Goal: Transaction & Acquisition: Purchase product/service

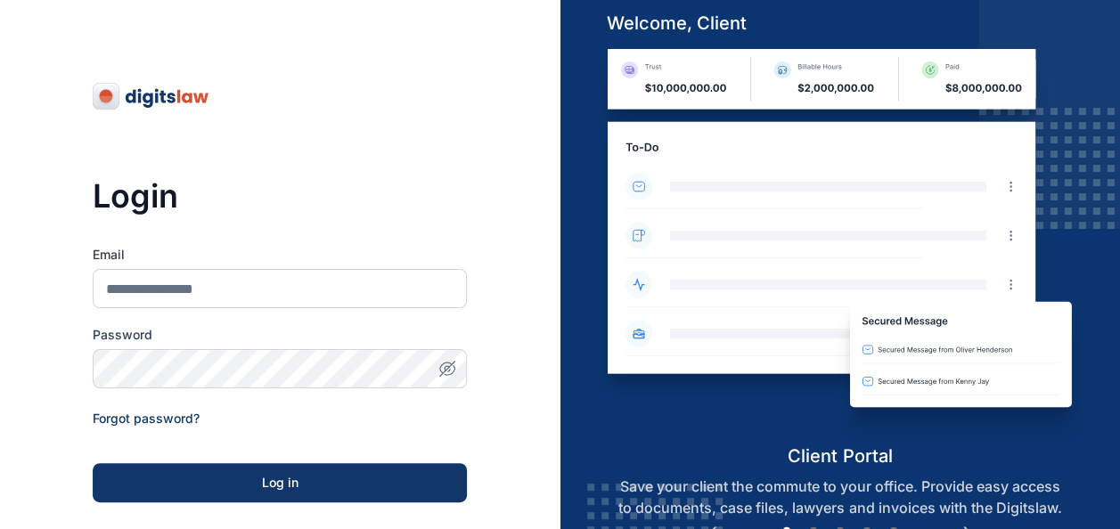
scroll to position [283, 0]
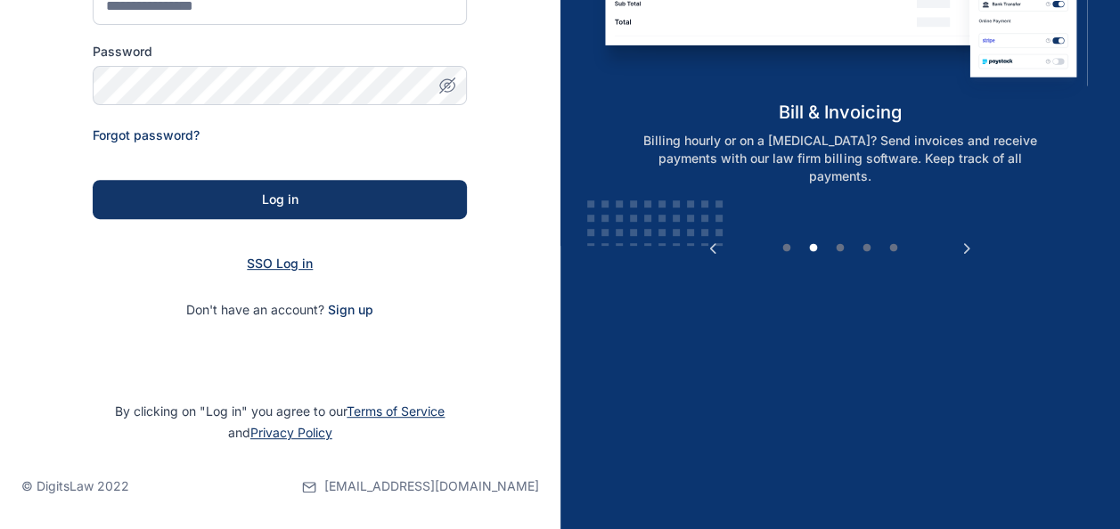
click at [293, 260] on span "SSO Log in" at bounding box center [280, 263] width 66 height 15
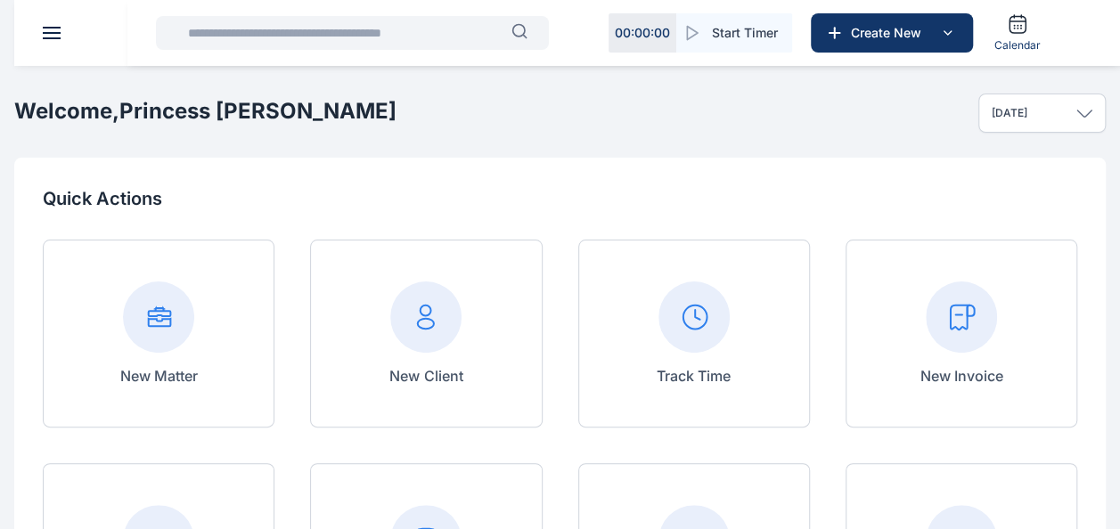
click at [159, 323] on rect at bounding box center [158, 317] width 71 height 71
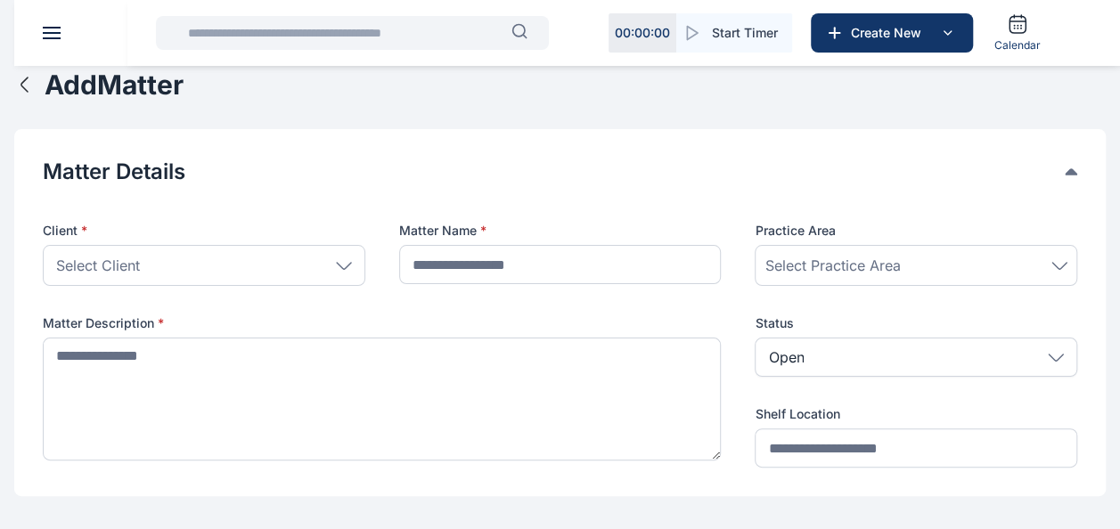
click at [27, 92] on icon "button" at bounding box center [24, 84] width 21 height 21
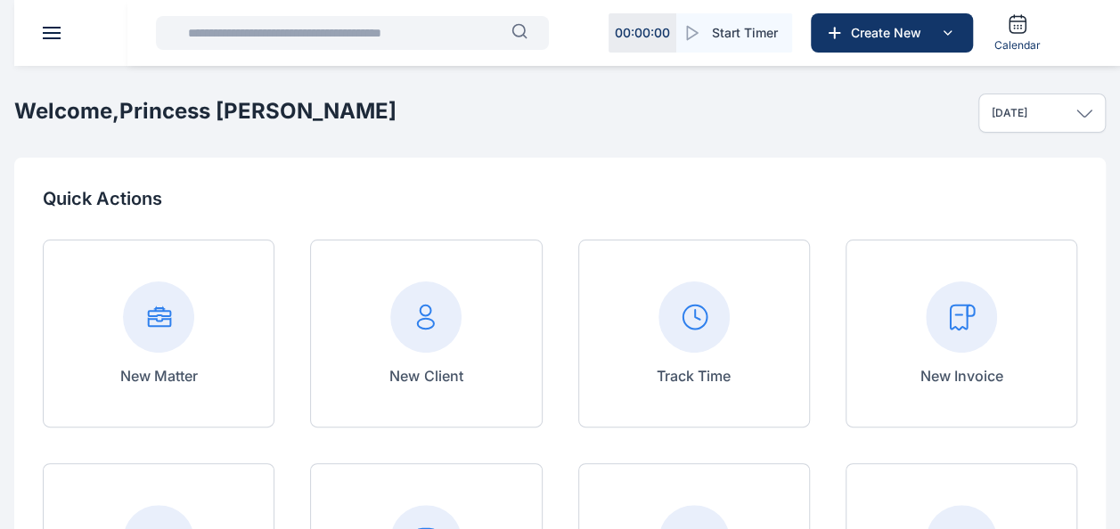
click at [57, 27] on span at bounding box center [52, 28] width 18 height 2
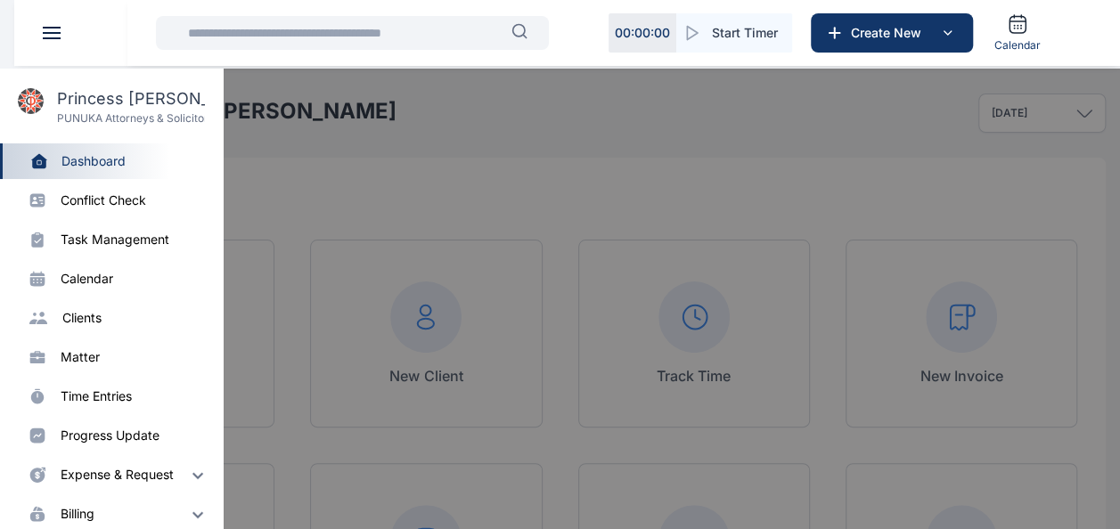
click at [79, 356] on div "matter" at bounding box center [80, 357] width 39 height 18
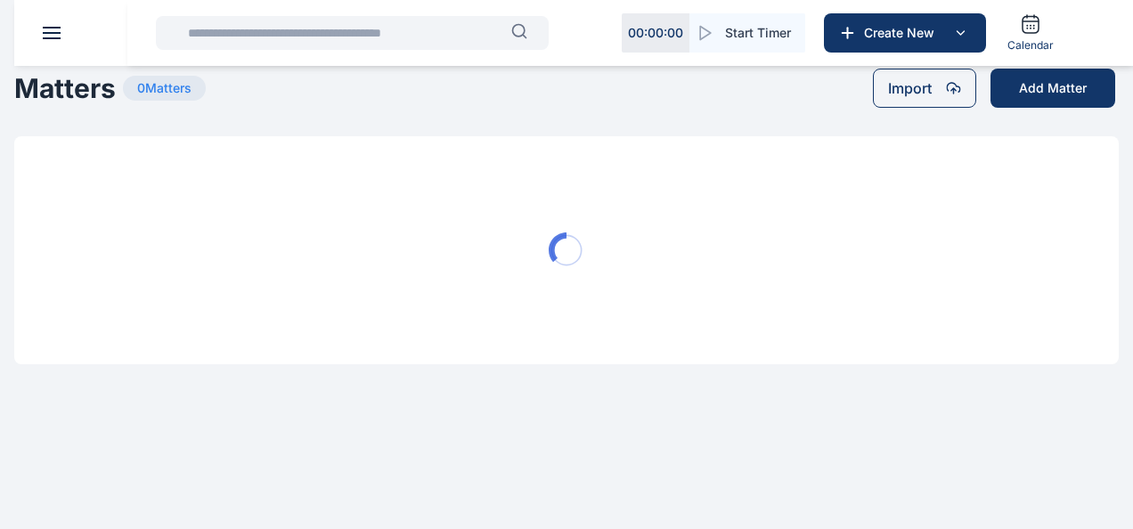
click at [356, 33] on input "text" at bounding box center [344, 33] width 334 height 36
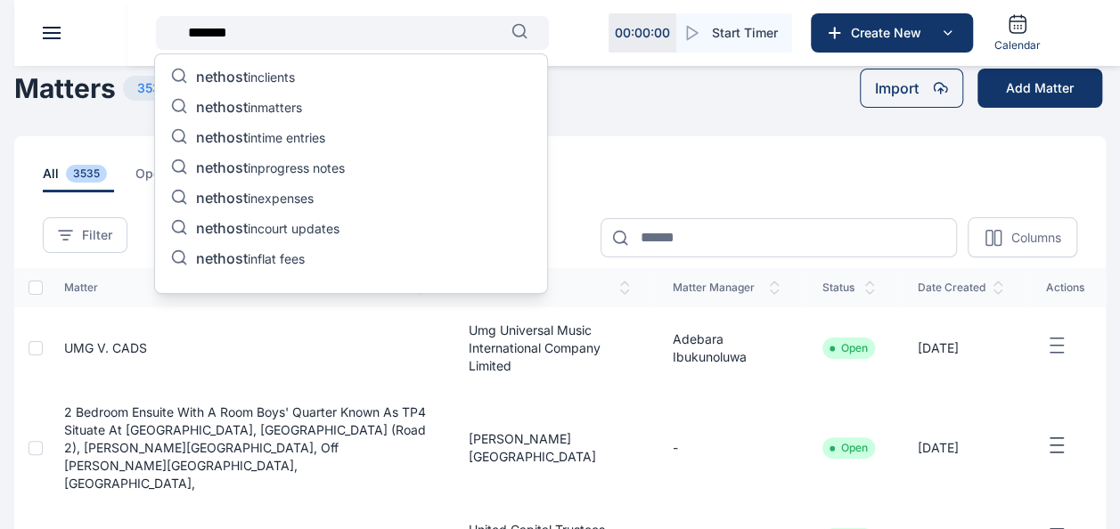
click at [517, 32] on icon "button" at bounding box center [519, 31] width 16 height 16
drag, startPoint x: 419, startPoint y: 36, endPoint x: -4, endPoint y: -56, distance: 432.1
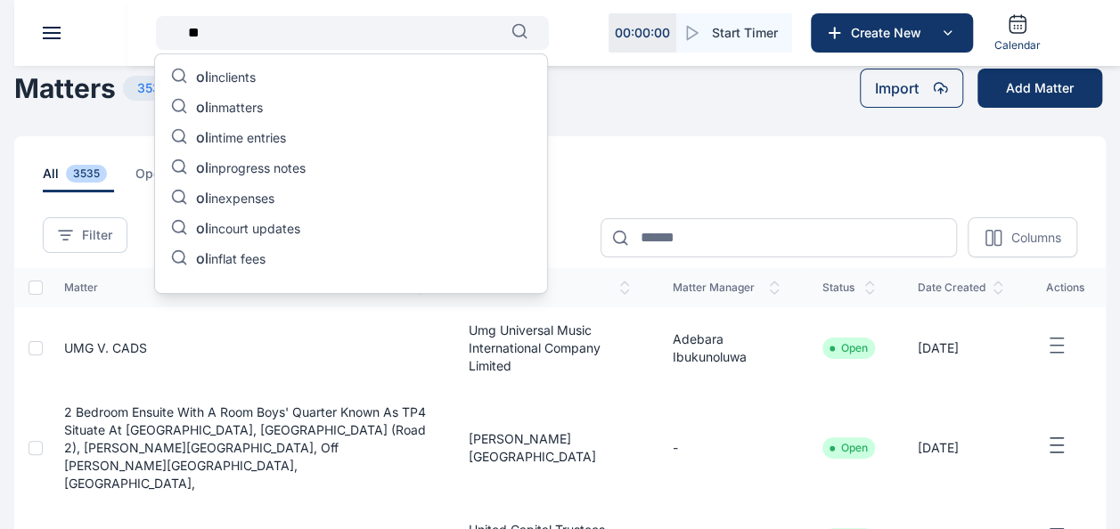
type input "*"
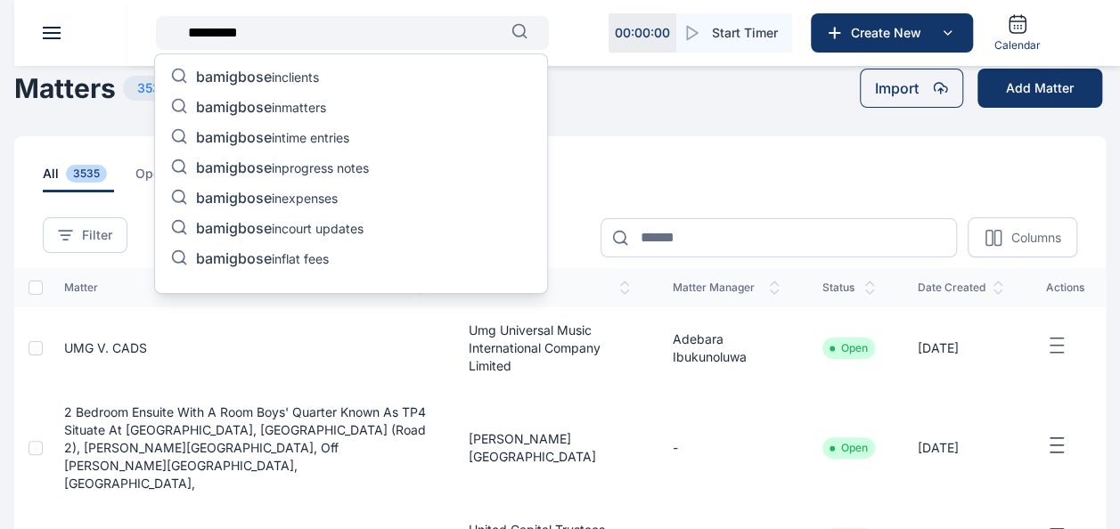
type input "*********"
click at [249, 80] on span "bamigbose" at bounding box center [234, 77] width 76 height 18
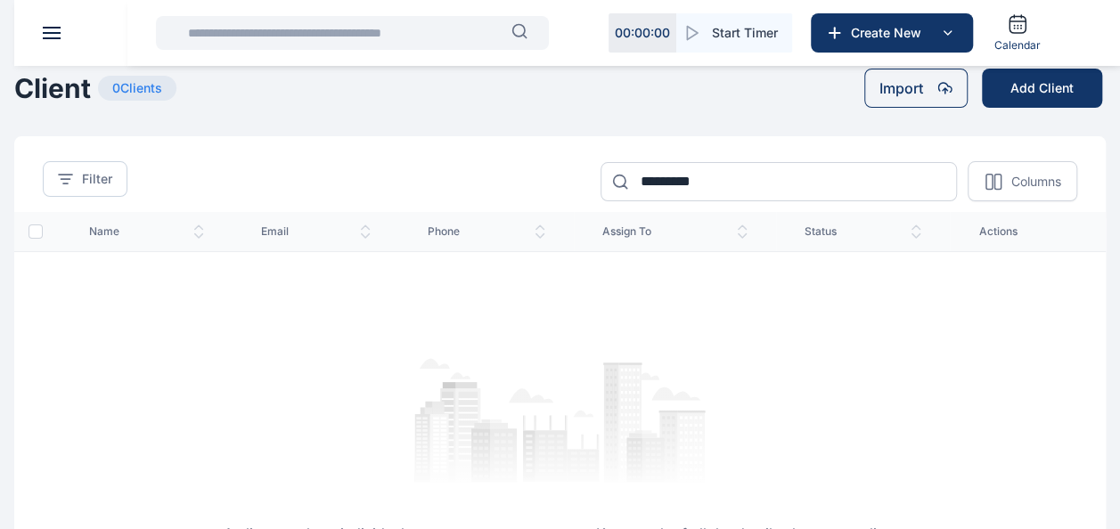
click at [347, 44] on input "text" at bounding box center [344, 33] width 334 height 36
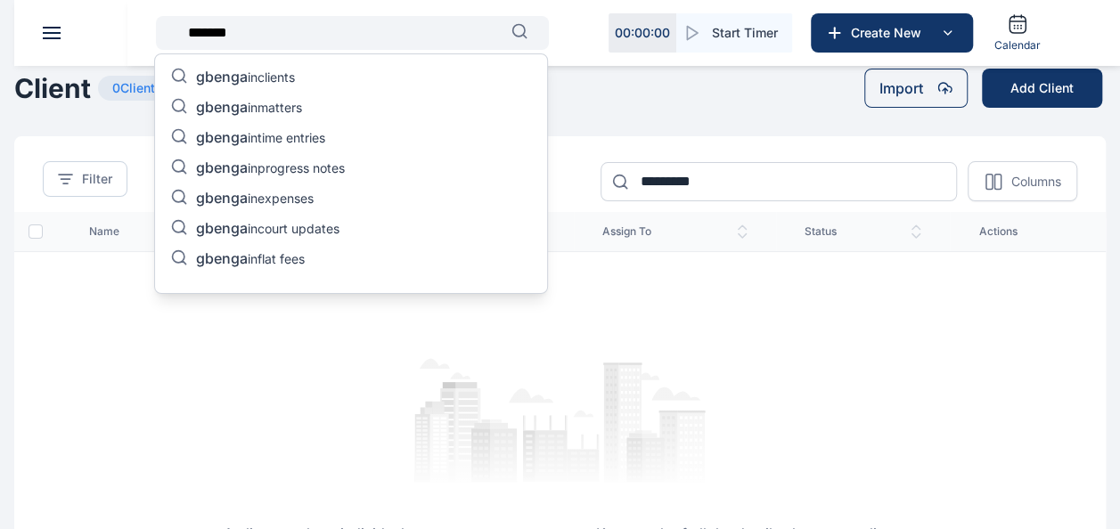
type input "******"
click at [217, 75] on span "gbenga" at bounding box center [222, 77] width 52 height 18
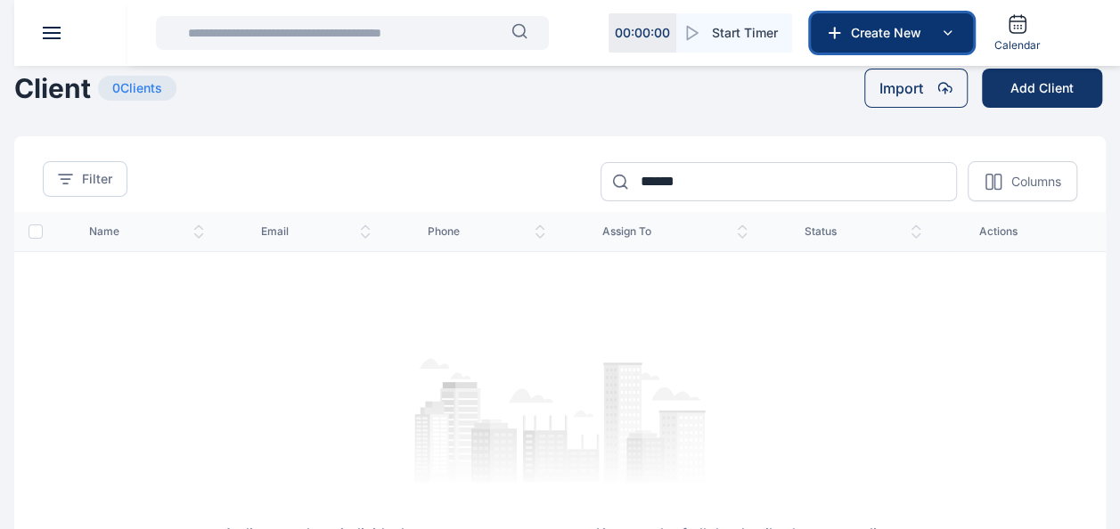
click at [956, 43] on icon at bounding box center [946, 32] width 21 height 21
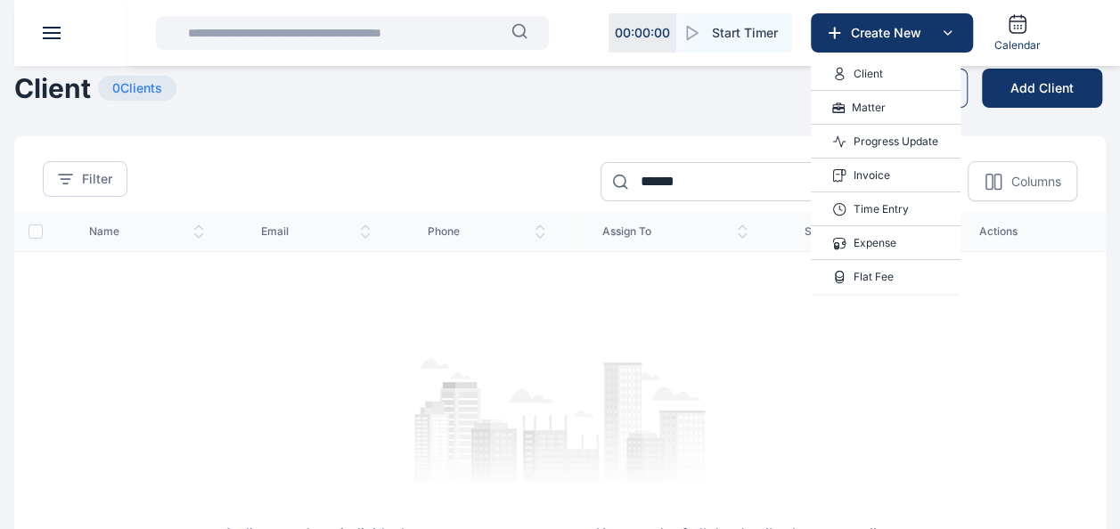
click at [872, 170] on p "Invoice" at bounding box center [871, 176] width 37 height 18
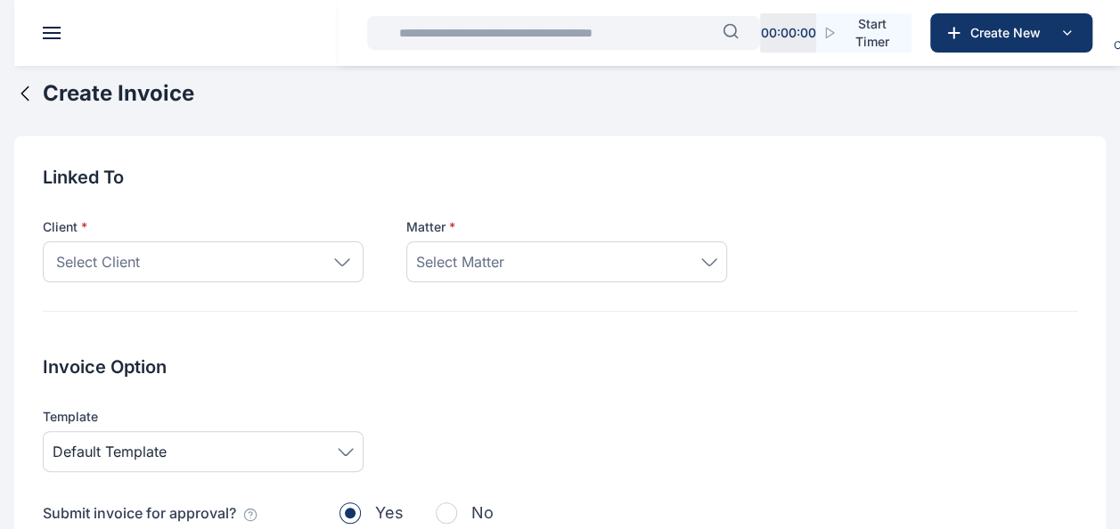
click at [103, 257] on span "Select Client" at bounding box center [98, 261] width 84 height 21
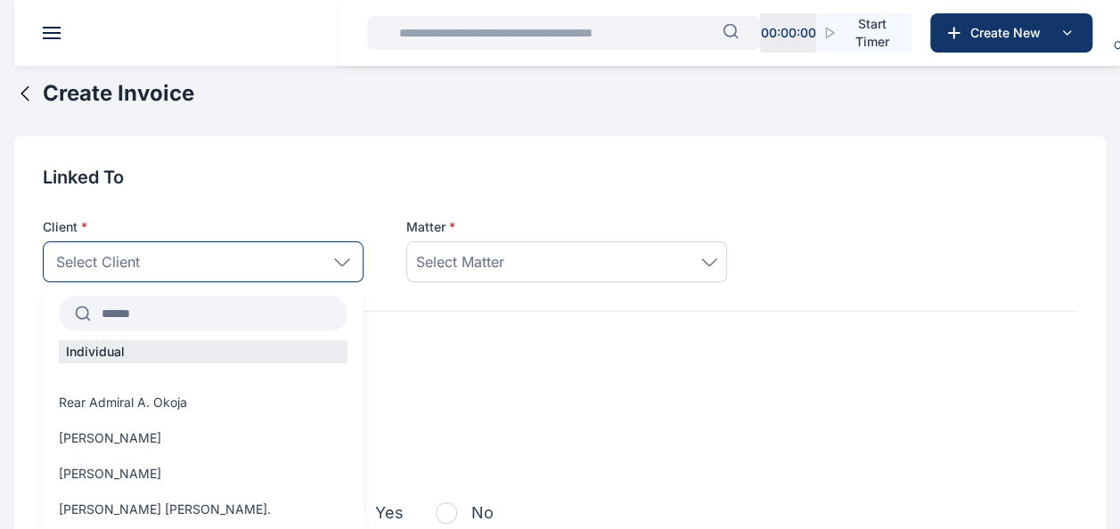
click at [165, 306] on input "text" at bounding box center [219, 314] width 257 height 32
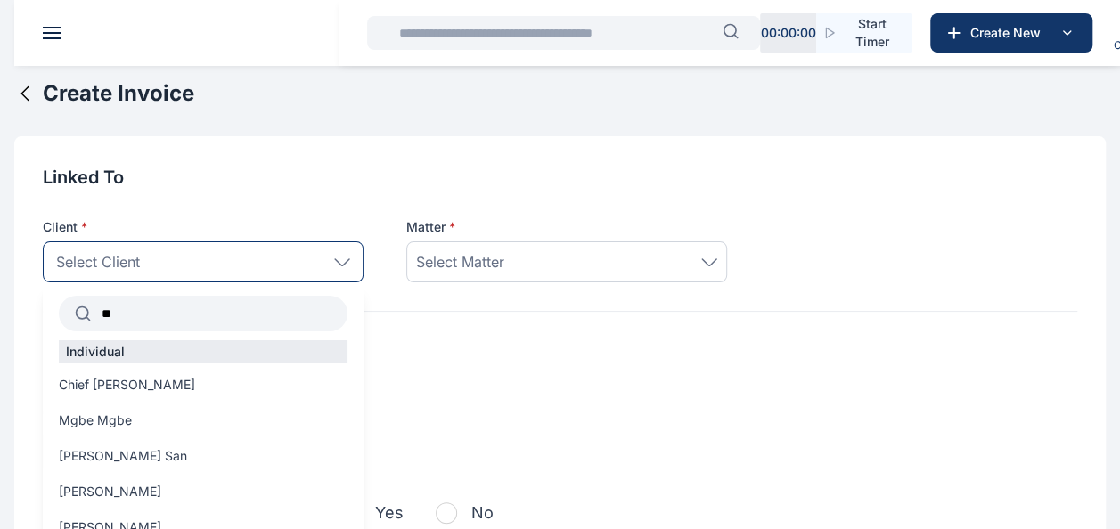
type input "*"
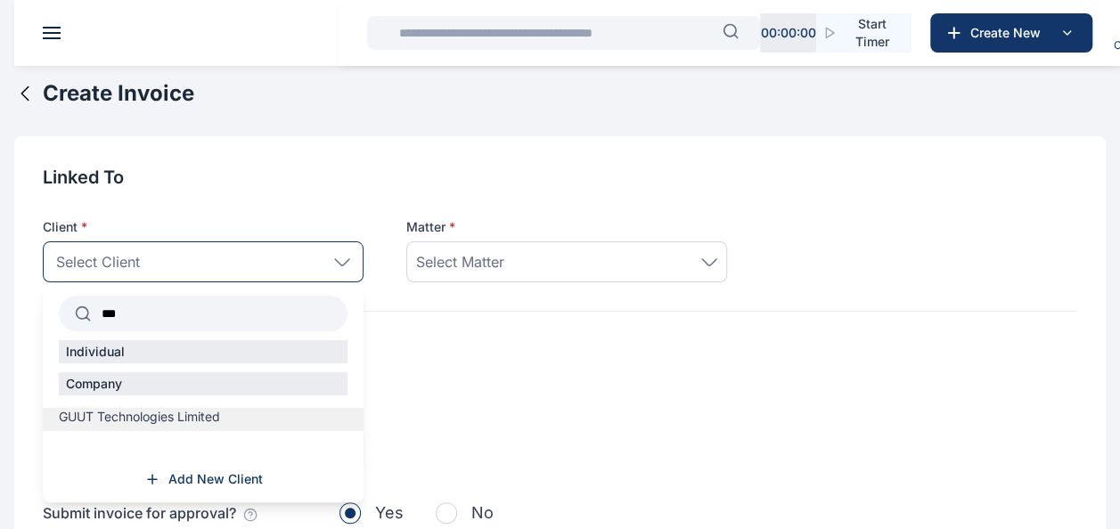
type input "***"
click at [217, 417] on span "GUUT Technologies Limited" at bounding box center [139, 417] width 161 height 18
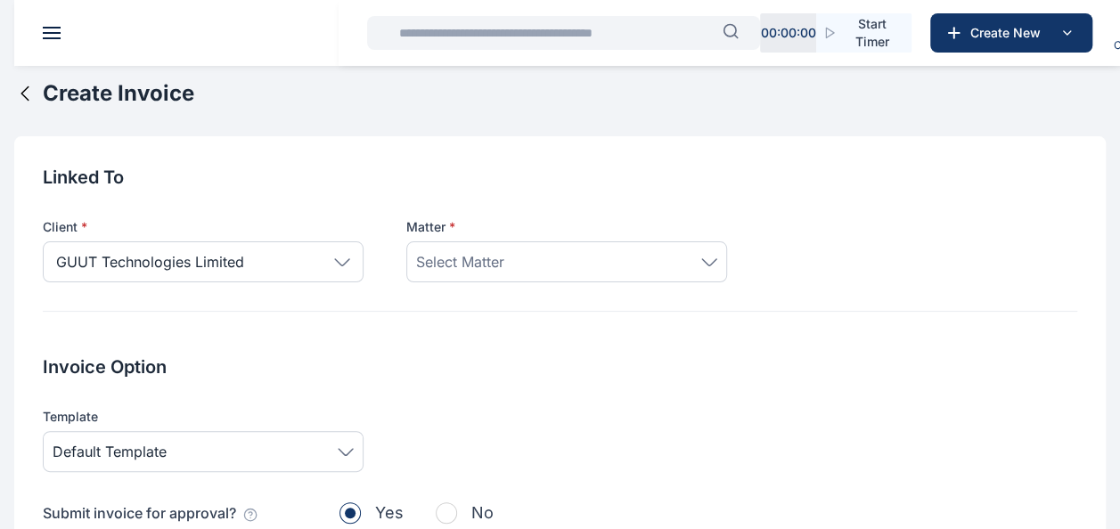
click at [636, 265] on div "Select Matter" at bounding box center [566, 261] width 301 height 21
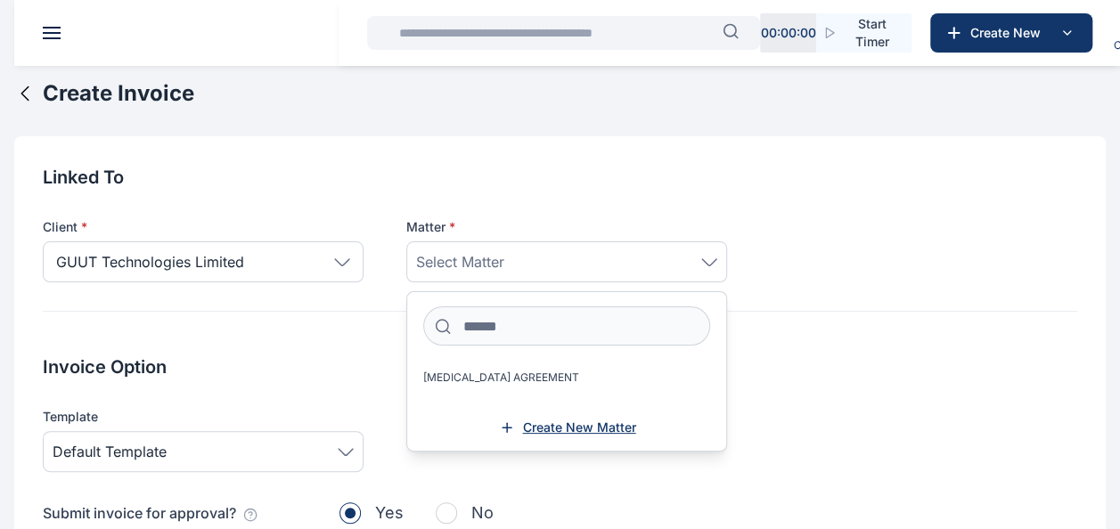
click at [568, 426] on span "Create New Matter" at bounding box center [579, 428] width 113 height 18
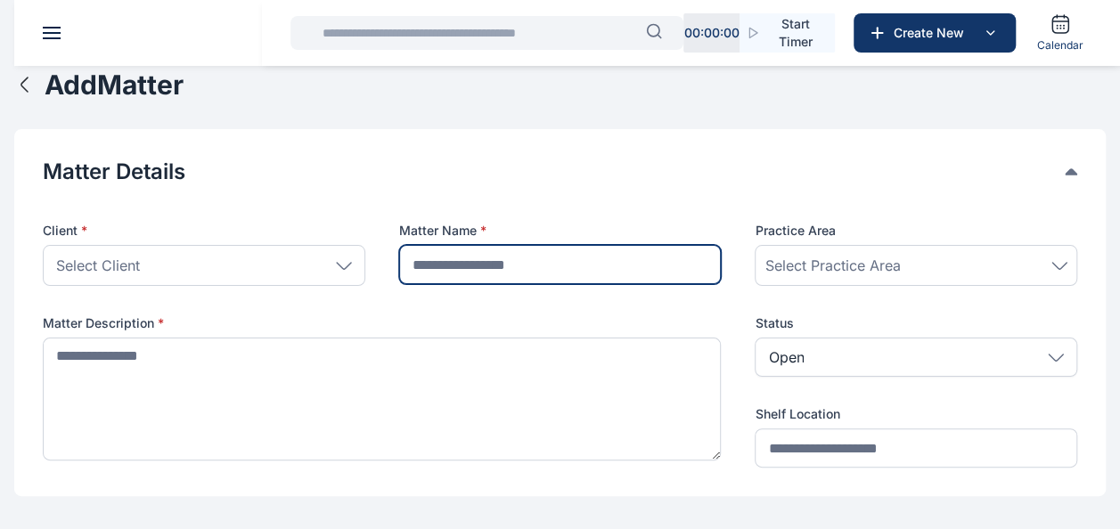
click at [479, 265] on input "text" at bounding box center [560, 264] width 323 height 39
type input "**********"
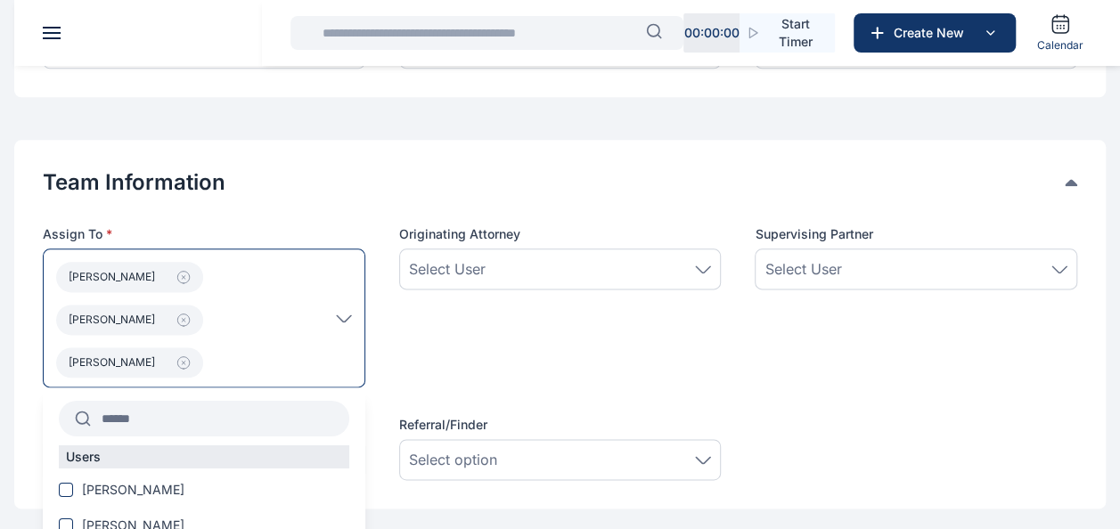
click at [167, 403] on input "text" at bounding box center [220, 419] width 258 height 32
type input "*"
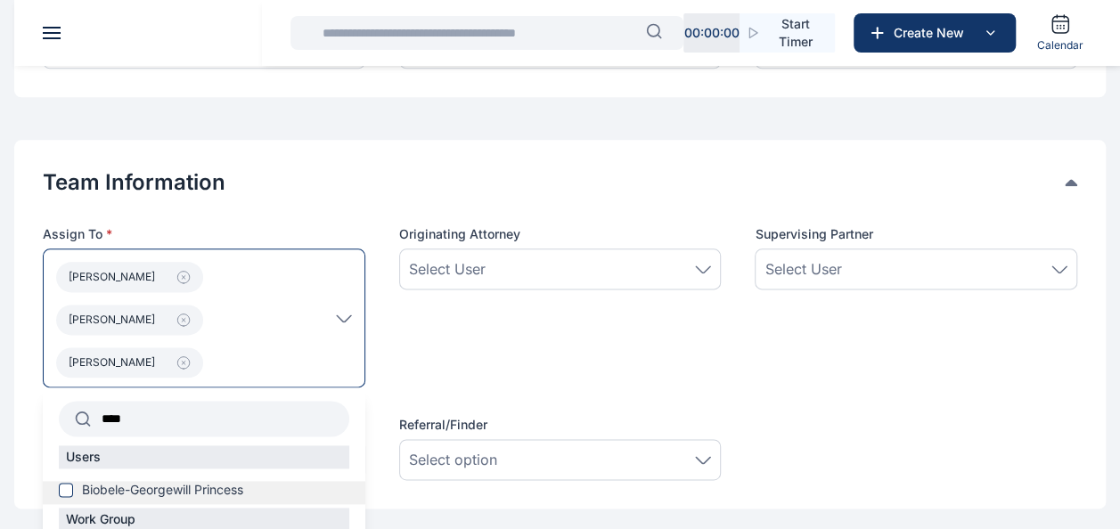
type input "****"
click at [137, 481] on span "Biobele-Georgewill Princess" at bounding box center [162, 490] width 161 height 18
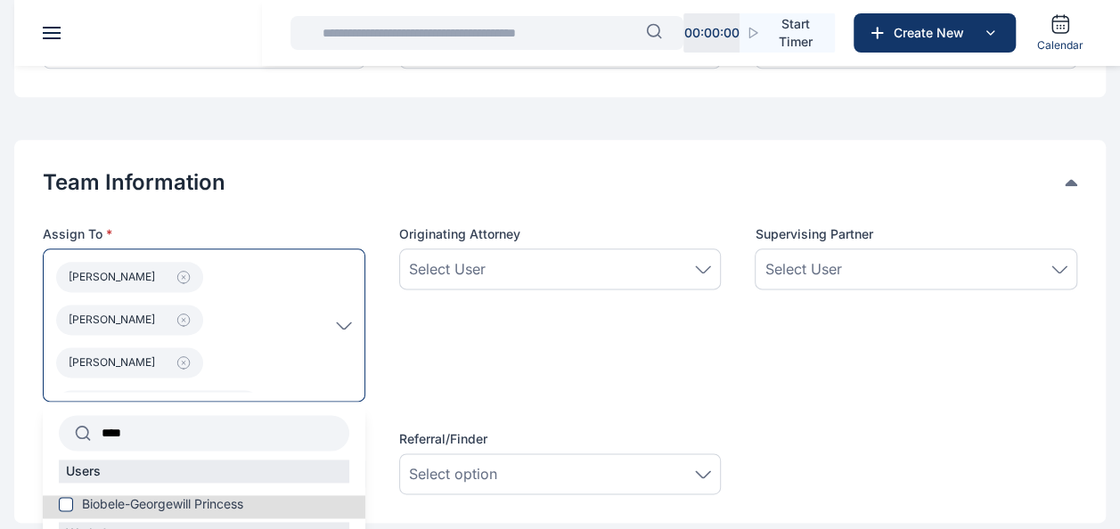
click at [567, 262] on div "Select User" at bounding box center [560, 268] width 303 height 21
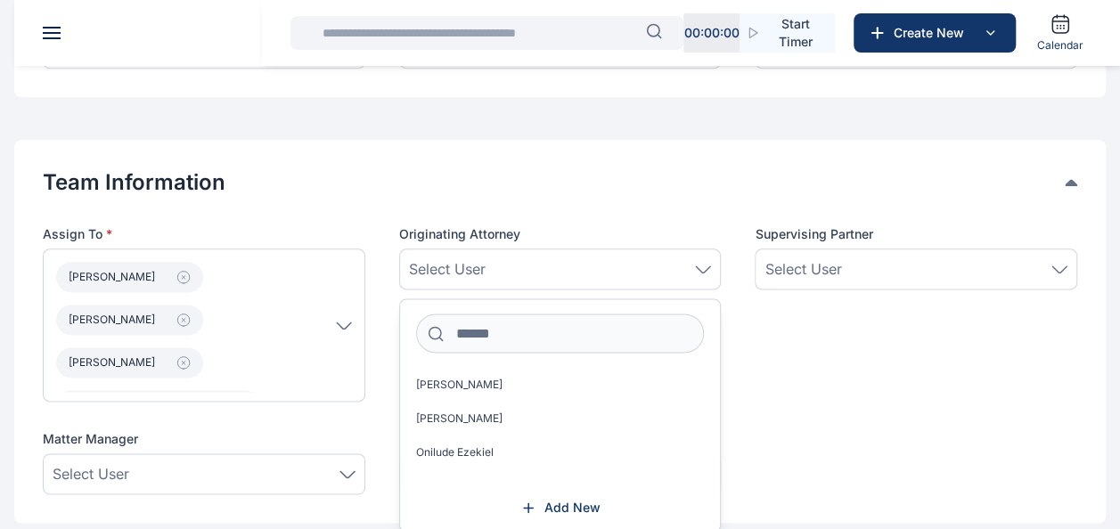
click at [887, 342] on div "Supervising Partner Select User" at bounding box center [916, 313] width 323 height 176
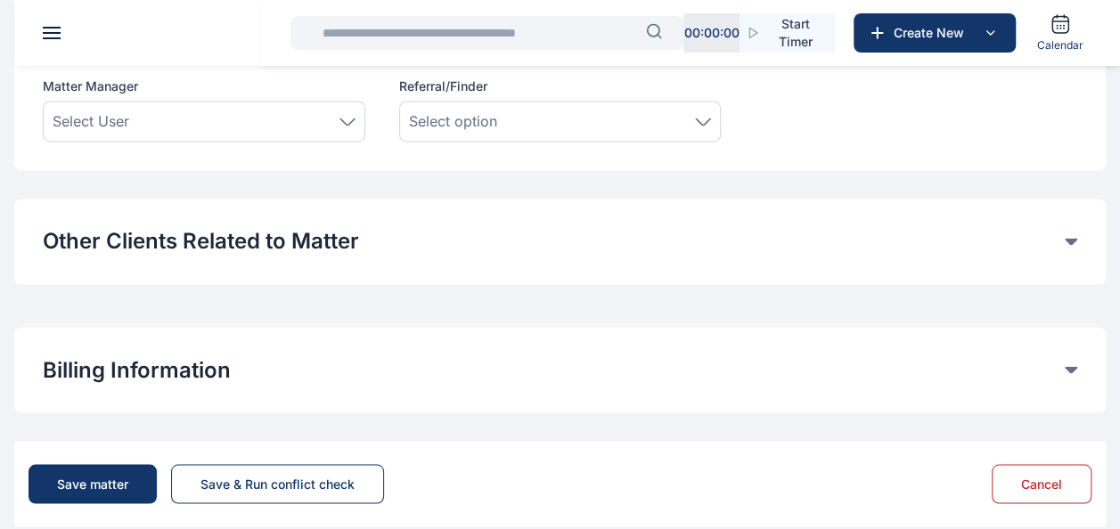
scroll to position [1343, 0]
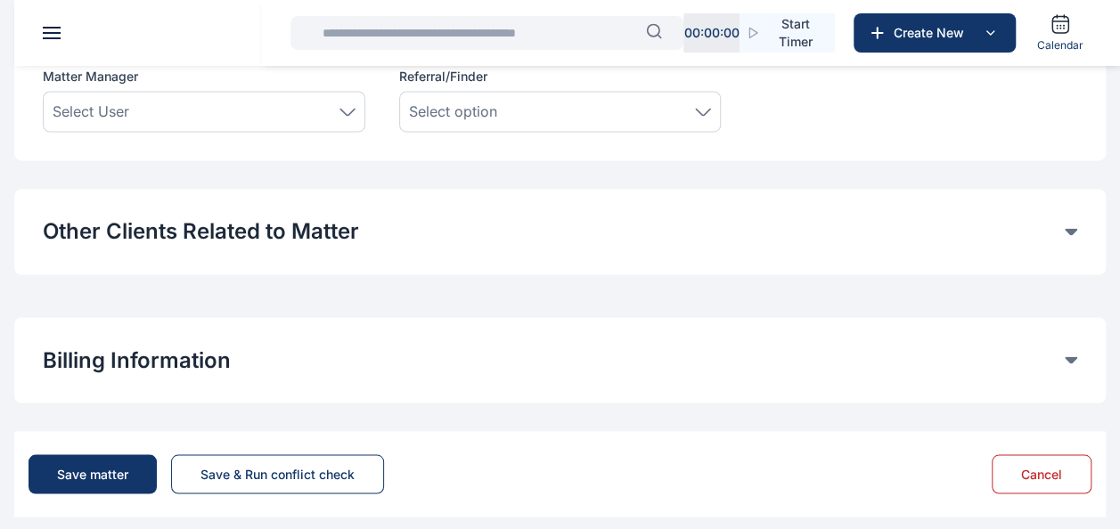
click at [594, 217] on button "Other Clients Related to Matter" at bounding box center [554, 231] width 1022 height 29
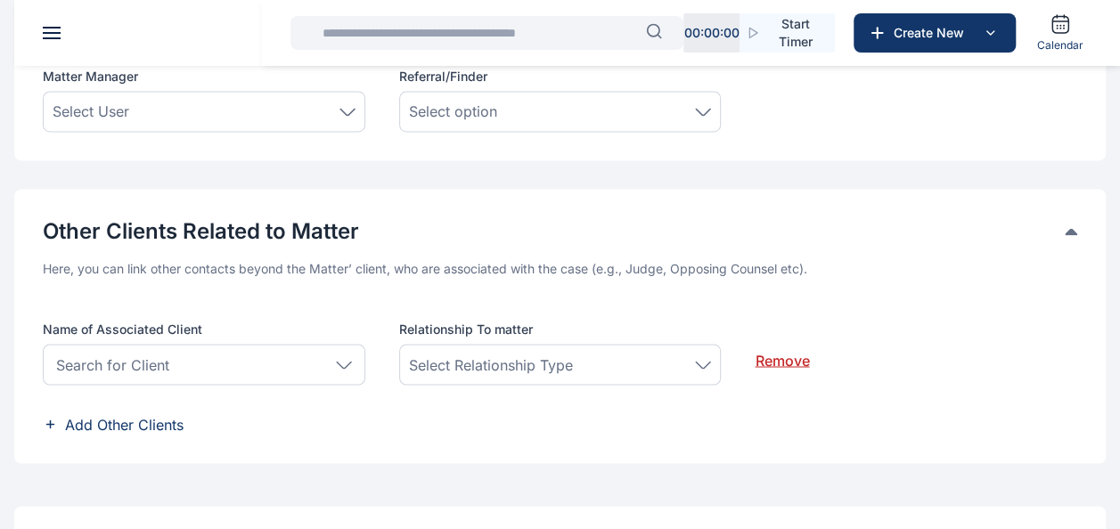
click at [176, 355] on div "Search for Client" at bounding box center [204, 364] width 323 height 41
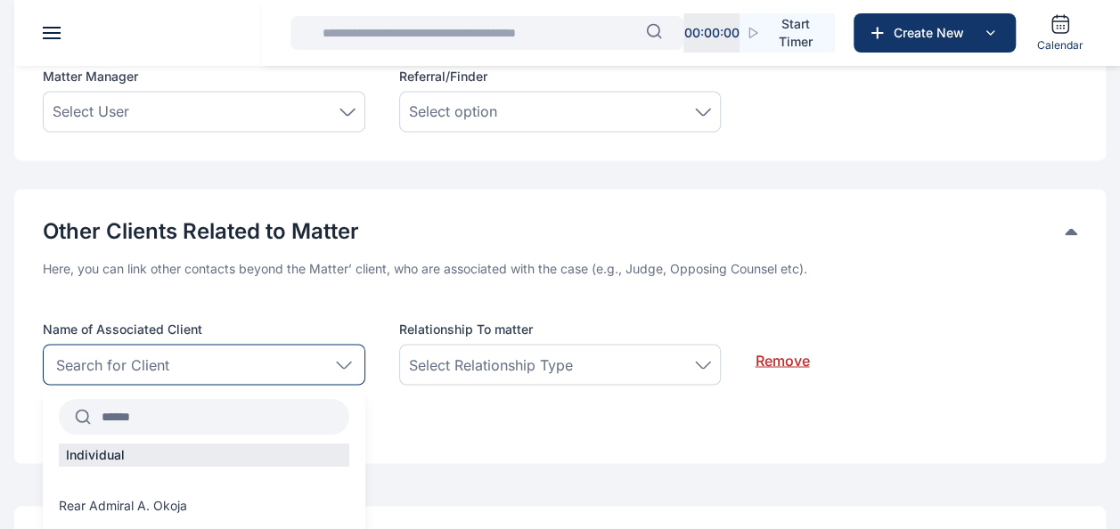
click at [1071, 228] on icon at bounding box center [1071, 231] width 12 height 7
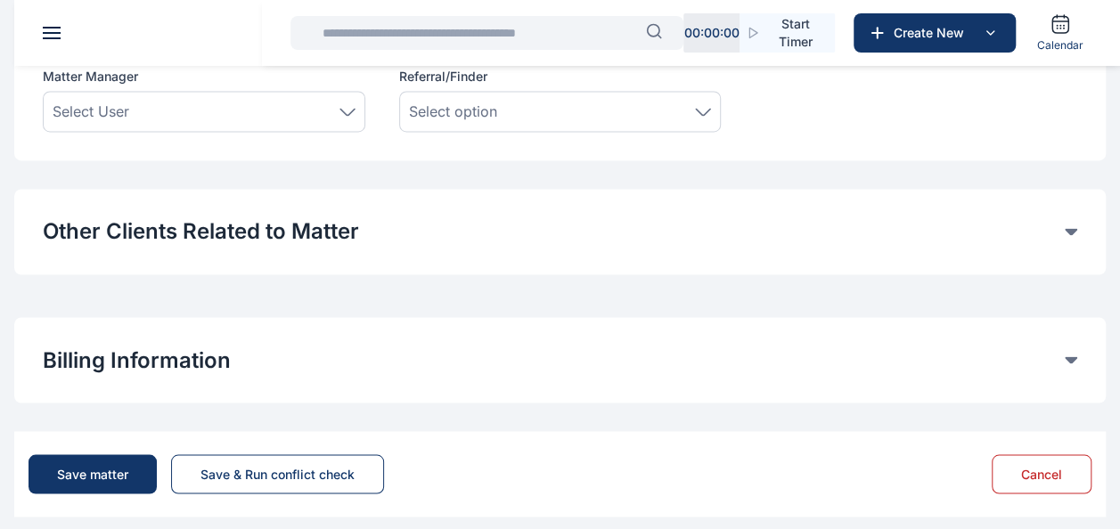
click at [228, 351] on button "Billing Information" at bounding box center [554, 360] width 1022 height 29
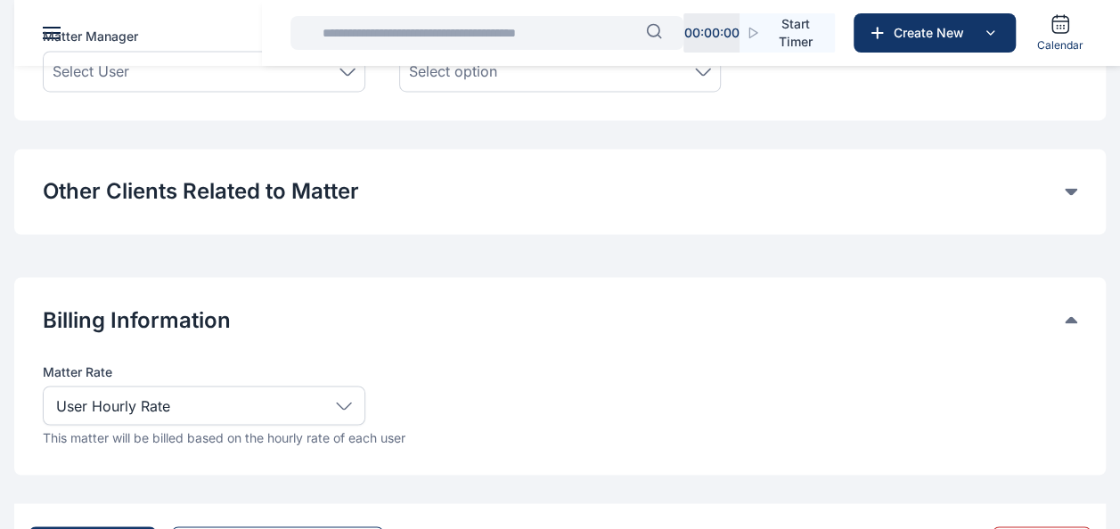
scroll to position [1455, 0]
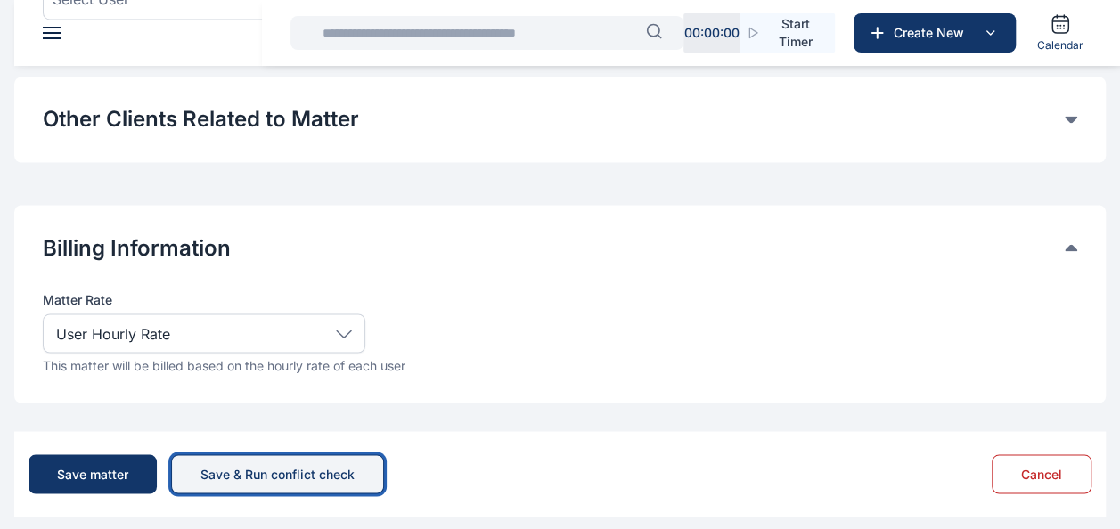
click at [244, 454] on button "Save & Run conflict check" at bounding box center [277, 473] width 213 height 39
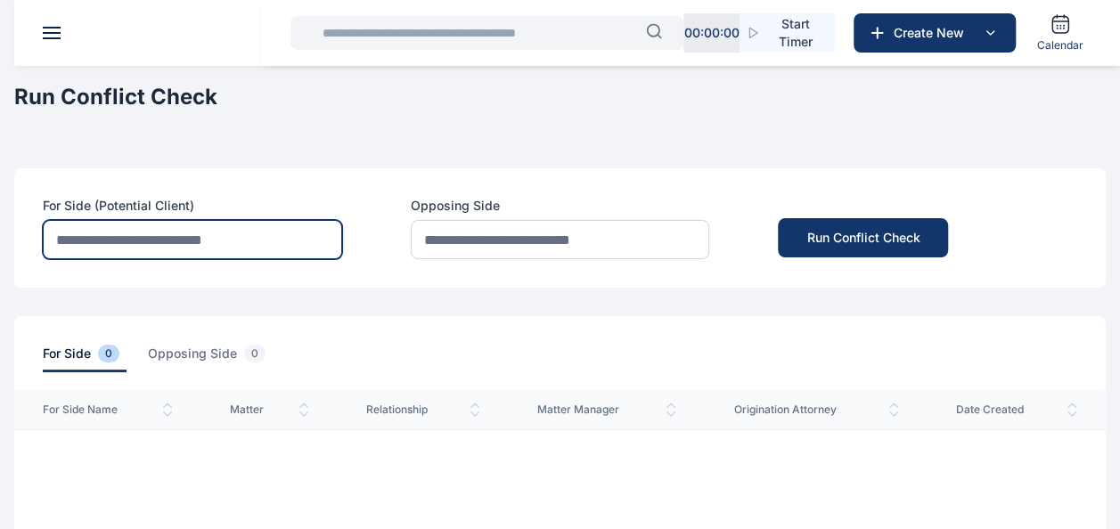
click at [253, 244] on input "text" at bounding box center [192, 239] width 299 height 39
paste input "**********"
drag, startPoint x: 143, startPoint y: 238, endPoint x: -4, endPoint y: 235, distance: 147.0
click at [0, 235] on html "00 : 00 : 00 Start Timer Create New Calendar PUNUKA Attorneys & Solicitors Dash…" at bounding box center [560, 533] width 1120 height 1067
paste input "**********"
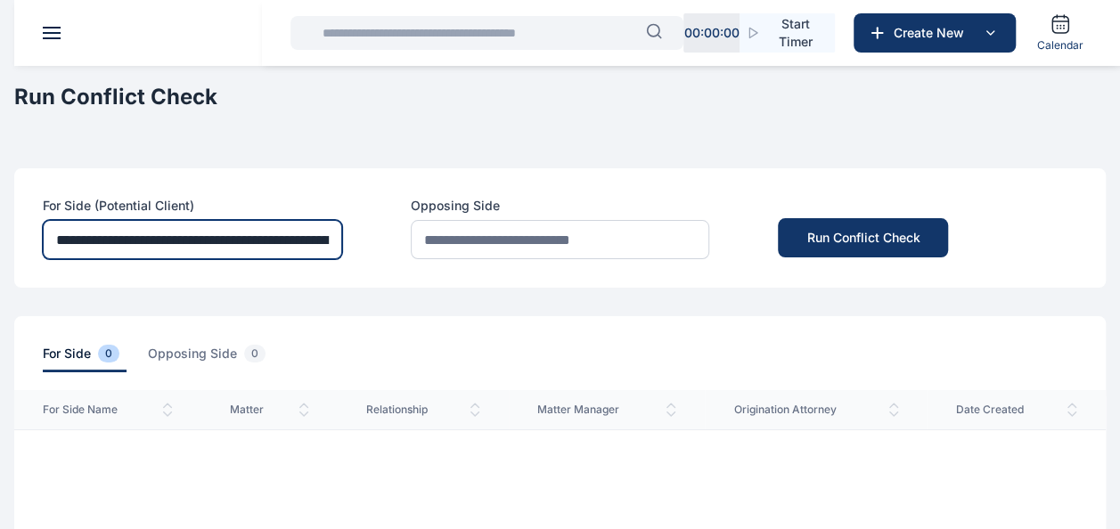
scroll to position [0, 272]
click at [294, 242] on input "**********" at bounding box center [192, 239] width 299 height 39
drag, startPoint x: 335, startPoint y: 241, endPoint x: 286, endPoint y: 242, distance: 49.0
click at [286, 242] on input "**********" at bounding box center [192, 239] width 299 height 39
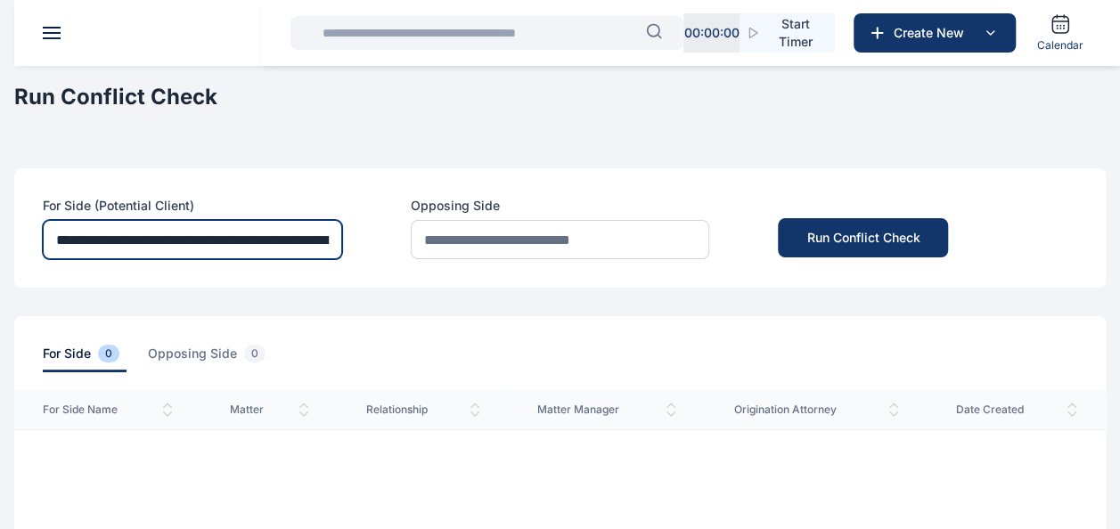
drag, startPoint x: 102, startPoint y: 239, endPoint x: -4, endPoint y: 246, distance: 105.4
click at [0, 246] on html "00 : 00 : 00 Start Timer Create New Calendar PUNUKA Attorneys & Solicitors Dash…" at bounding box center [560, 533] width 1120 height 1067
drag, startPoint x: 323, startPoint y: 246, endPoint x: 9, endPoint y: 235, distance: 314.7
click at [9, 235] on main "**********" at bounding box center [560, 533] width 1120 height 1067
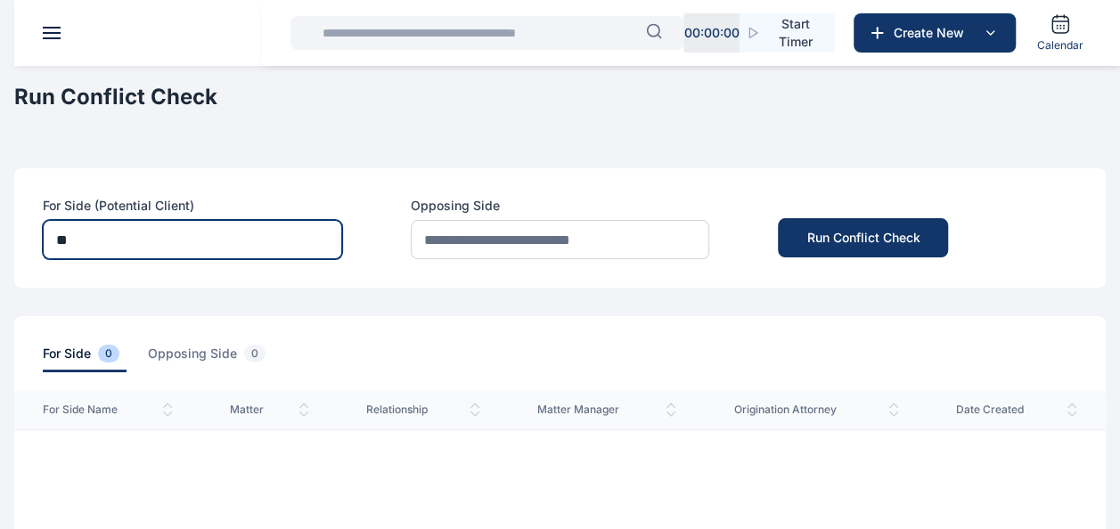
type input "*"
paste input "**********"
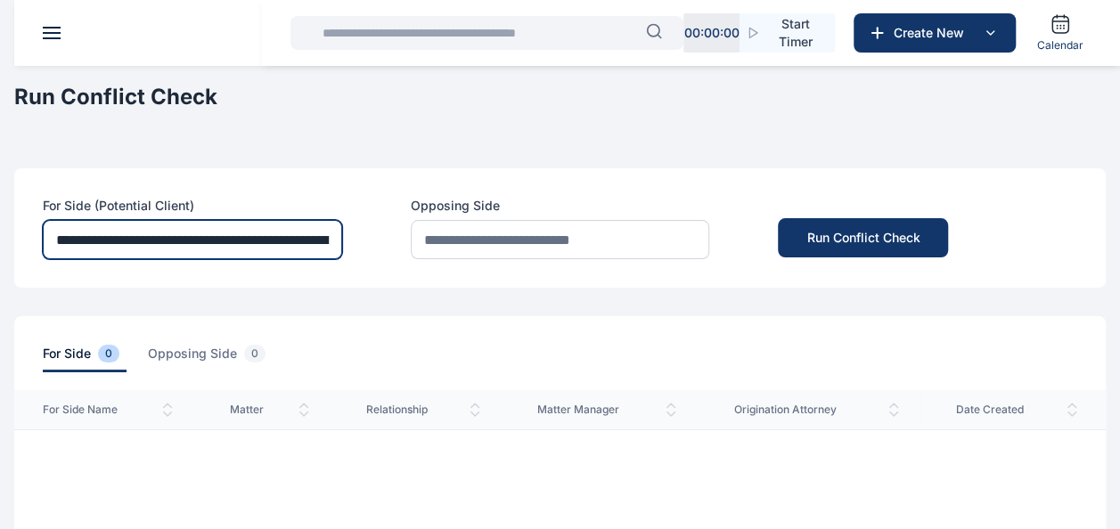
scroll to position [0, 272]
click at [293, 237] on input "**********" at bounding box center [192, 239] width 299 height 39
drag, startPoint x: 70, startPoint y: 234, endPoint x: -4, endPoint y: 248, distance: 75.1
click at [0, 248] on html "00 : 00 : 00 Start Timer Create New Calendar PUNUKA Attorneys & Solicitors Dash…" at bounding box center [560, 533] width 1120 height 1067
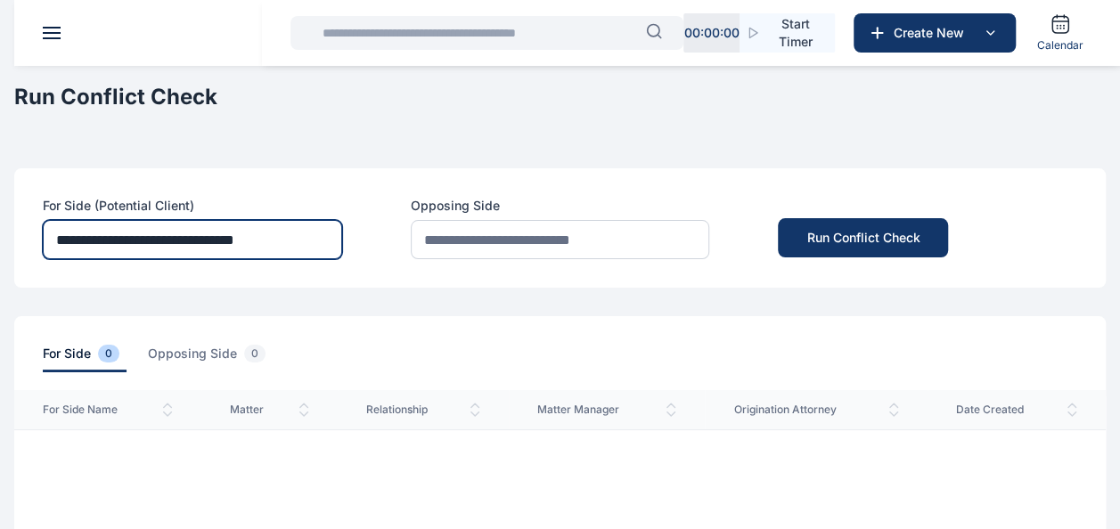
drag, startPoint x: 317, startPoint y: 241, endPoint x: 52, endPoint y: 204, distance: 268.1
click at [52, 204] on div "**********" at bounding box center [192, 228] width 299 height 62
type input "**********"
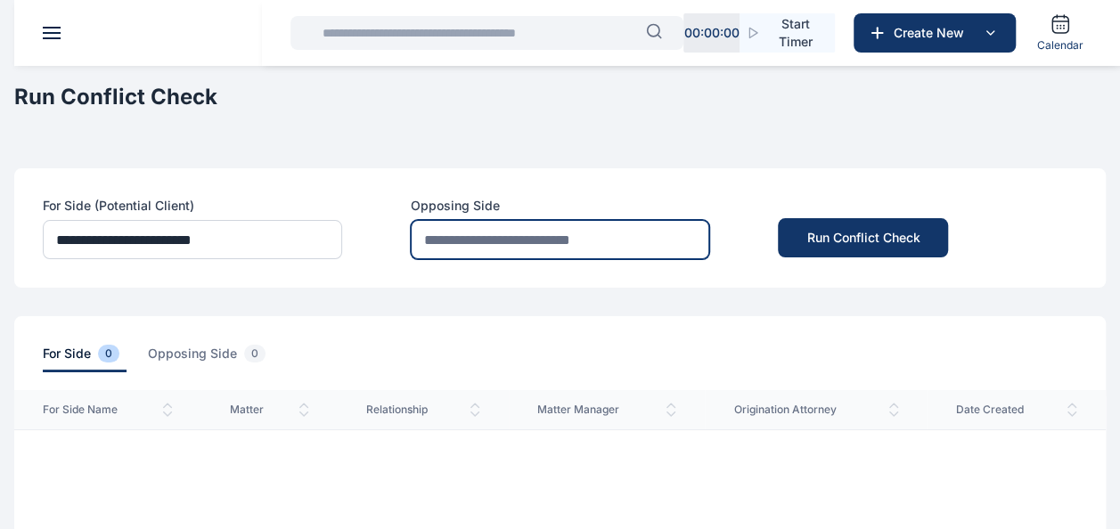
click at [590, 244] on input "text" at bounding box center [560, 239] width 299 height 39
paste input "**********"
drag, startPoint x: 423, startPoint y: 233, endPoint x: 795, endPoint y: 241, distance: 371.6
click at [795, 241] on div "**********" at bounding box center [559, 227] width 1091 height 119
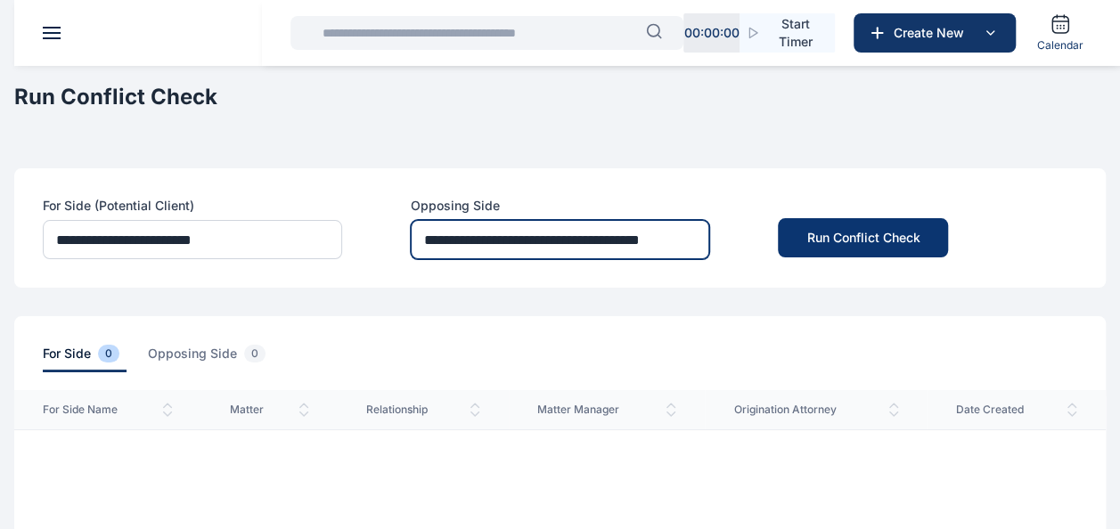
scroll to position [0, 0]
drag, startPoint x: 640, startPoint y: 241, endPoint x: 792, endPoint y: 235, distance: 152.4
click at [792, 235] on div "**********" at bounding box center [559, 227] width 1091 height 119
type input "**********"
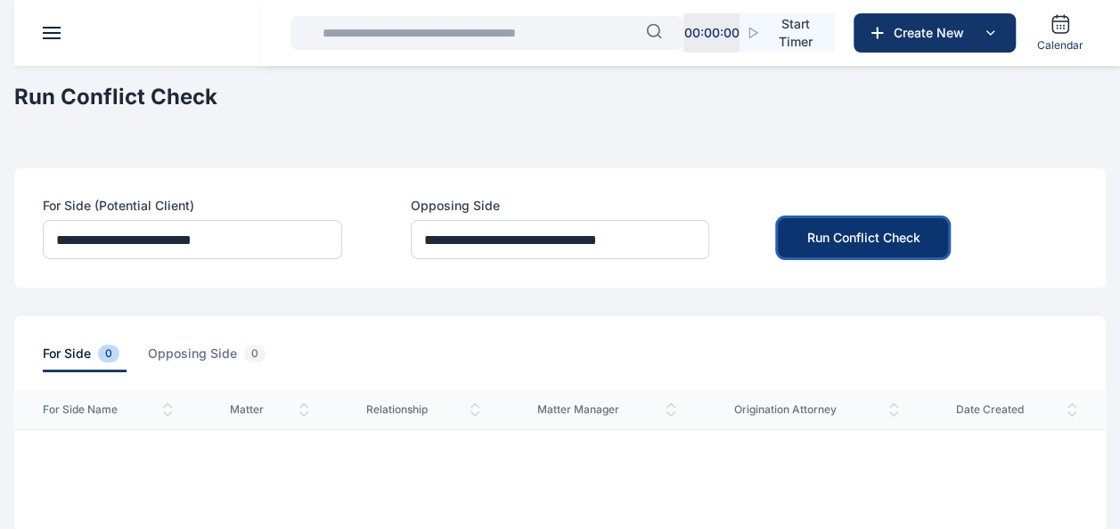
click at [845, 240] on div "Run Conflict Check" at bounding box center [862, 238] width 113 height 18
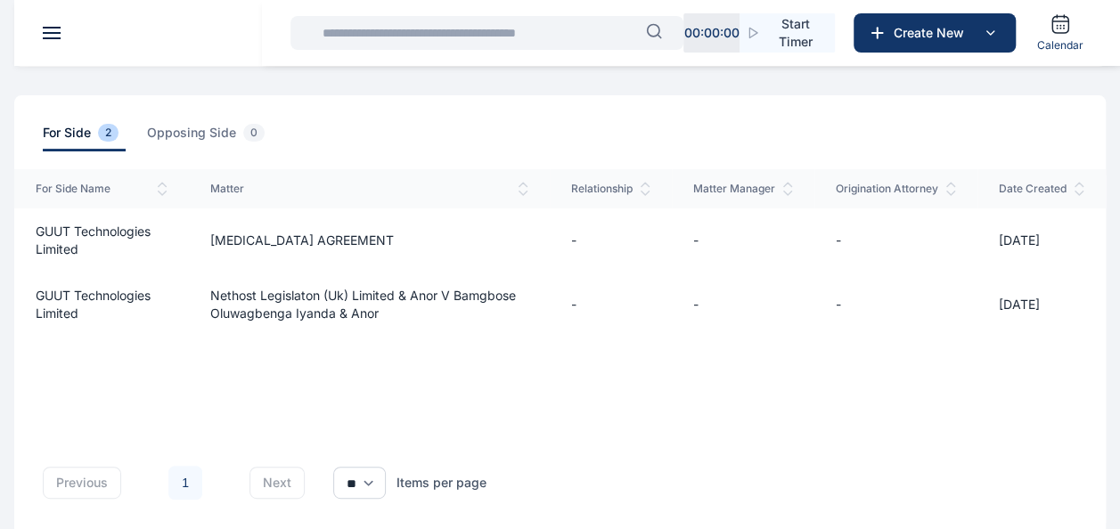
scroll to position [89, 0]
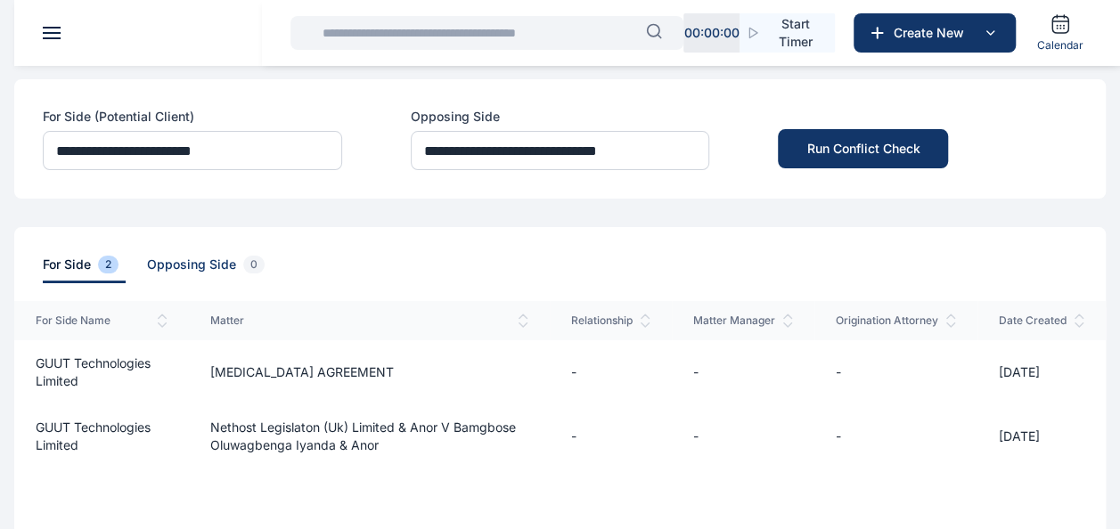
click at [196, 267] on span "opposing side 0" at bounding box center [209, 270] width 125 height 28
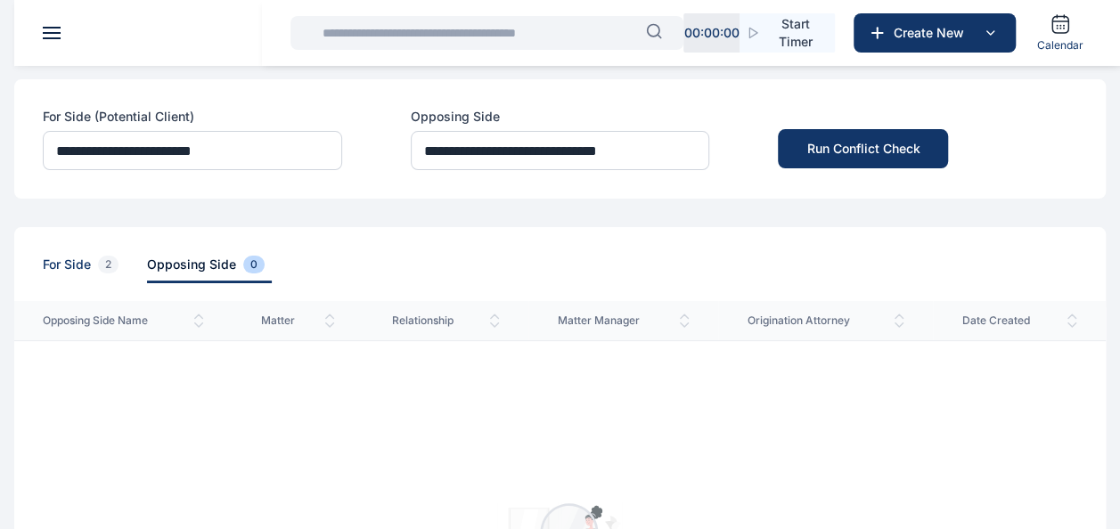
click at [67, 266] on span "for side 2" at bounding box center [84, 270] width 83 height 28
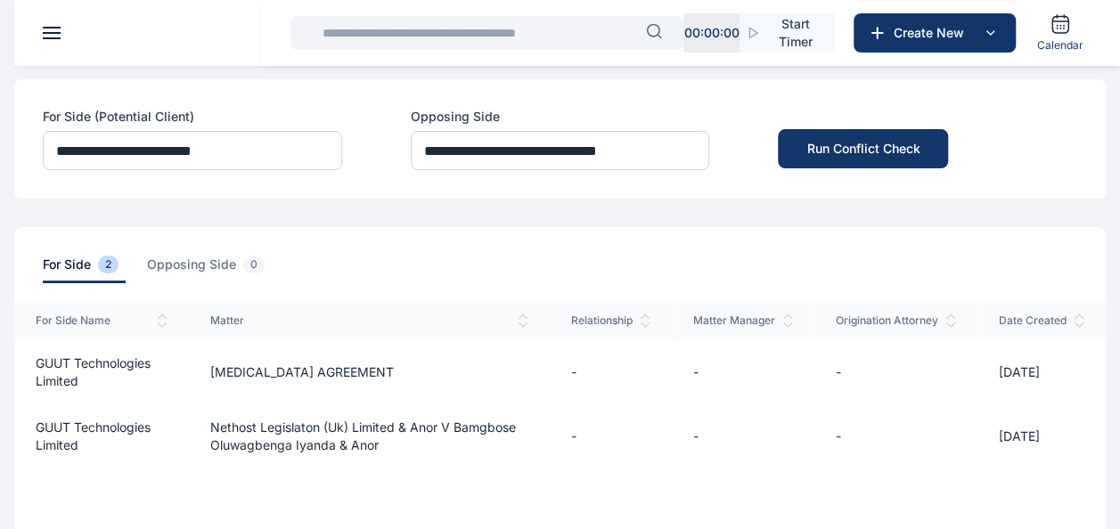
scroll to position [267, 0]
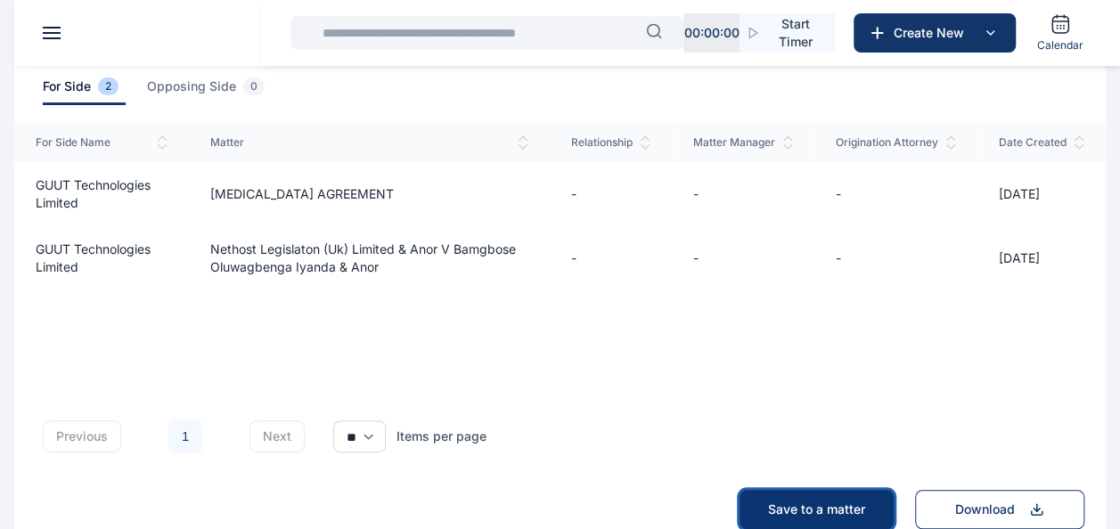
click at [825, 514] on span "Save to a matter" at bounding box center [816, 509] width 97 height 15
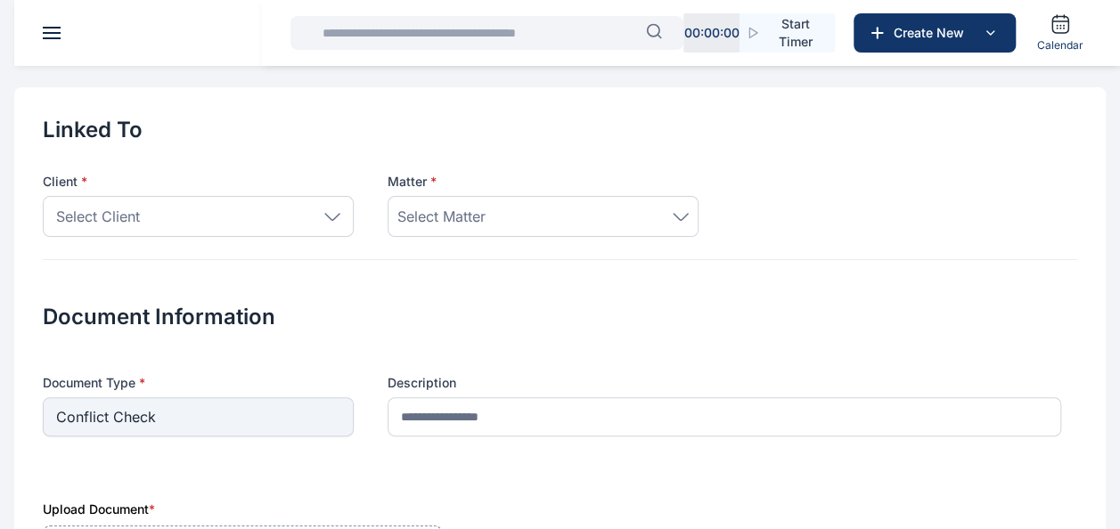
scroll to position [89, 0]
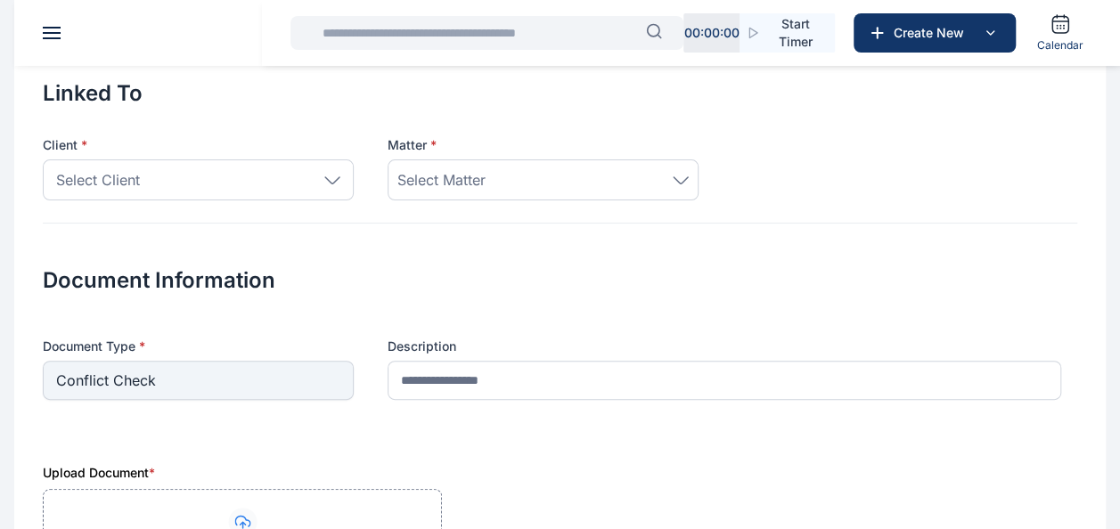
click at [264, 179] on div "Select Client" at bounding box center [198, 179] width 311 height 41
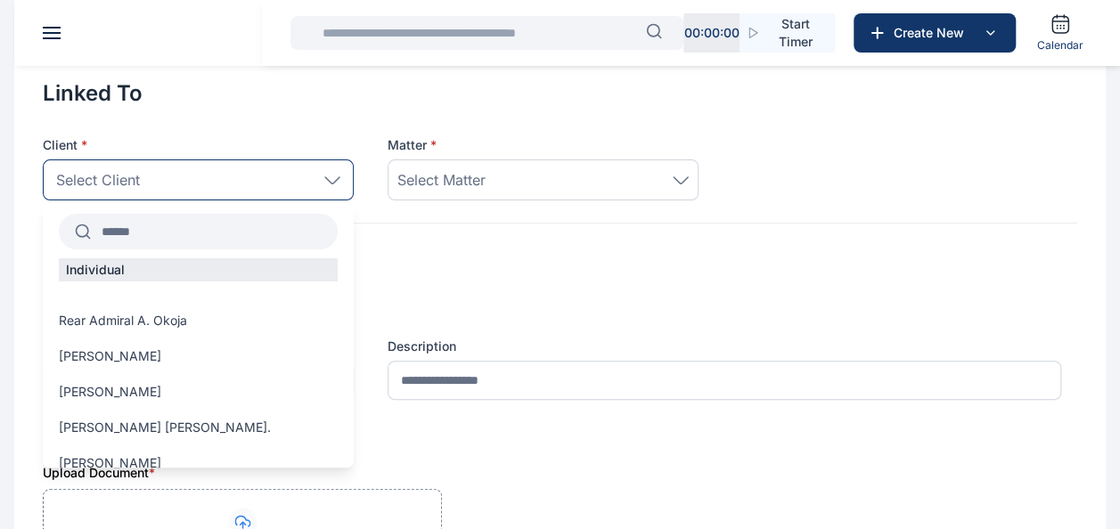
click at [211, 226] on input "text" at bounding box center [214, 232] width 247 height 32
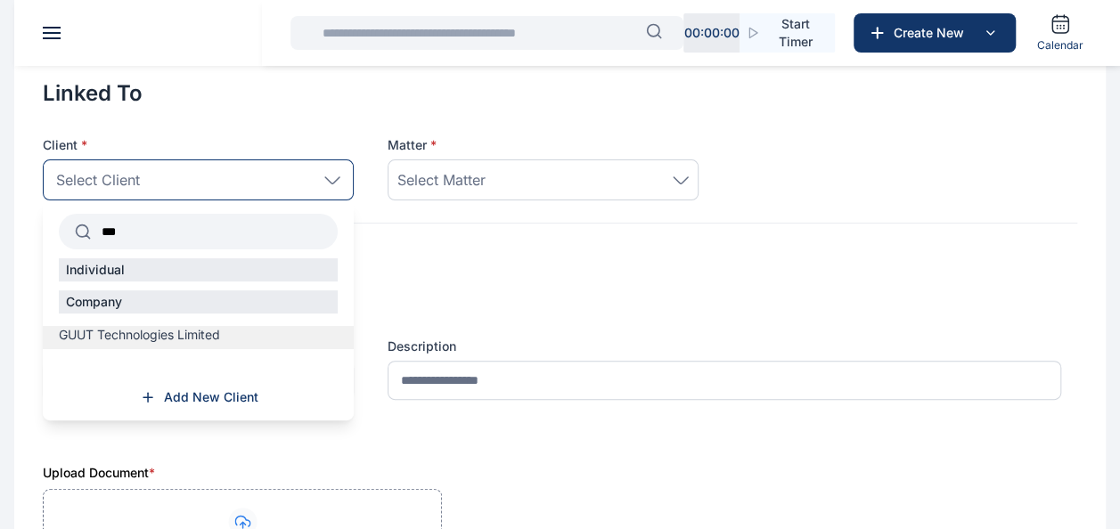
type input "***"
click at [139, 331] on span "GUUT Technologies Limited" at bounding box center [139, 335] width 161 height 18
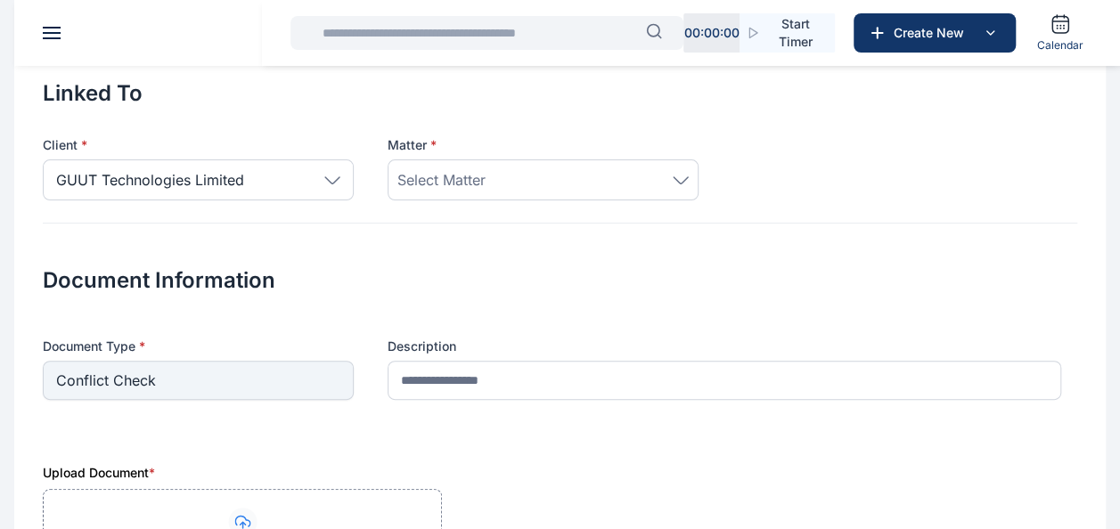
click at [581, 169] on div "Select Matter" at bounding box center [542, 179] width 291 height 21
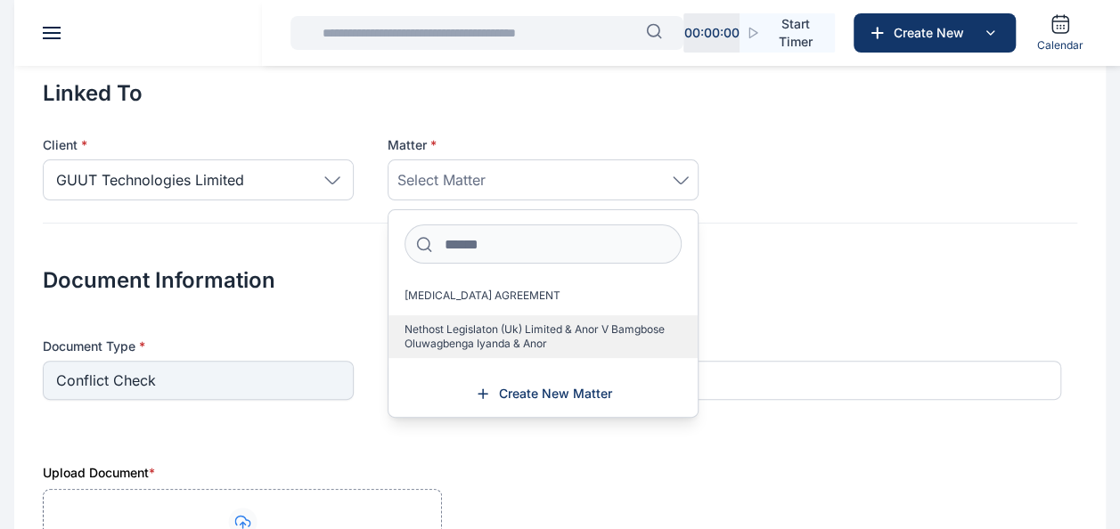
click at [508, 342] on span "Nethost Legislaton (Uk) Limited & Anor v Bamgbose Oluwagbenga Iyanda & Anor" at bounding box center [535, 337] width 263 height 29
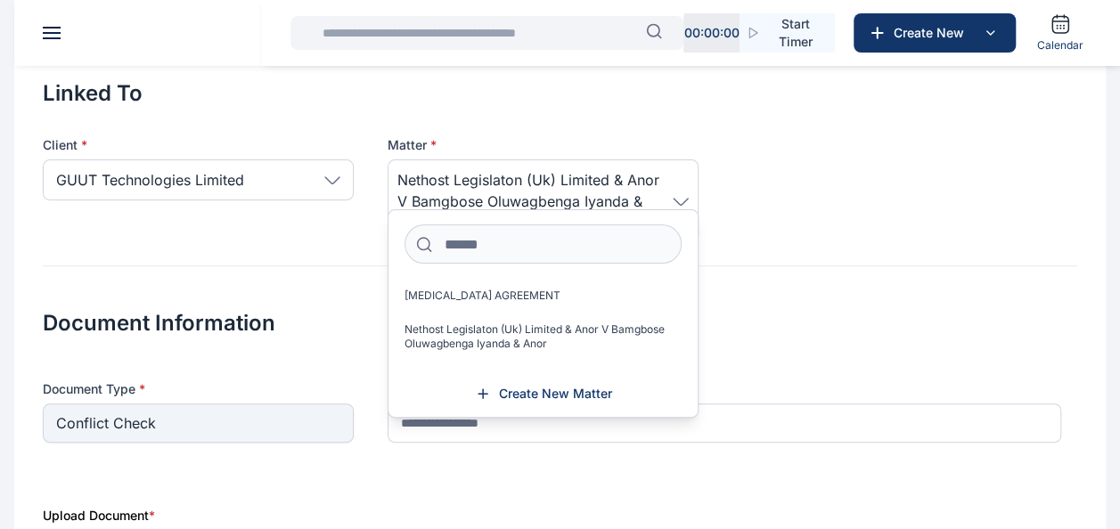
click at [290, 268] on div "Document Information Document Type * Conflict Check Description" at bounding box center [560, 364] width 1034 height 199
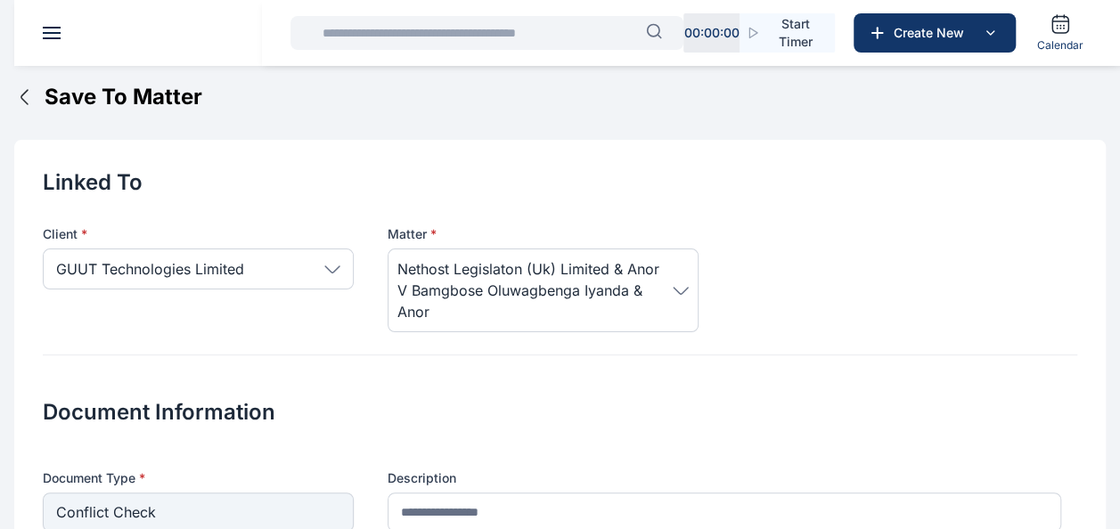
scroll to position [327, 0]
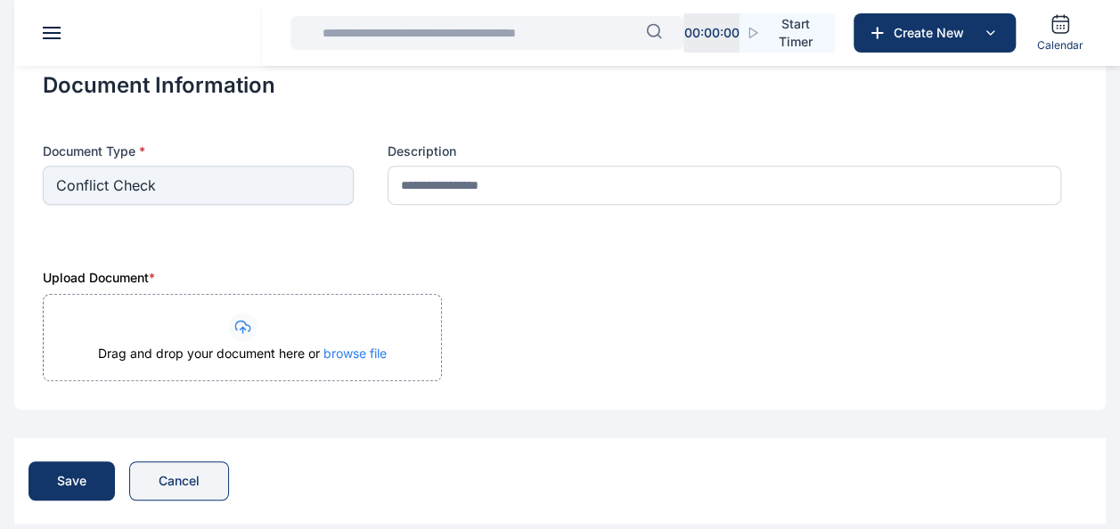
click at [175, 465] on button "Cancel" at bounding box center [179, 480] width 100 height 39
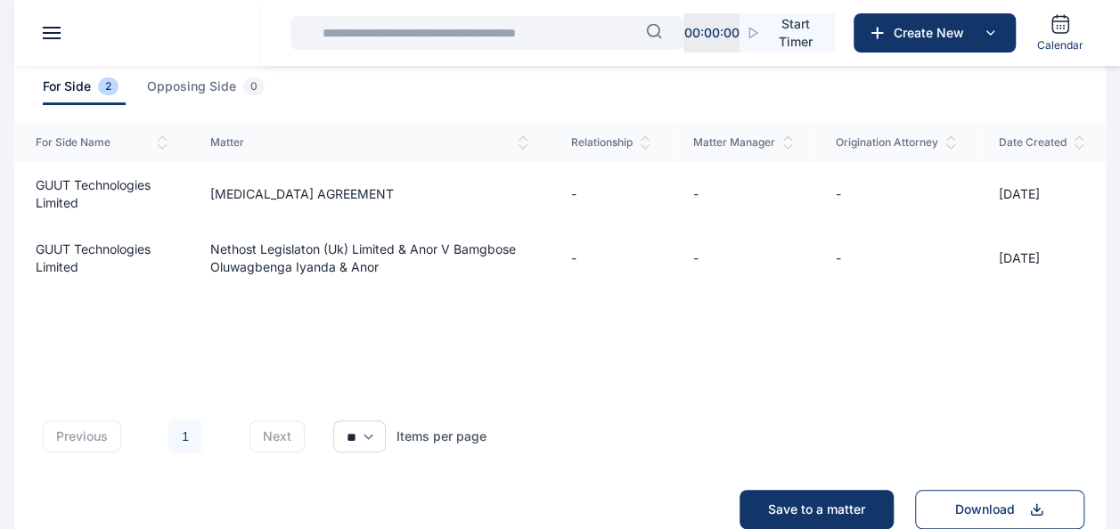
click at [53, 21] on header at bounding box center [574, 33] width 1120 height 66
click at [56, 30] on button at bounding box center [52, 33] width 18 height 12
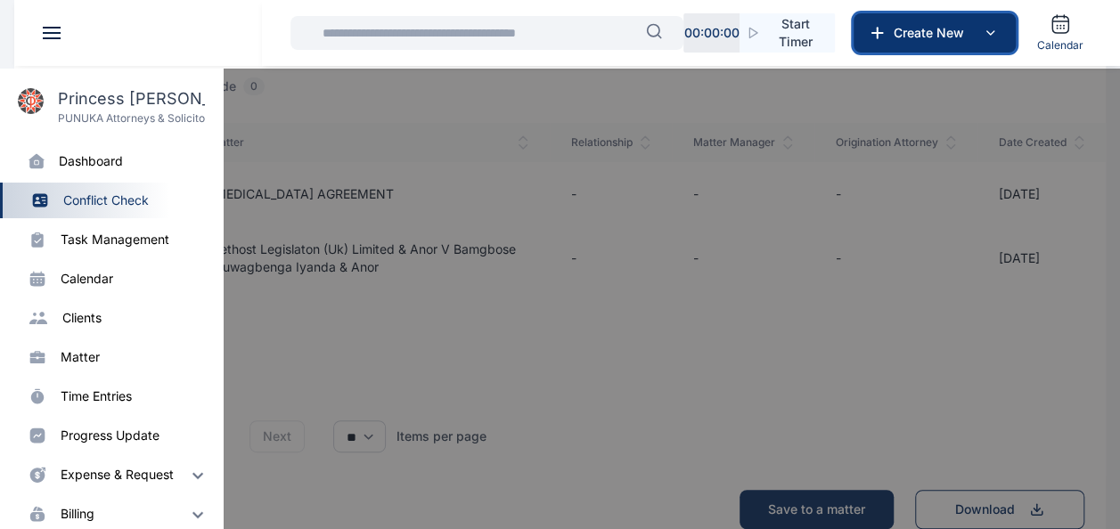
click at [987, 39] on icon at bounding box center [989, 32] width 21 height 21
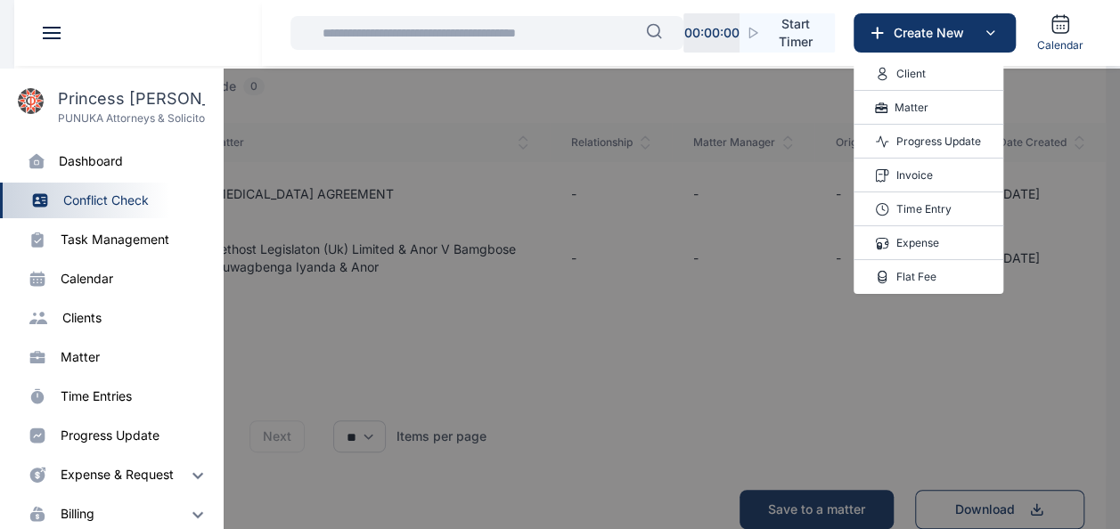
click at [923, 179] on p "Invoice" at bounding box center [914, 176] width 37 height 18
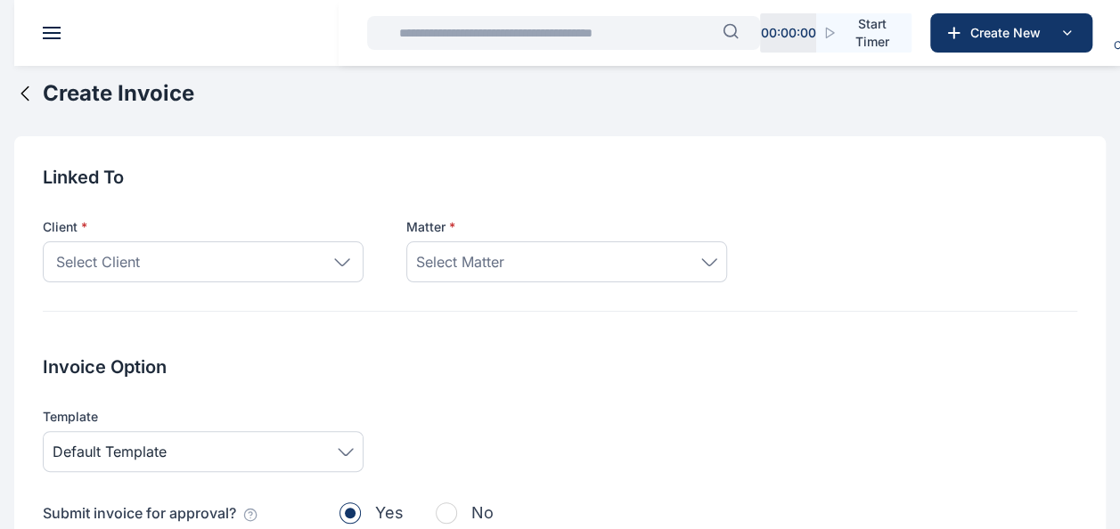
click at [278, 258] on div "Select Client" at bounding box center [203, 261] width 321 height 41
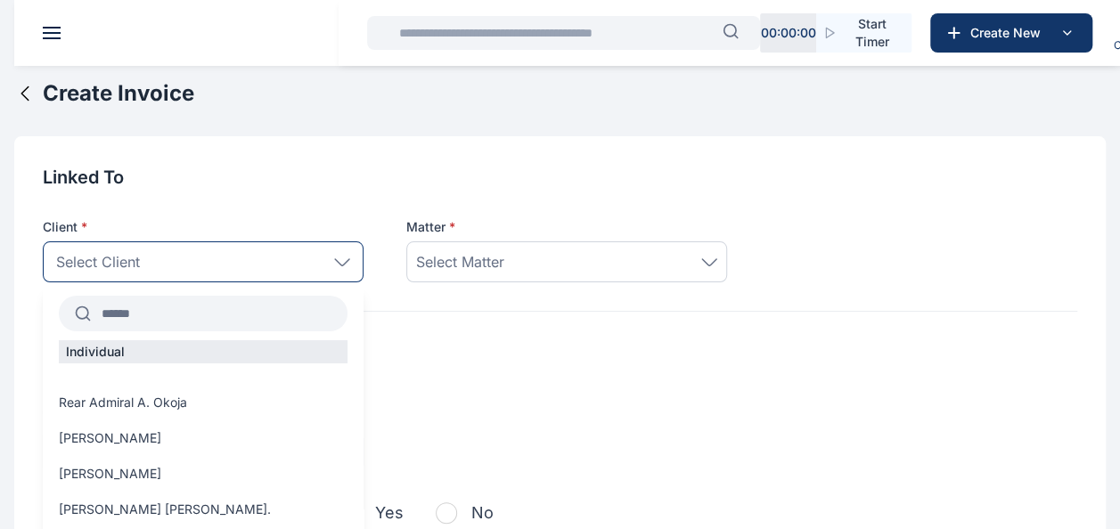
click at [185, 249] on div "Select Client" at bounding box center [203, 261] width 321 height 41
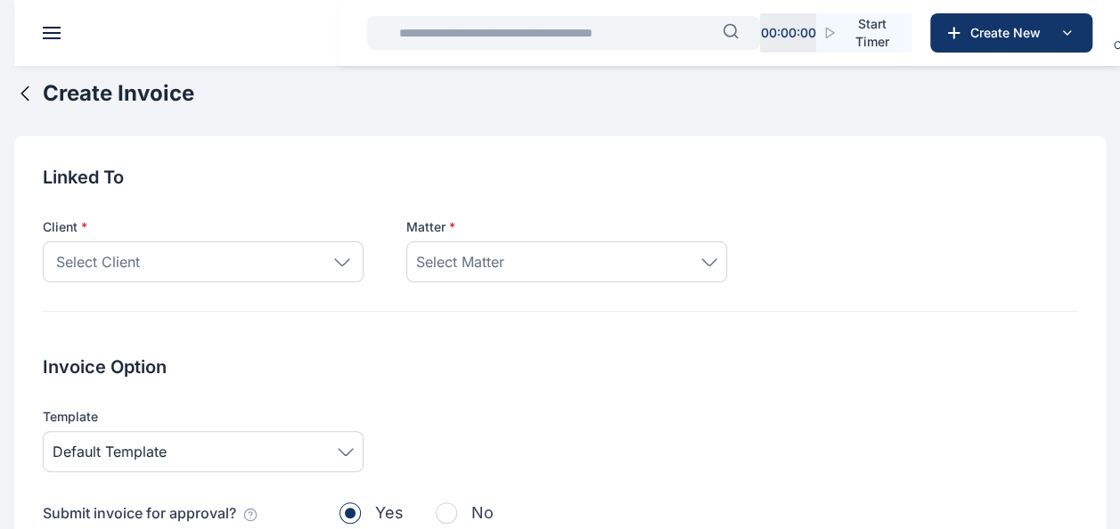
click at [181, 258] on div "Select Client" at bounding box center [203, 261] width 321 height 41
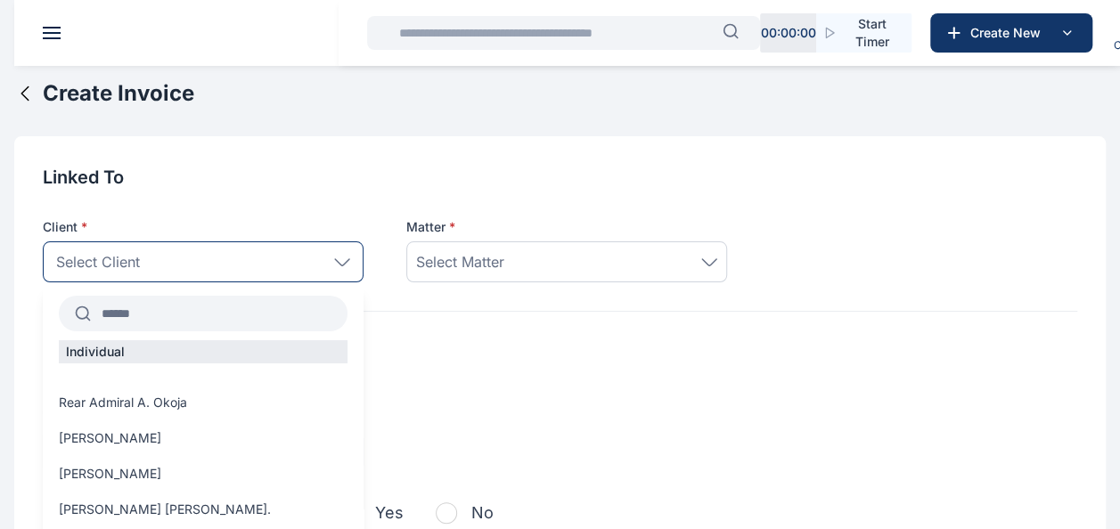
click at [169, 307] on input "text" at bounding box center [219, 314] width 257 height 32
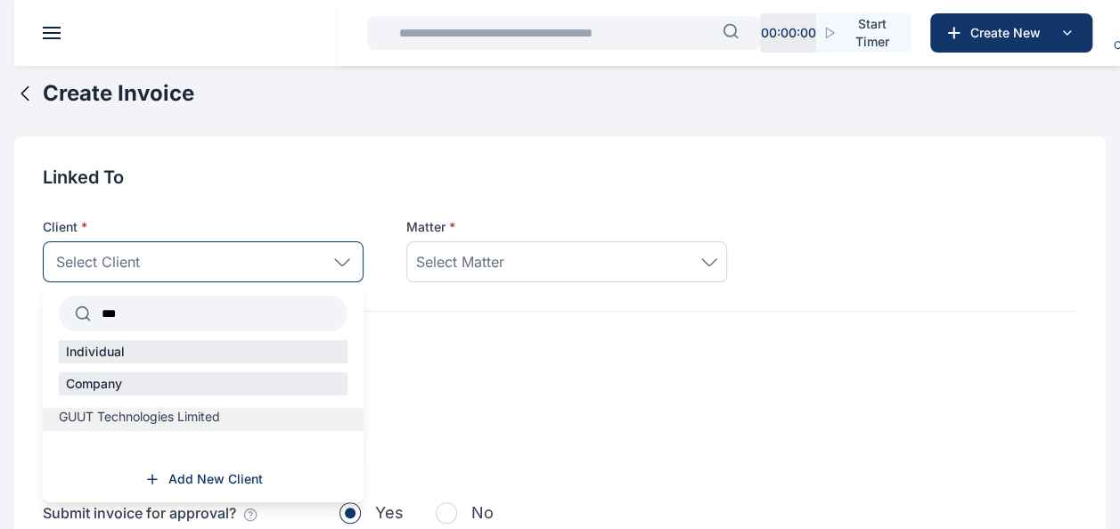
type input "***"
click at [142, 409] on span "GUUT Technologies Limited" at bounding box center [139, 417] width 161 height 18
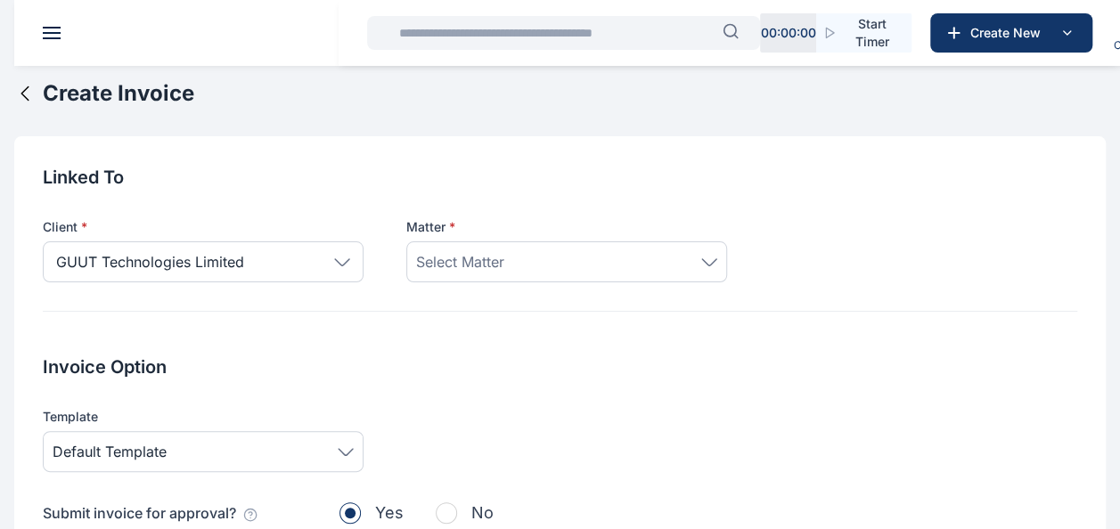
click at [460, 249] on div "Select Matter" at bounding box center [566, 261] width 321 height 41
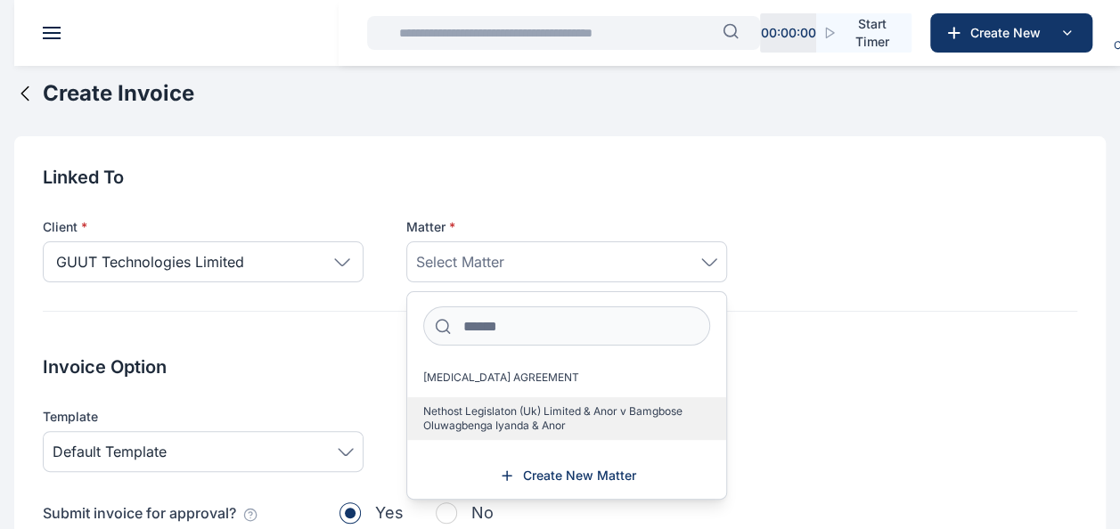
click at [495, 424] on span "Nethost Legislaton (Uk) Limited & Anor v Bamgbose Oluwagbenga Iyanda & Anor" at bounding box center [559, 418] width 273 height 29
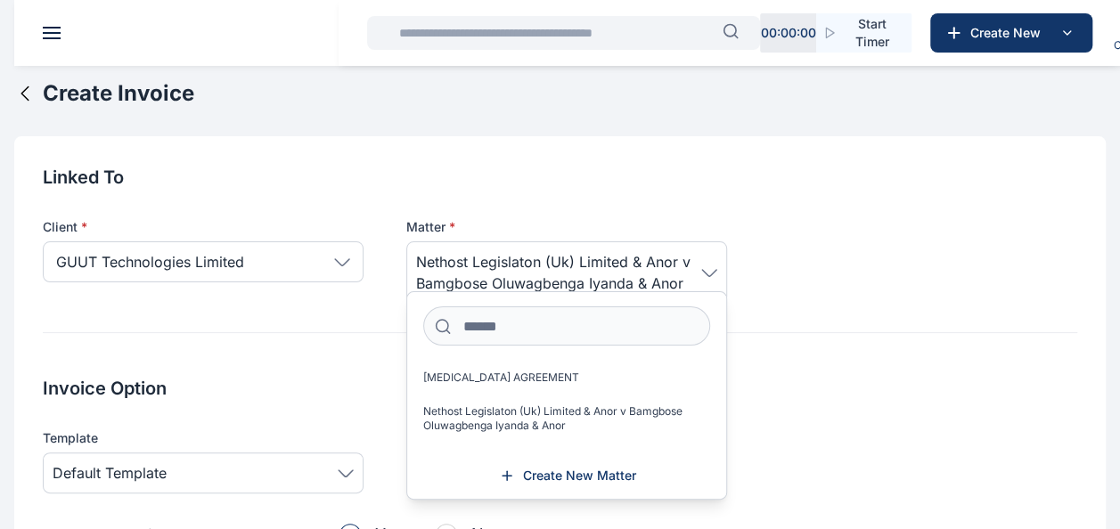
click at [814, 417] on div "Invoice Option Template Default Template Submit invoice for approval? Yes No" at bounding box center [560, 476] width 1034 height 200
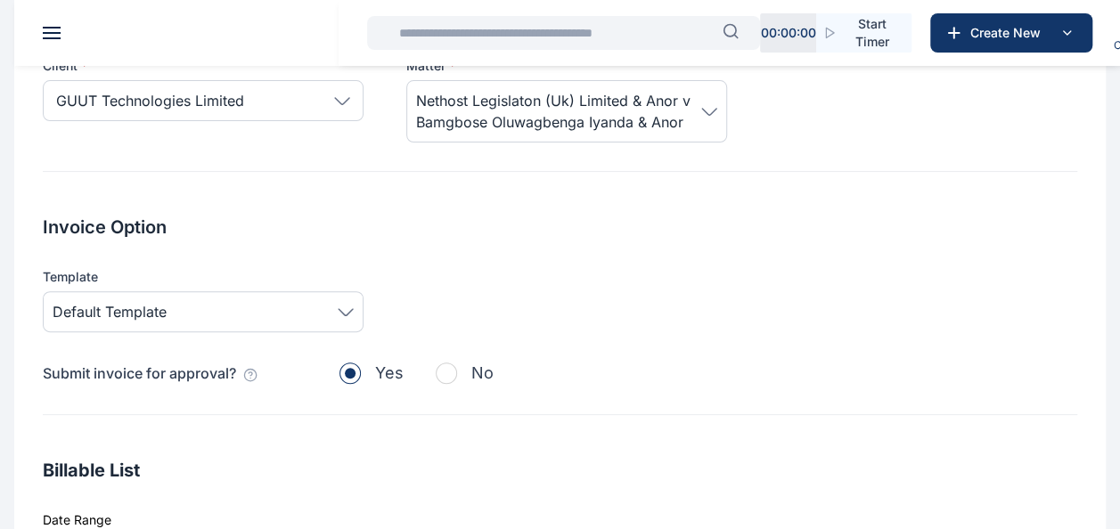
scroll to position [178, 0]
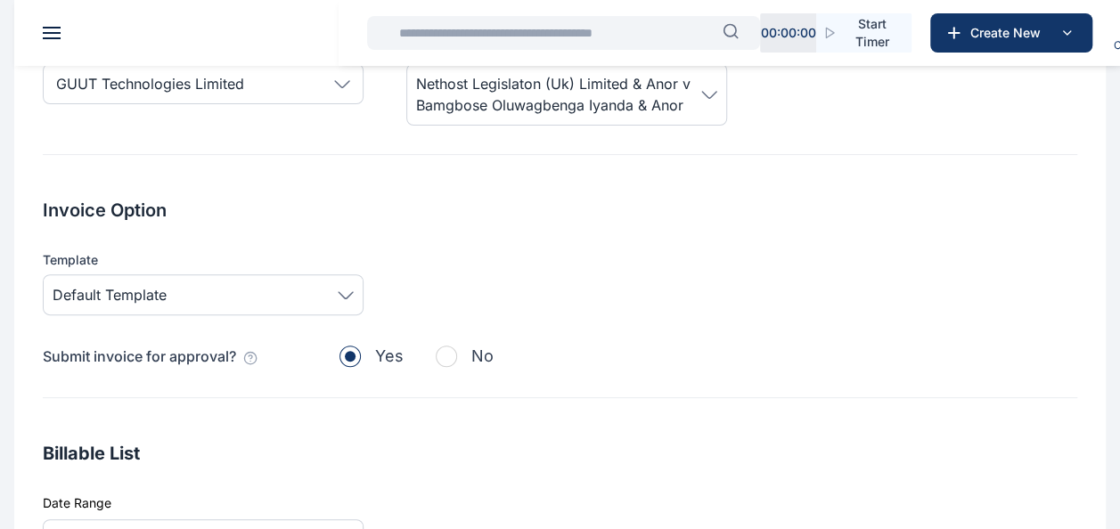
click at [355, 290] on div "Default Template" at bounding box center [203, 294] width 321 height 41
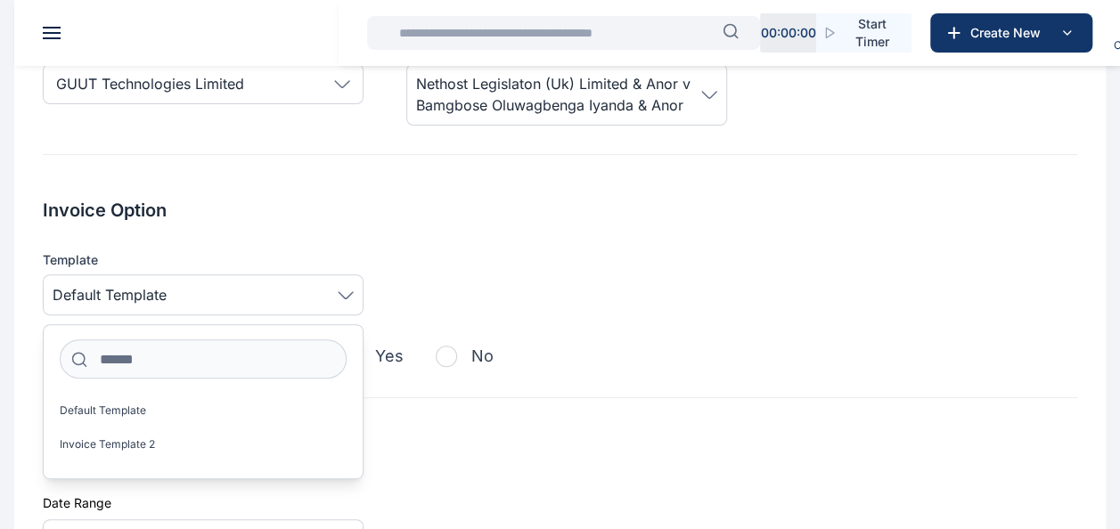
click at [495, 248] on div "Invoice Option Template Default Template Default Template Invoice Template 2 Su…" at bounding box center [560, 298] width 1034 height 200
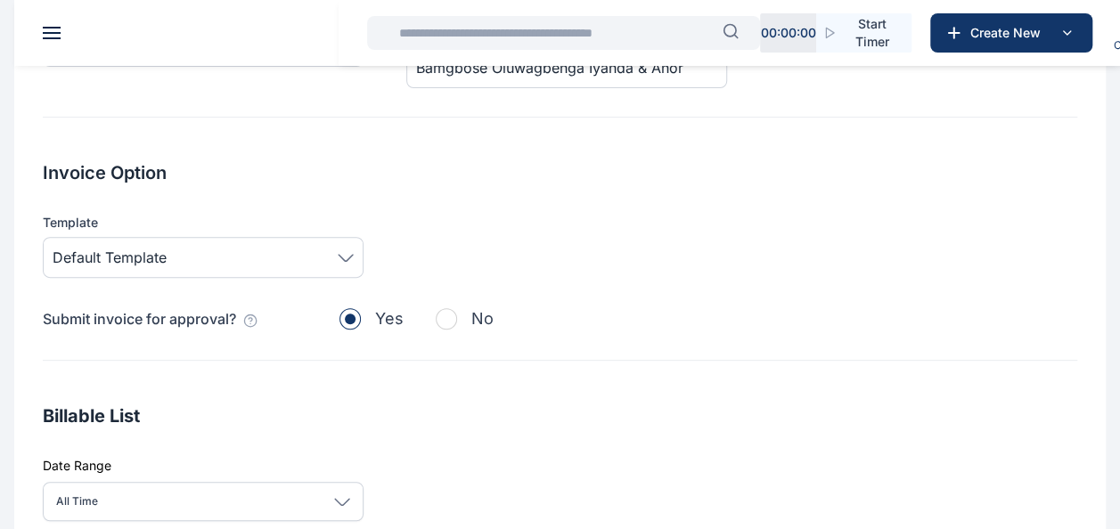
scroll to position [445, 0]
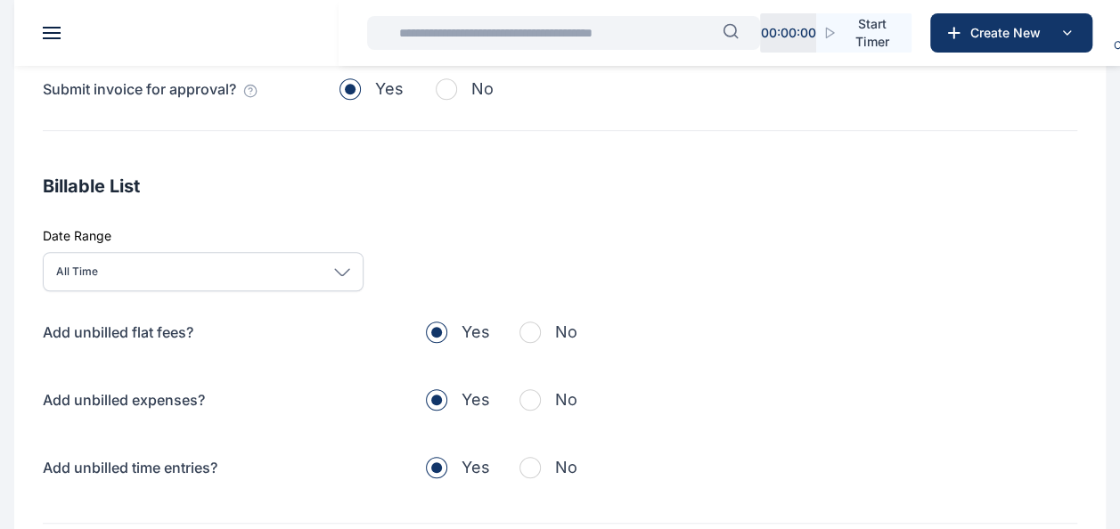
click at [299, 263] on div "All Time" at bounding box center [203, 271] width 321 height 39
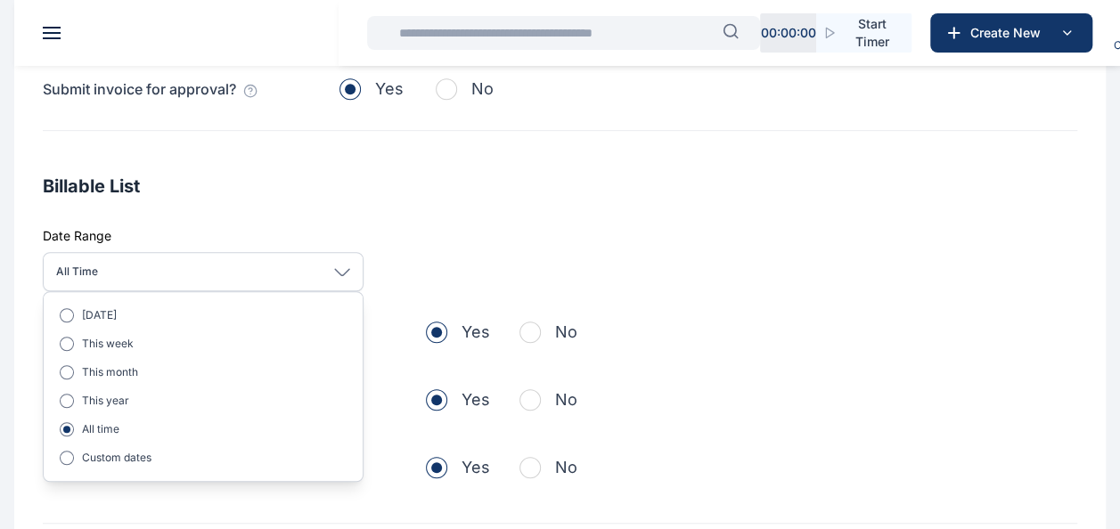
click at [674, 258] on div "All Time Today This week This month This year All time Custom dates" at bounding box center [560, 271] width 1034 height 39
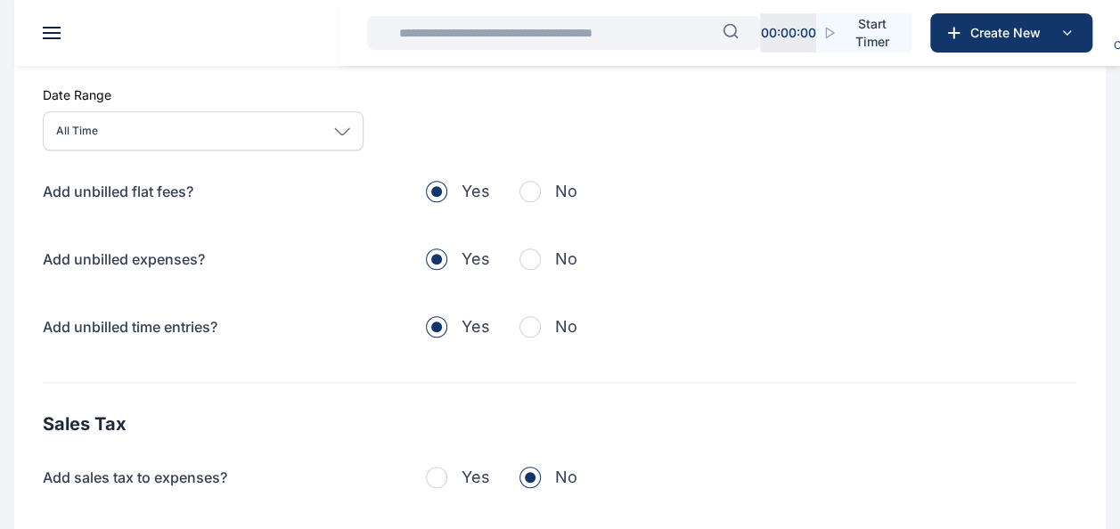
scroll to position [549, 0]
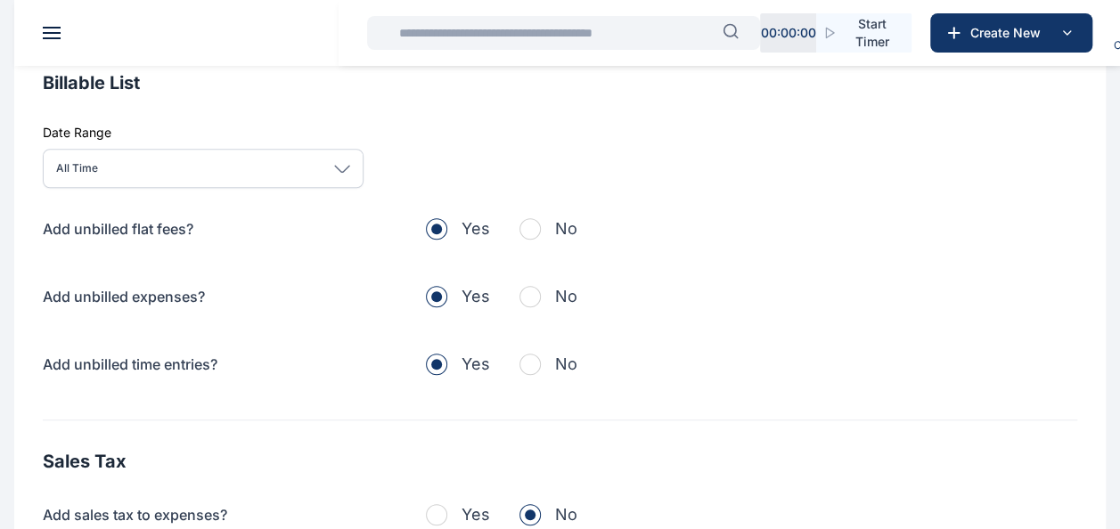
click at [537, 217] on button "No" at bounding box center [548, 228] width 58 height 25
click at [533, 294] on span "button" at bounding box center [529, 296] width 21 height 21
drag, startPoint x: 531, startPoint y: 363, endPoint x: 538, endPoint y: 353, distance: 12.8
click at [537, 354] on button "No" at bounding box center [548, 364] width 58 height 25
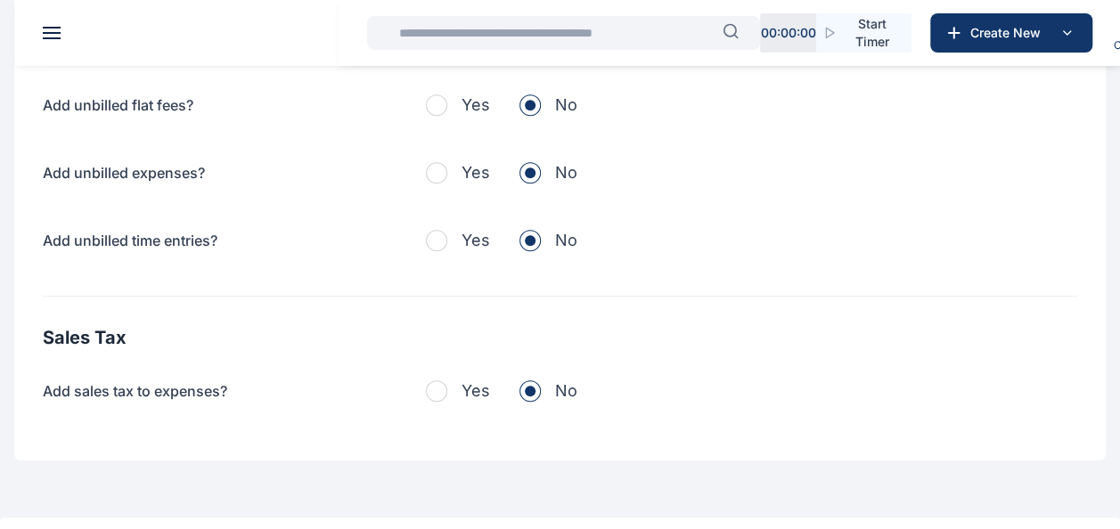
scroll to position [727, 0]
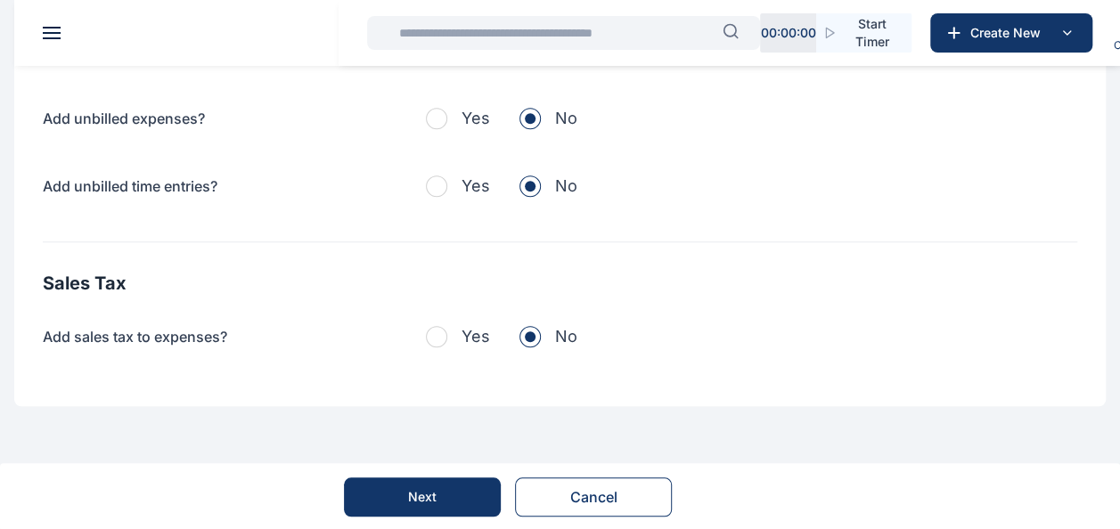
click at [385, 508] on button "Next" at bounding box center [422, 497] width 157 height 39
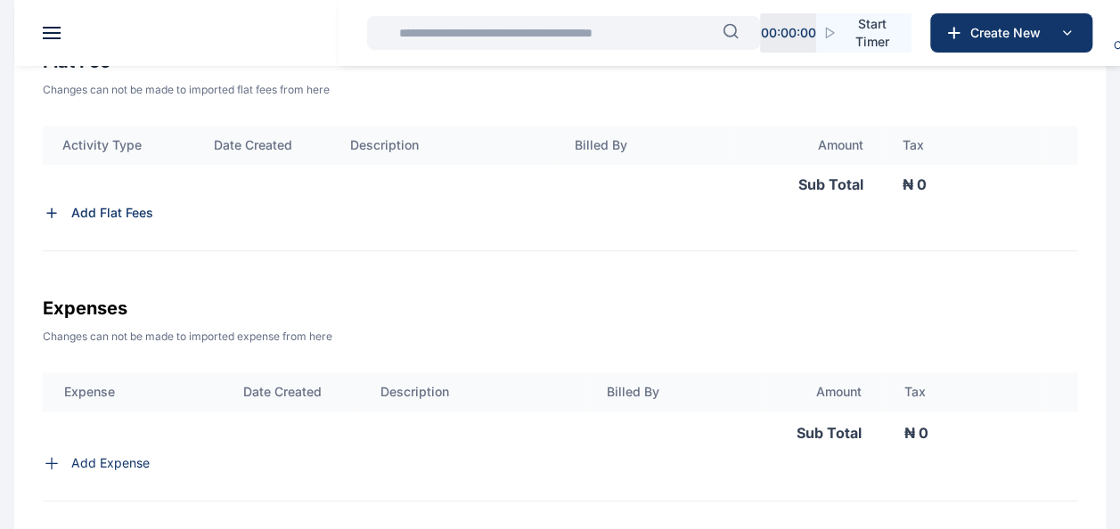
scroll to position [656, 0]
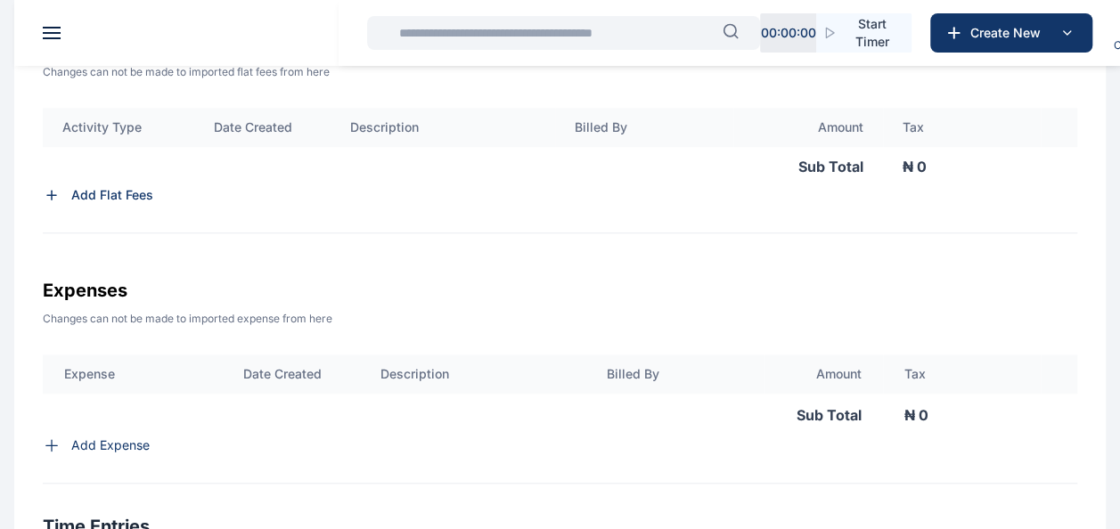
click at [84, 454] on p "Add Expense" at bounding box center [110, 446] width 78 height 18
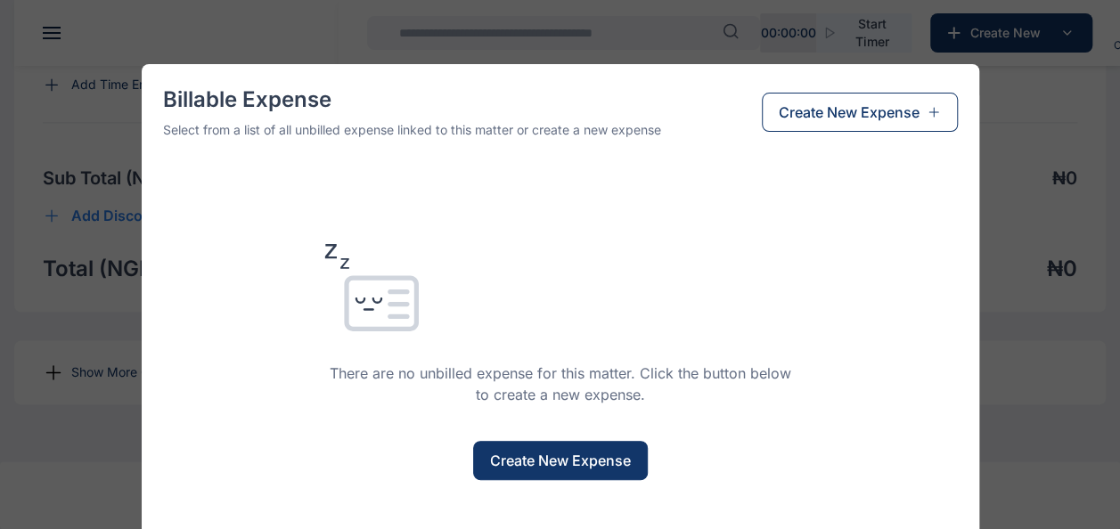
scroll to position [0, 0]
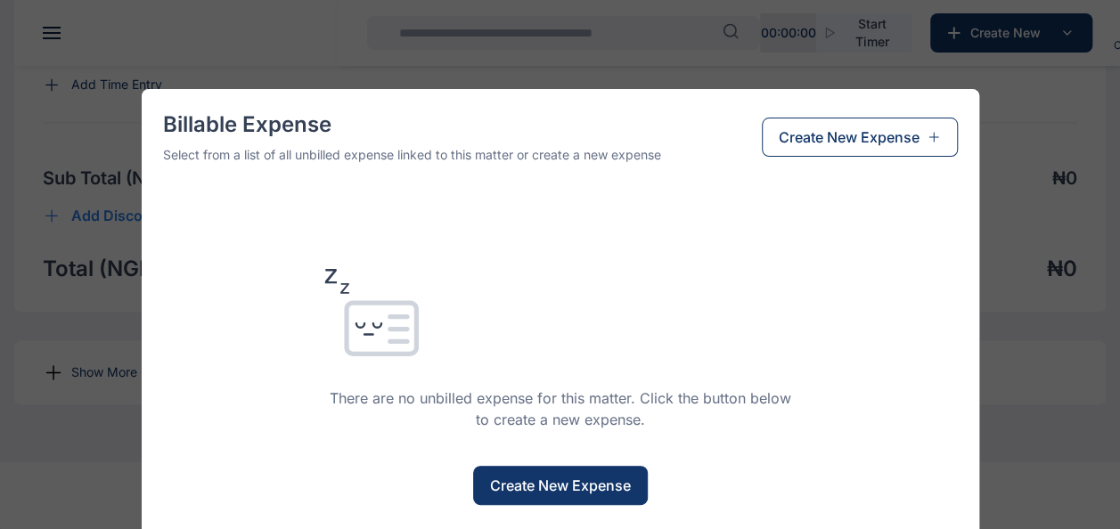
click at [1023, 159] on div "Billable Expense Select from a list of all unbilled expense linked to this matt…" at bounding box center [560, 264] width 1120 height 529
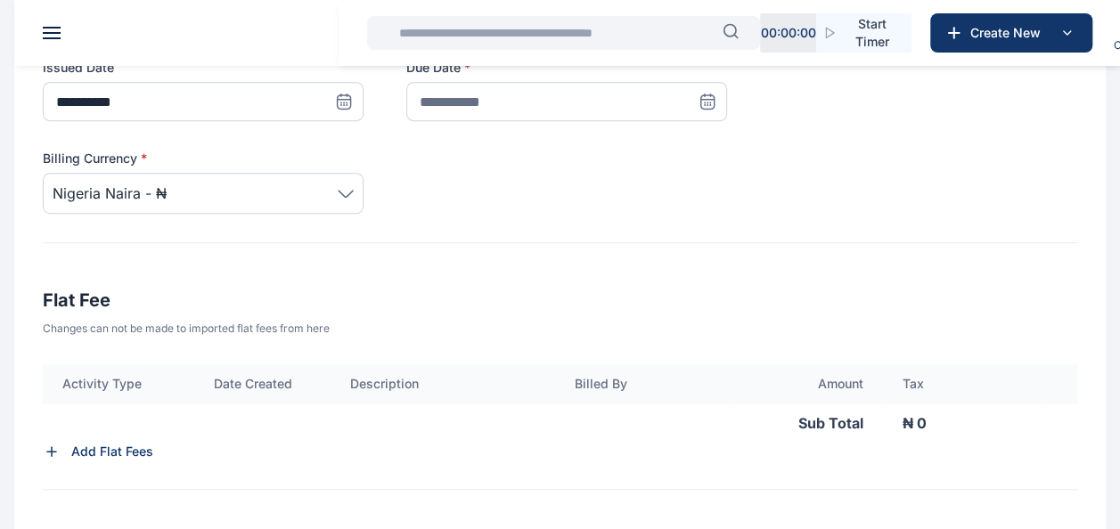
scroll to position [429, 0]
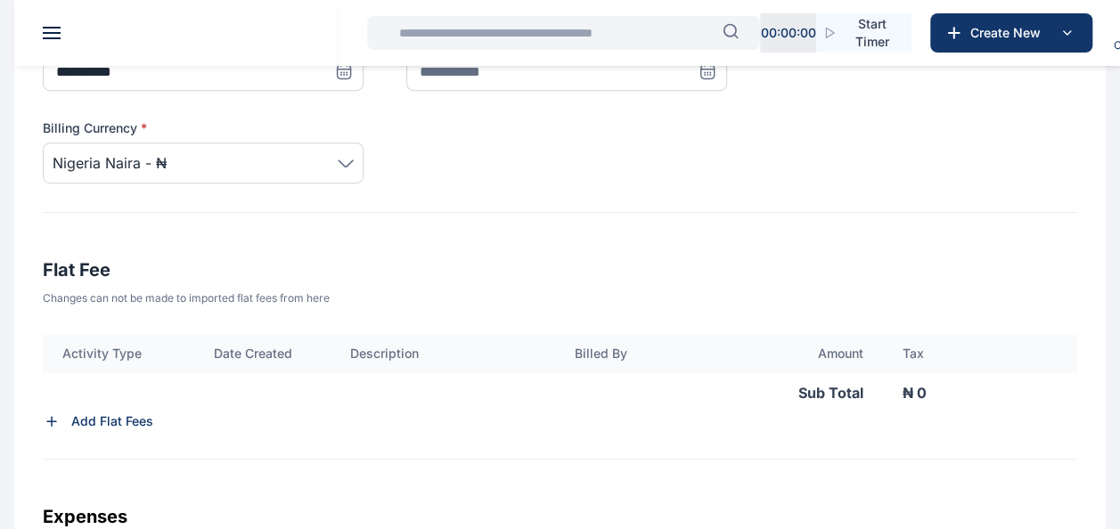
click at [111, 424] on p "Add Flat Fees" at bounding box center [112, 421] width 82 height 18
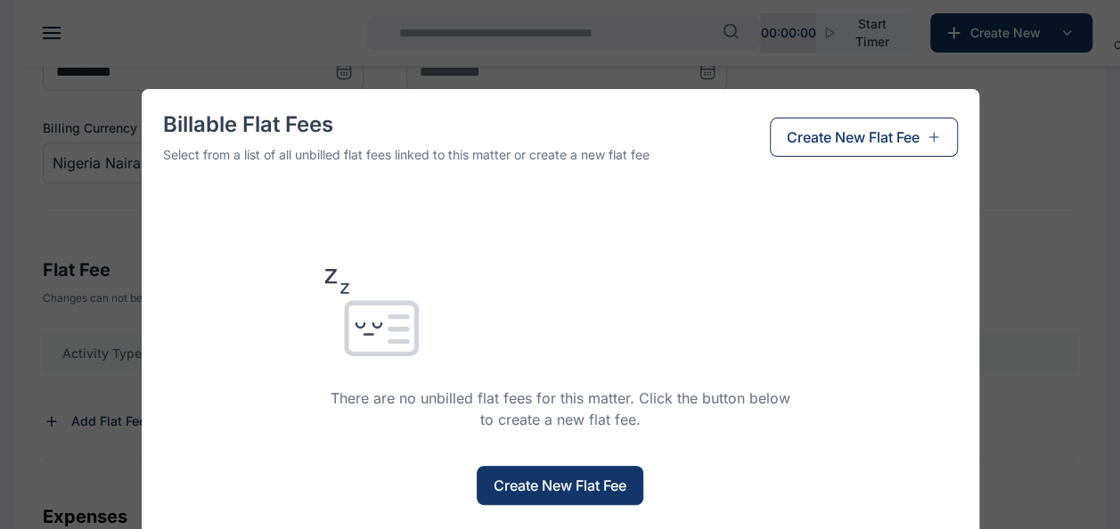
scroll to position [73, 0]
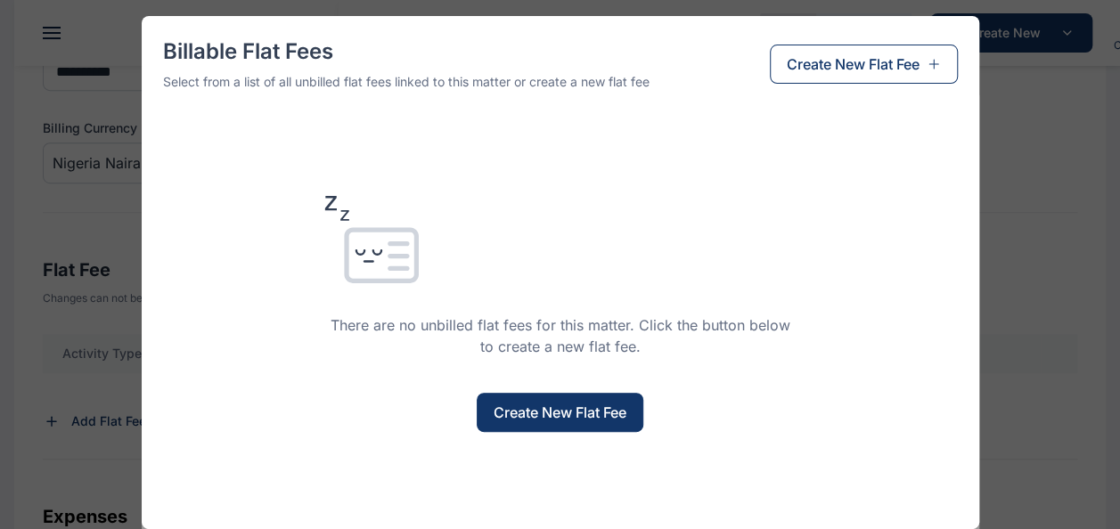
click at [567, 408] on span "Create New Flat Fee" at bounding box center [560, 412] width 133 height 21
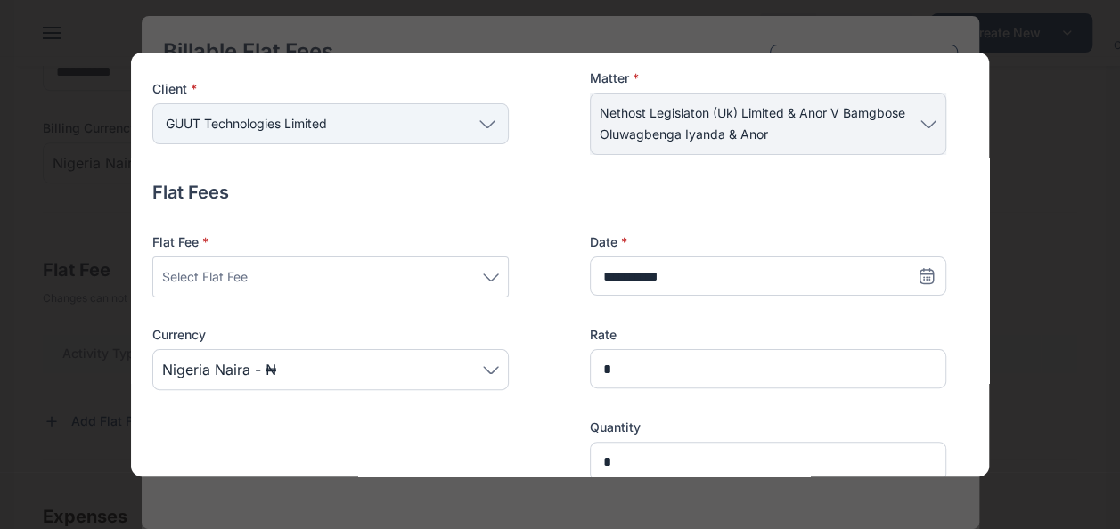
scroll to position [178, 0]
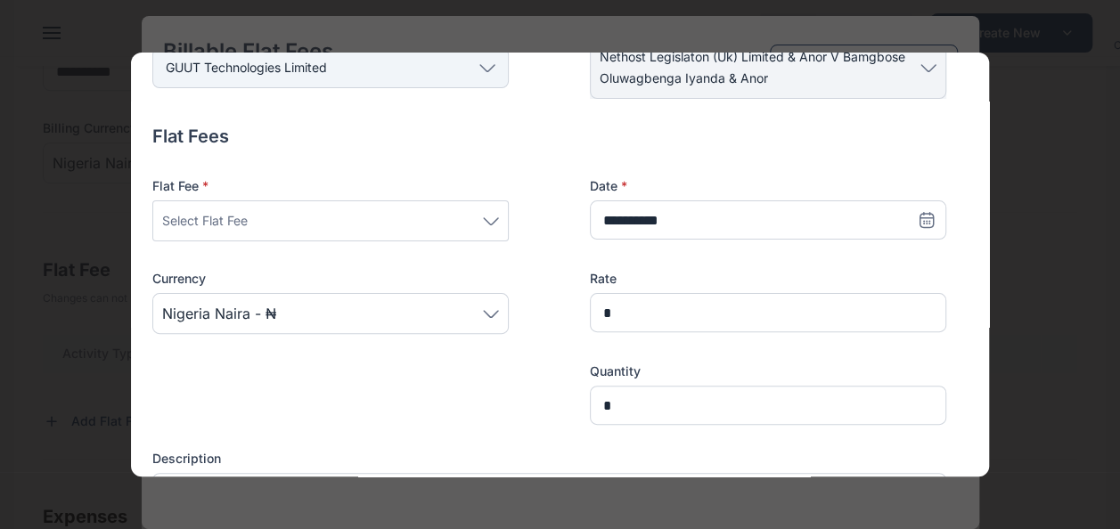
click at [343, 221] on div "Select Flat Fee" at bounding box center [330, 220] width 337 height 21
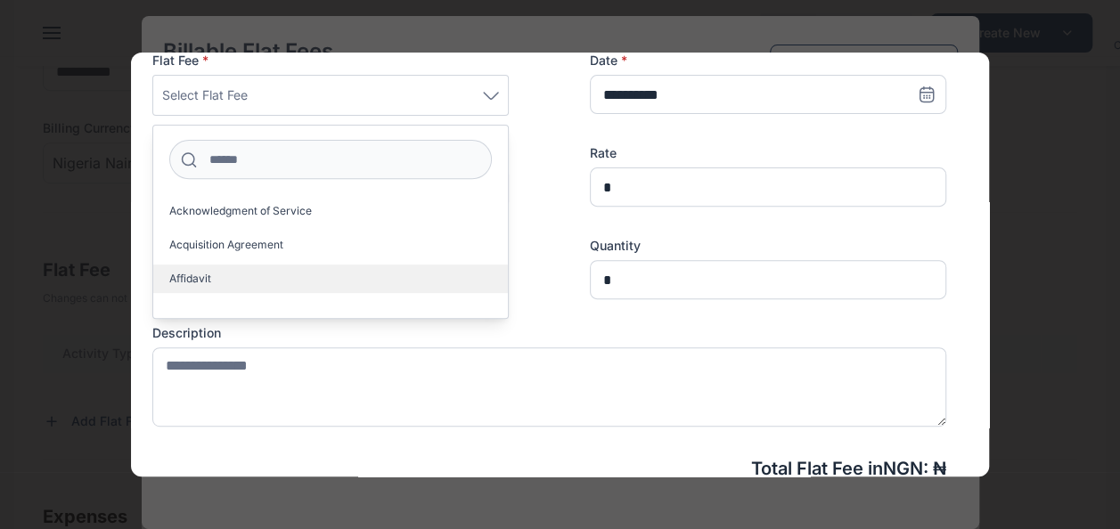
scroll to position [267, 0]
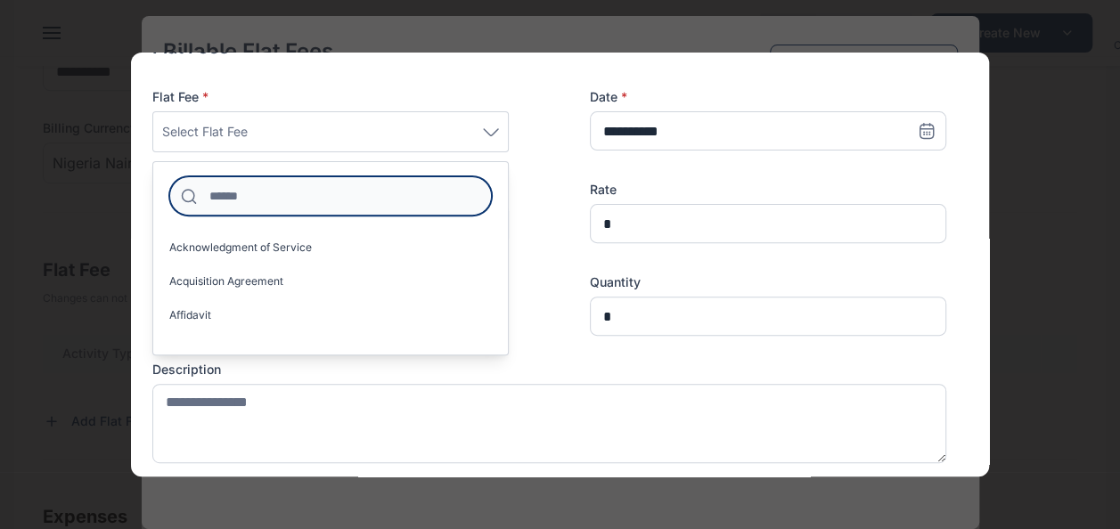
click at [350, 207] on input at bounding box center [330, 195] width 323 height 39
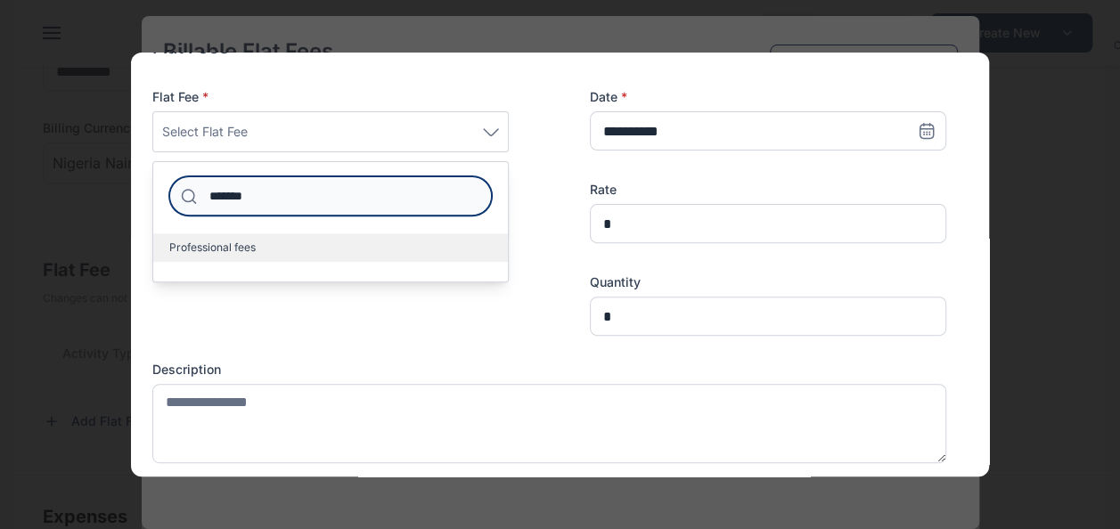
type input "*******"
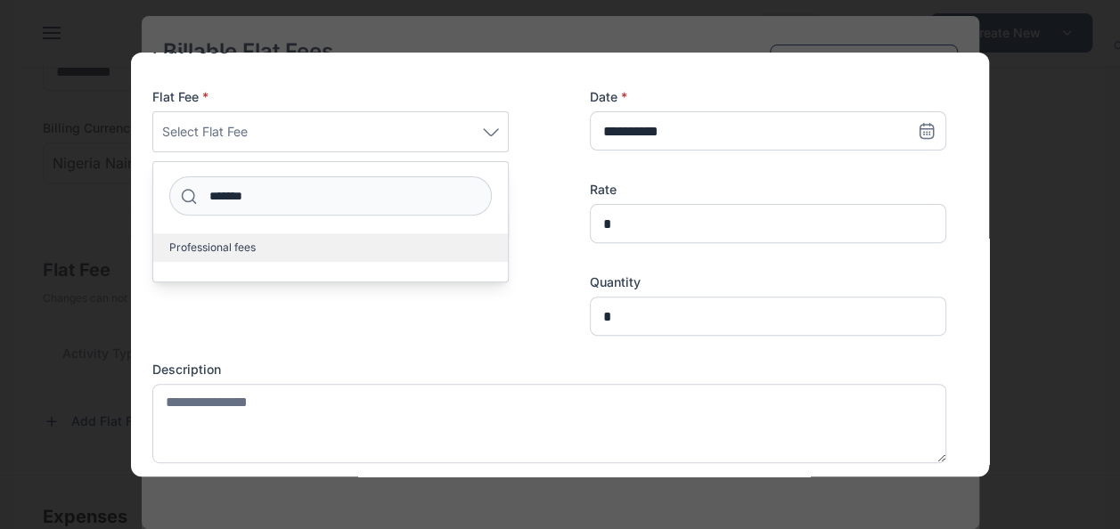
drag, startPoint x: 301, startPoint y: 253, endPoint x: 527, endPoint y: 199, distance: 231.9
click at [304, 253] on label "Professional fees" at bounding box center [330, 247] width 355 height 29
drag, startPoint x: 234, startPoint y: 252, endPoint x: 225, endPoint y: 251, distance: 9.0
click at [225, 252] on span "Professional fees" at bounding box center [212, 248] width 86 height 14
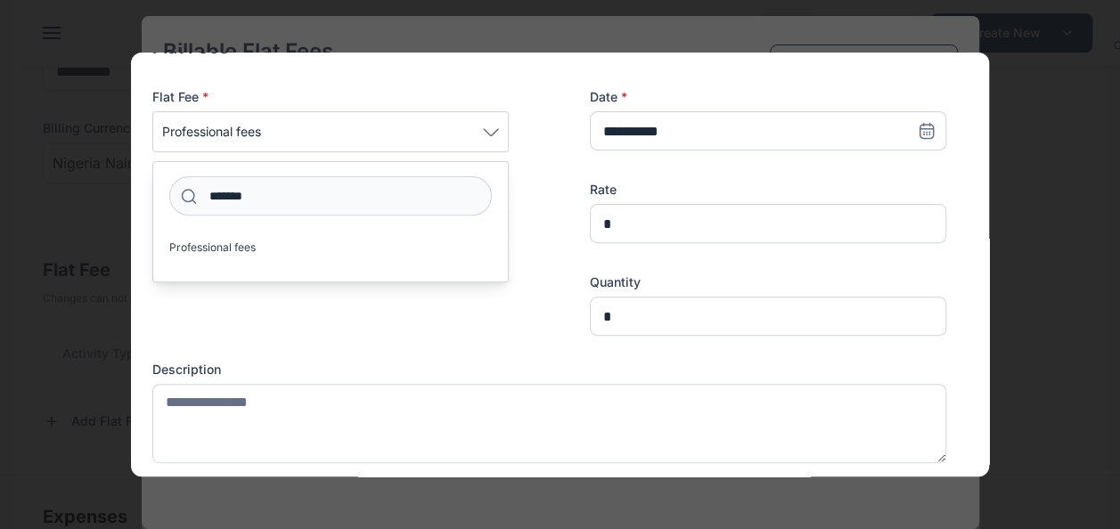
click at [557, 222] on div "**********" at bounding box center [549, 212] width 794 height 248
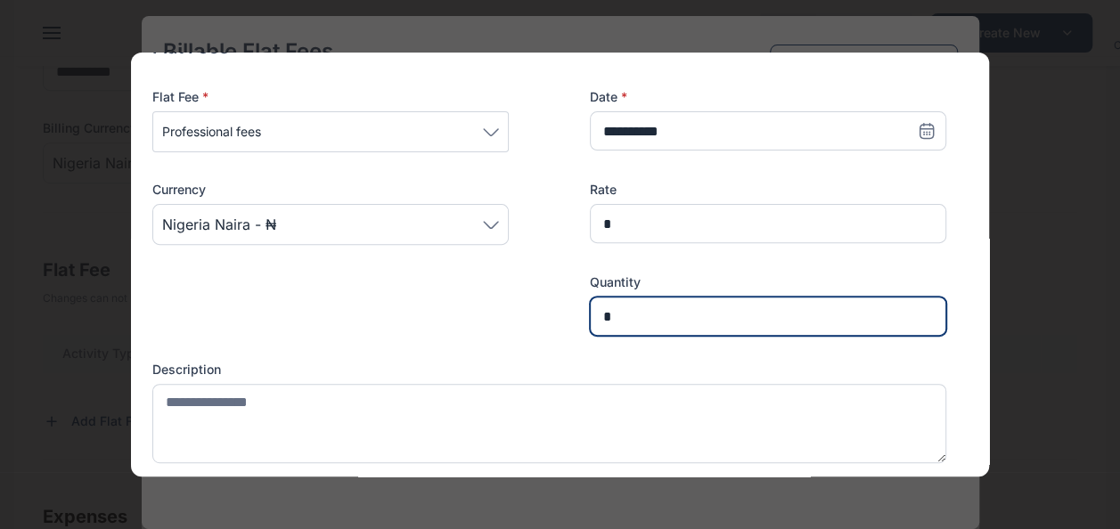
click at [620, 321] on input "*" at bounding box center [768, 316] width 356 height 39
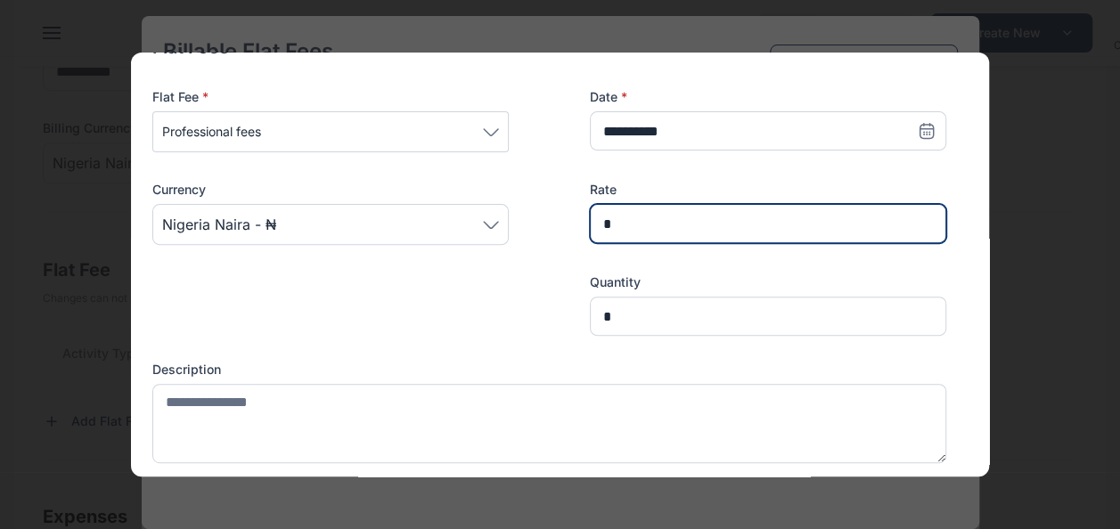
click at [641, 210] on input "*" at bounding box center [768, 223] width 356 height 39
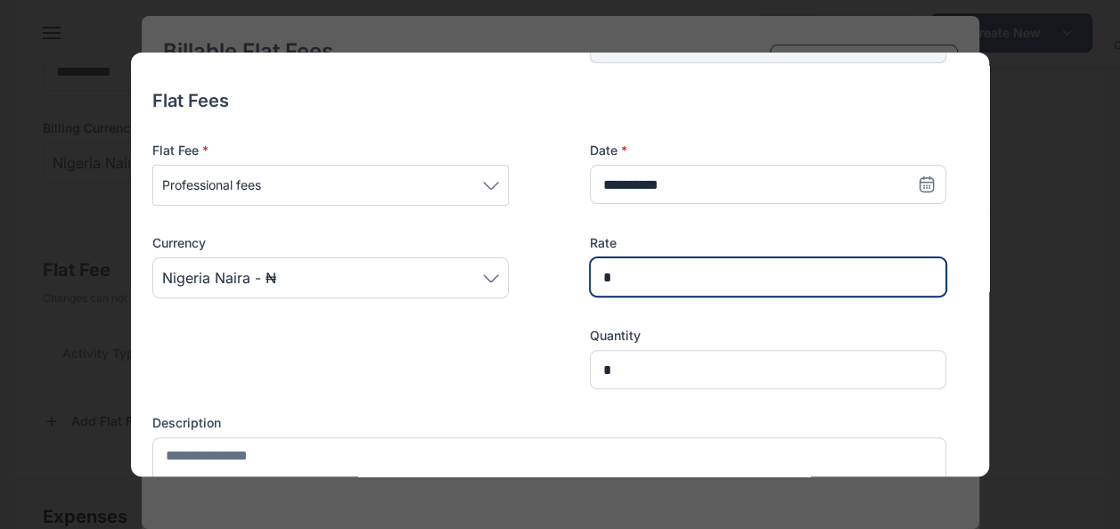
scroll to position [253, 0]
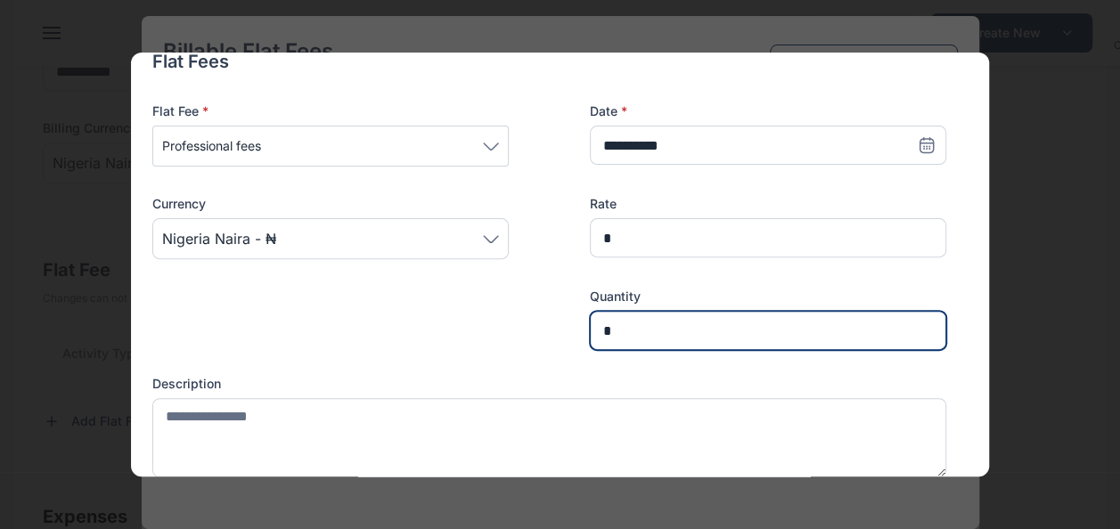
click at [640, 327] on input "*" at bounding box center [768, 330] width 356 height 39
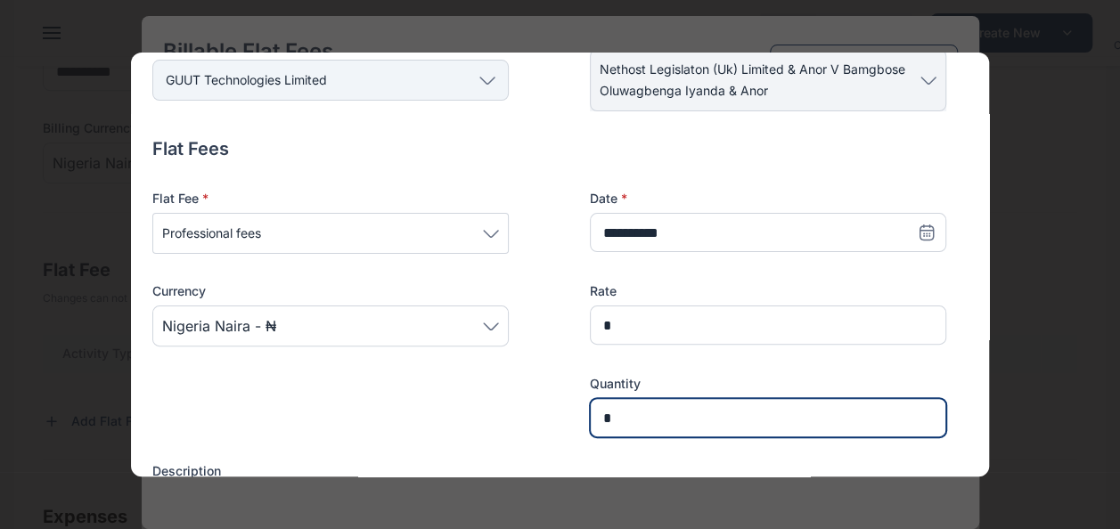
scroll to position [164, 0]
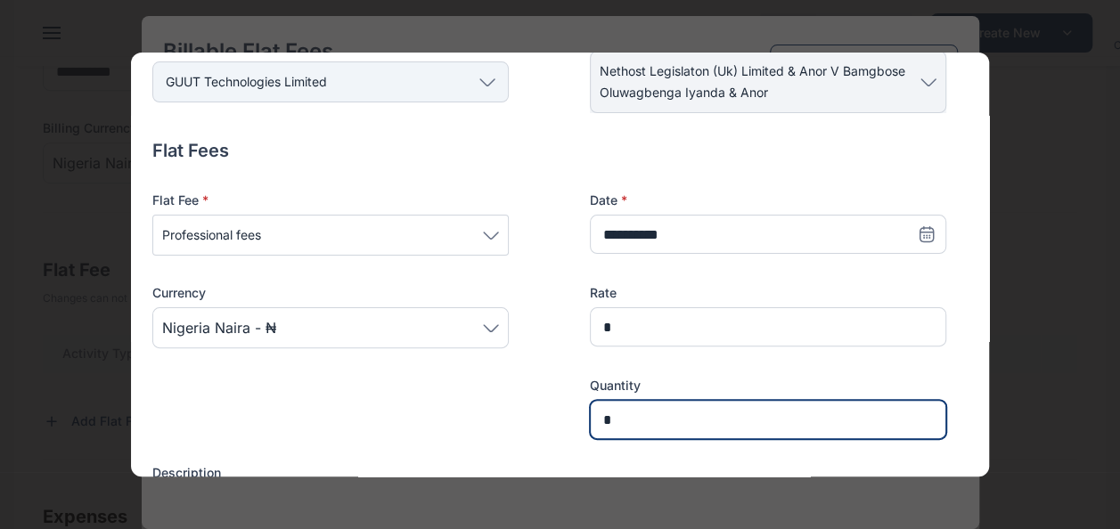
type input "*"
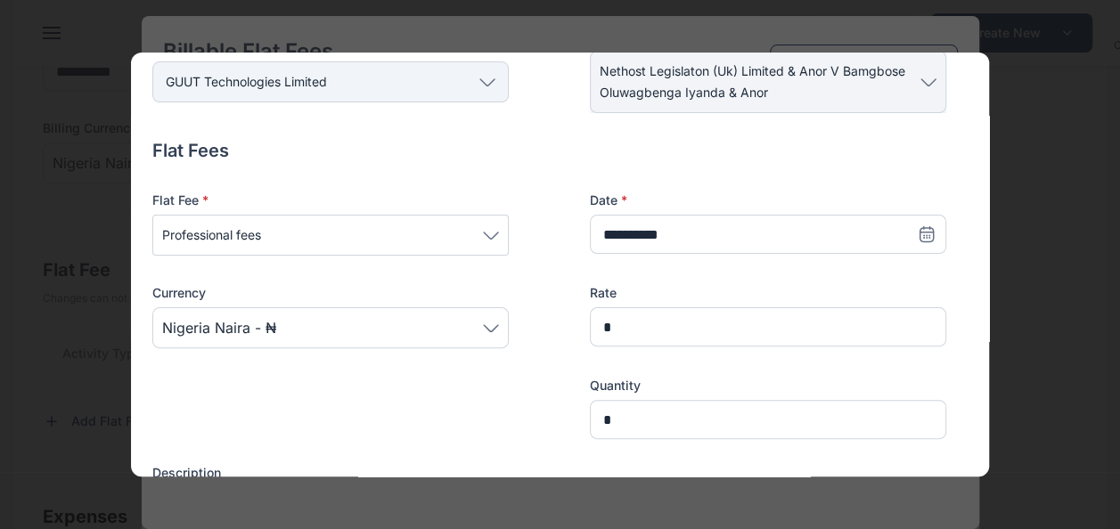
click at [918, 233] on icon at bounding box center [927, 234] width 18 height 18
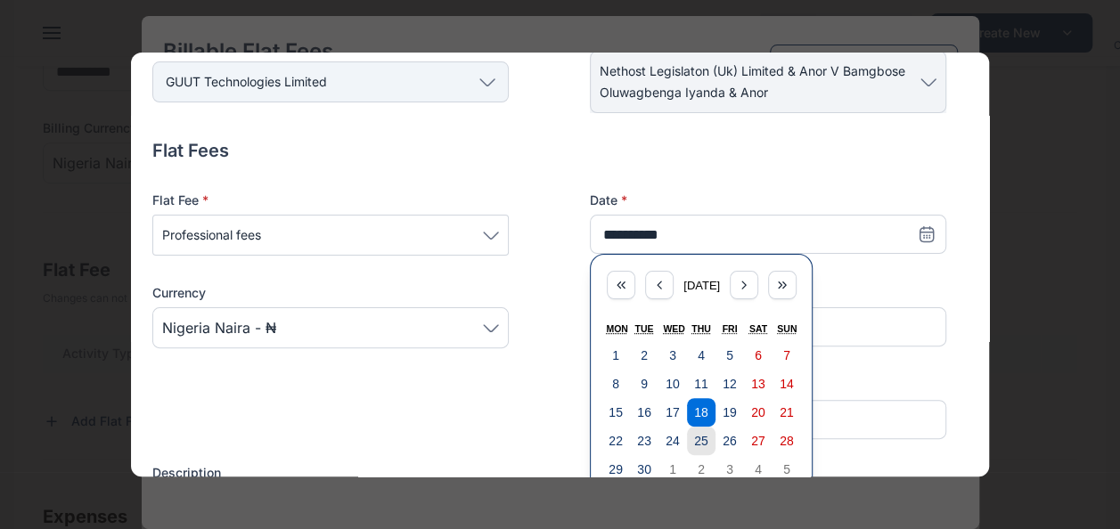
click at [694, 437] on abbr "25" at bounding box center [701, 441] width 14 height 14
type input "**********"
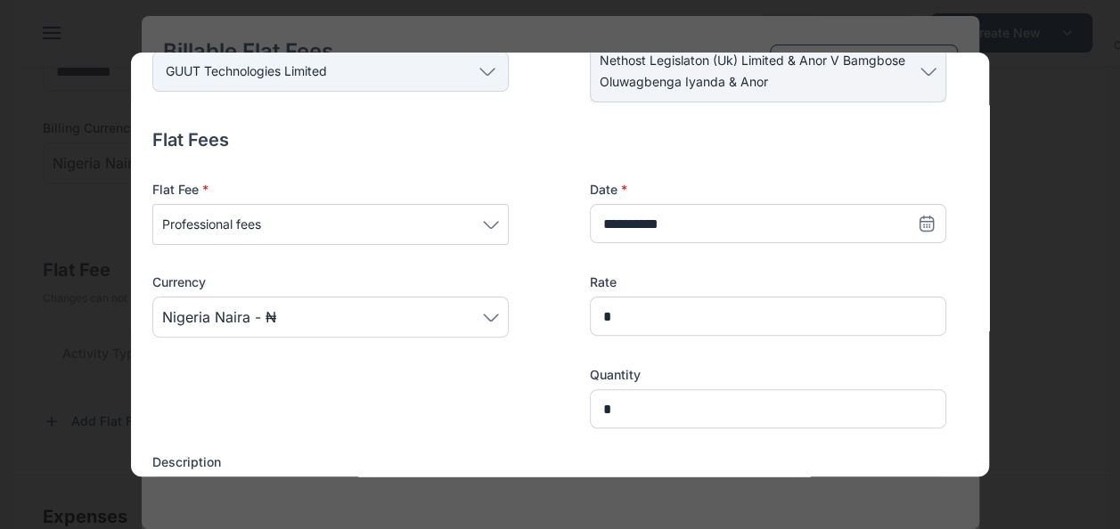
scroll to position [178, 0]
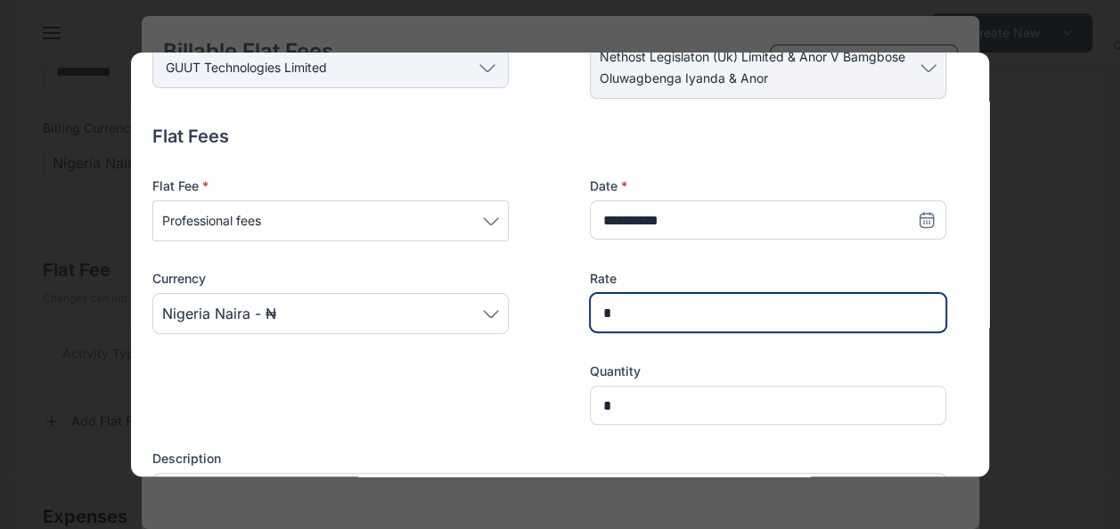
click at [629, 321] on input "*" at bounding box center [768, 312] width 356 height 39
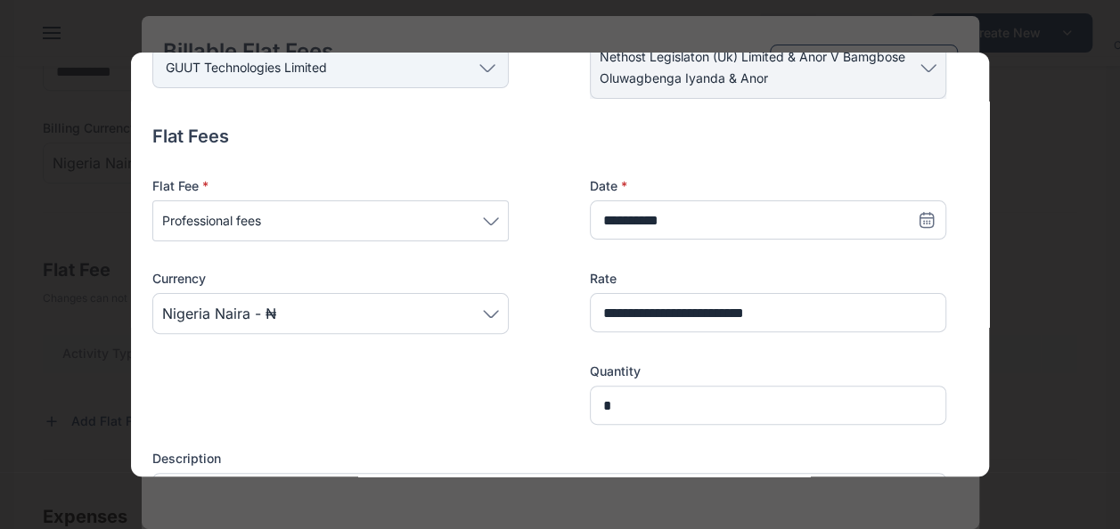
click at [643, 374] on label "Quantity" at bounding box center [768, 372] width 356 height 18
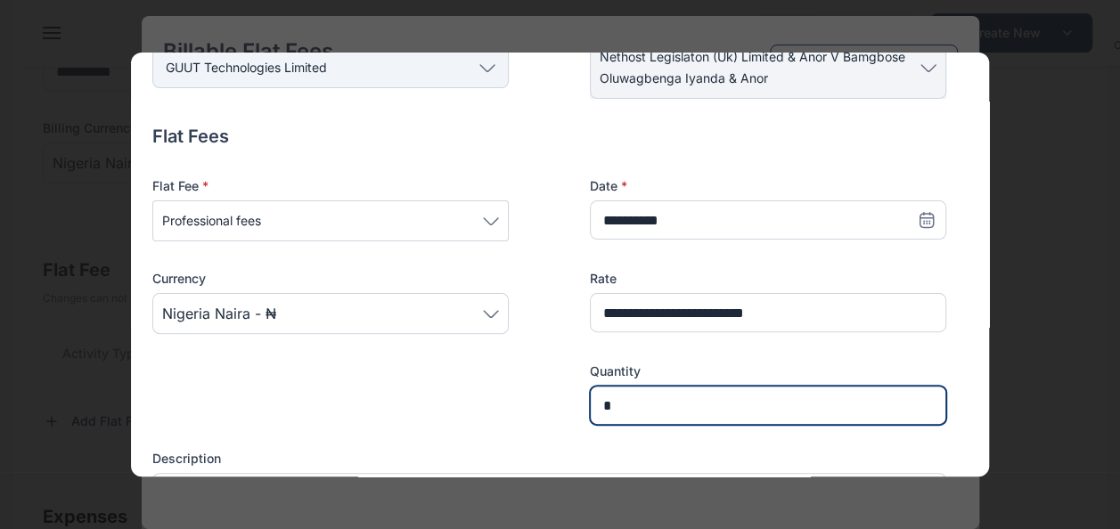
click at [631, 408] on input "*" at bounding box center [768, 405] width 356 height 39
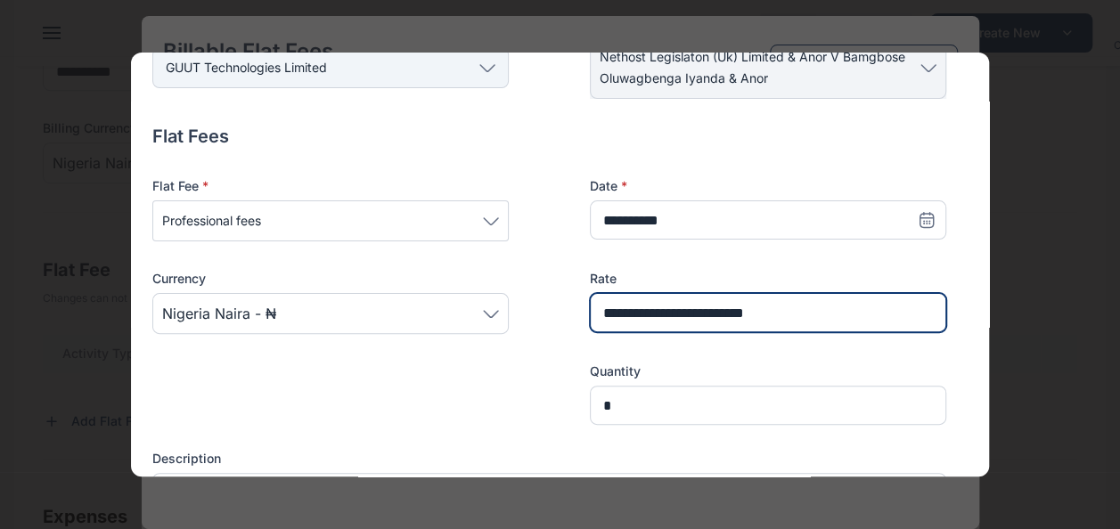
click at [633, 303] on input "**********" at bounding box center [768, 312] width 356 height 39
drag, startPoint x: 594, startPoint y: 316, endPoint x: 804, endPoint y: 300, distance: 210.0
click at [804, 300] on input "**********" at bounding box center [768, 312] width 356 height 39
type input "*"
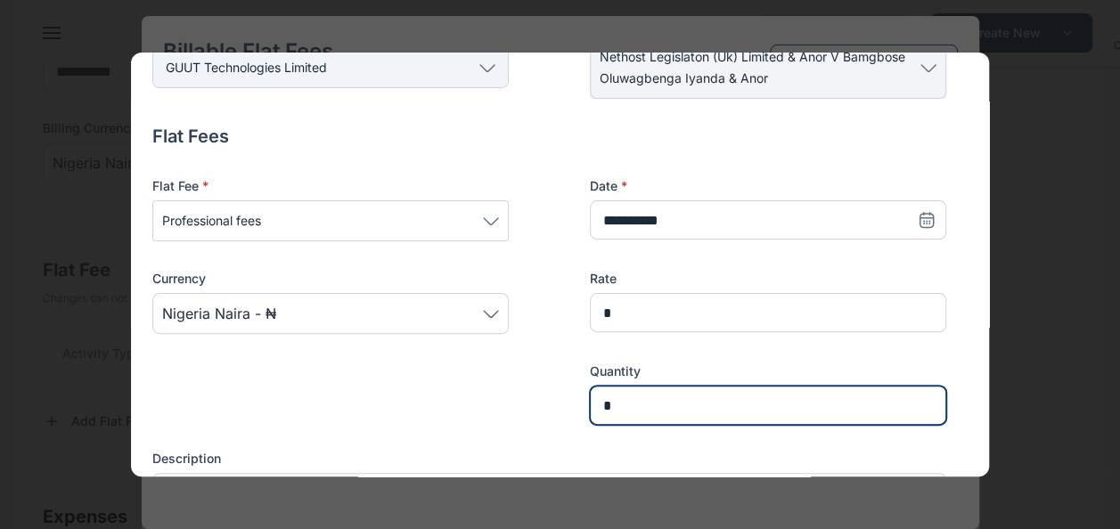
click at [634, 399] on input "*" at bounding box center [768, 405] width 356 height 39
drag, startPoint x: 750, startPoint y: 400, endPoint x: 561, endPoint y: 431, distance: 191.4
click at [561, 431] on div "**********" at bounding box center [549, 340] width 794 height 433
type input "*"
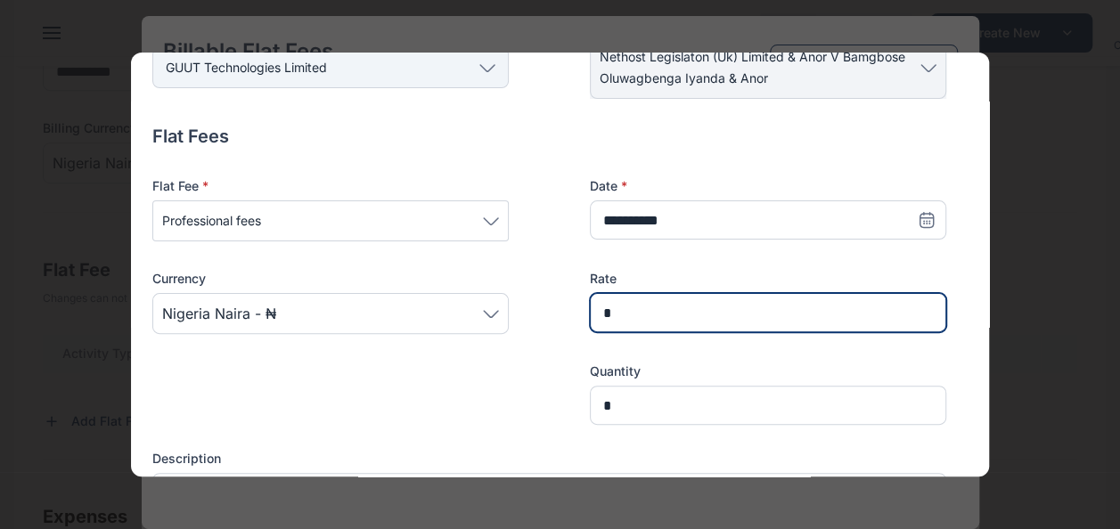
click at [613, 314] on input "*" at bounding box center [768, 312] width 356 height 39
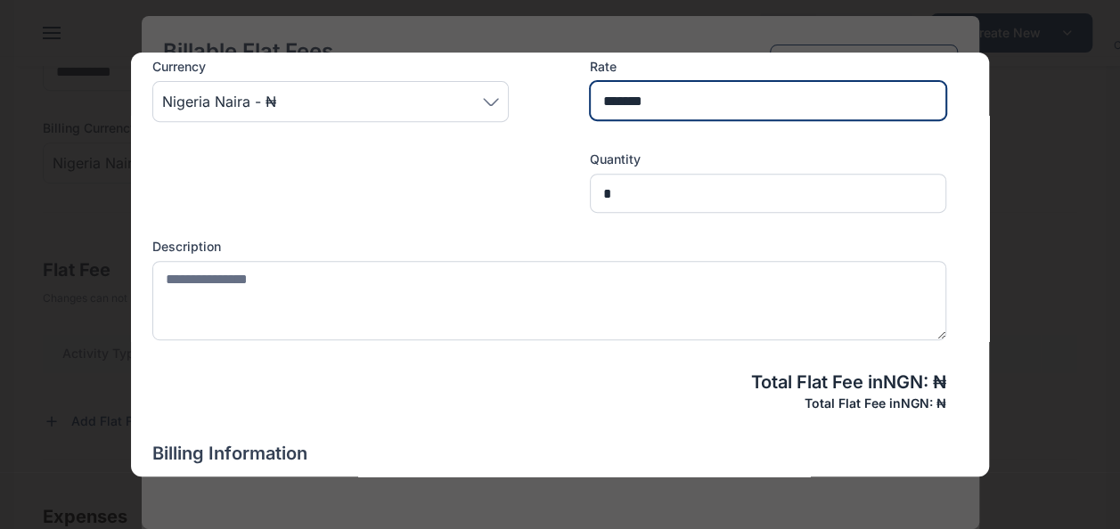
scroll to position [267, 0]
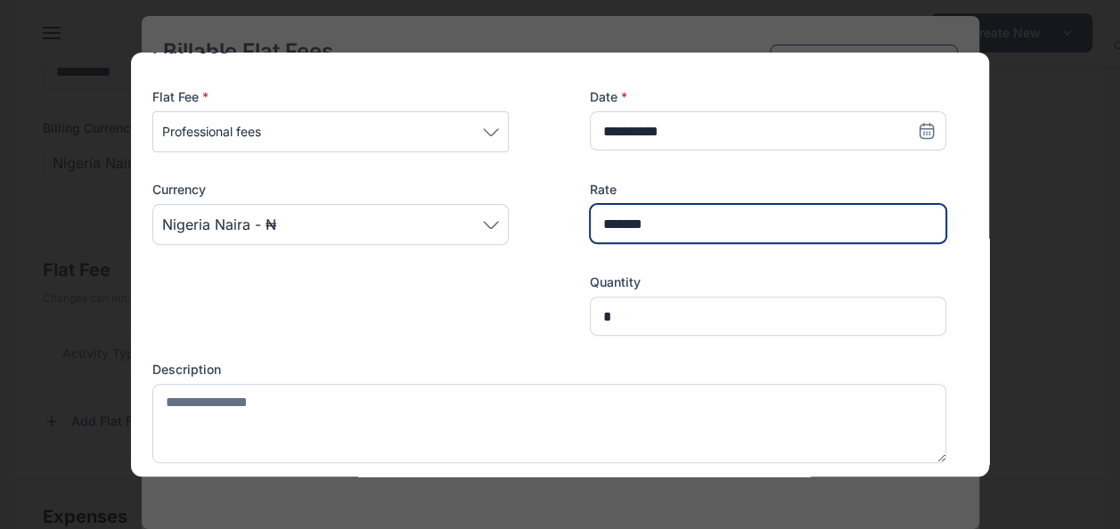
type input "*******"
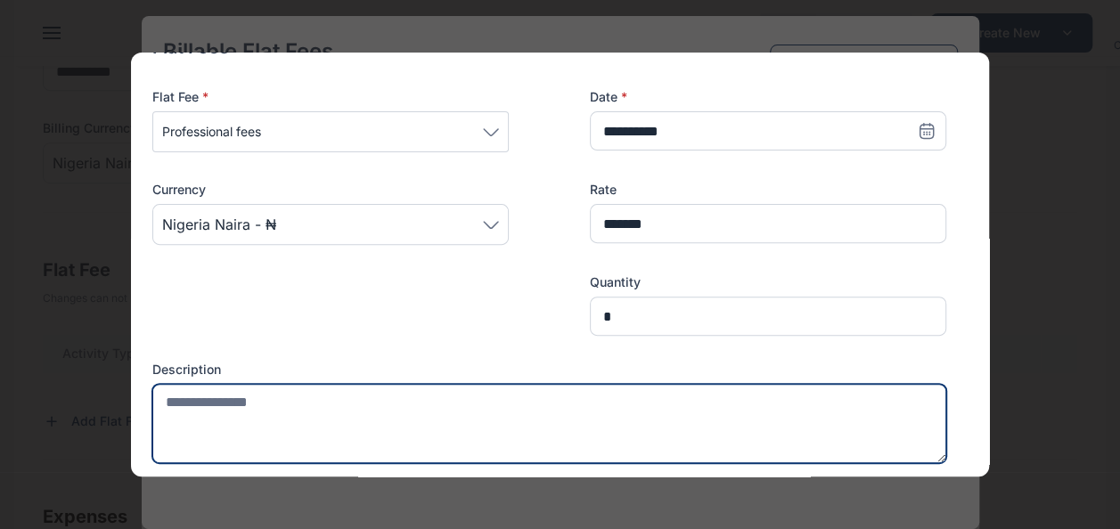
click at [520, 424] on textarea at bounding box center [549, 423] width 794 height 79
type textarea "**********"
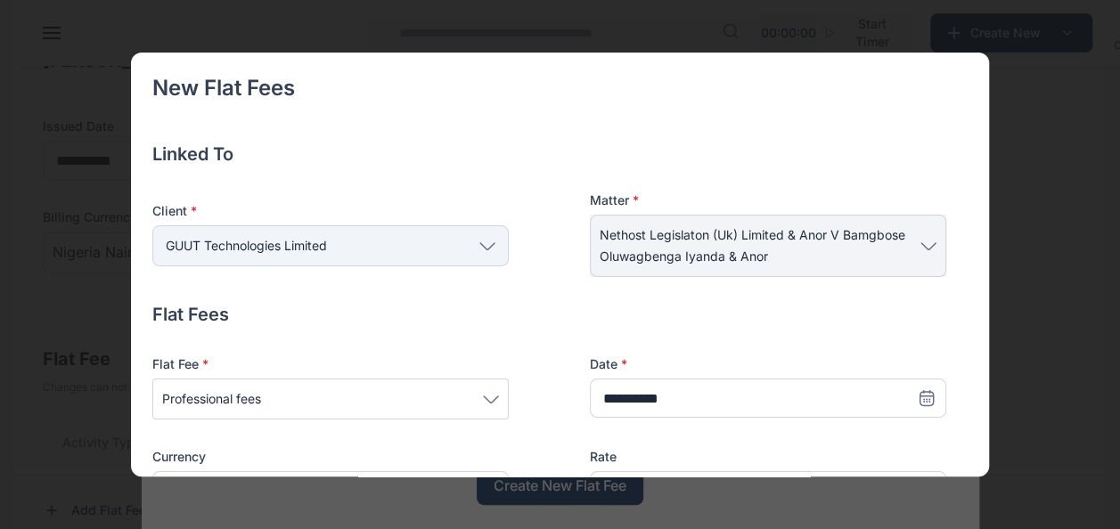
scroll to position [178, 0]
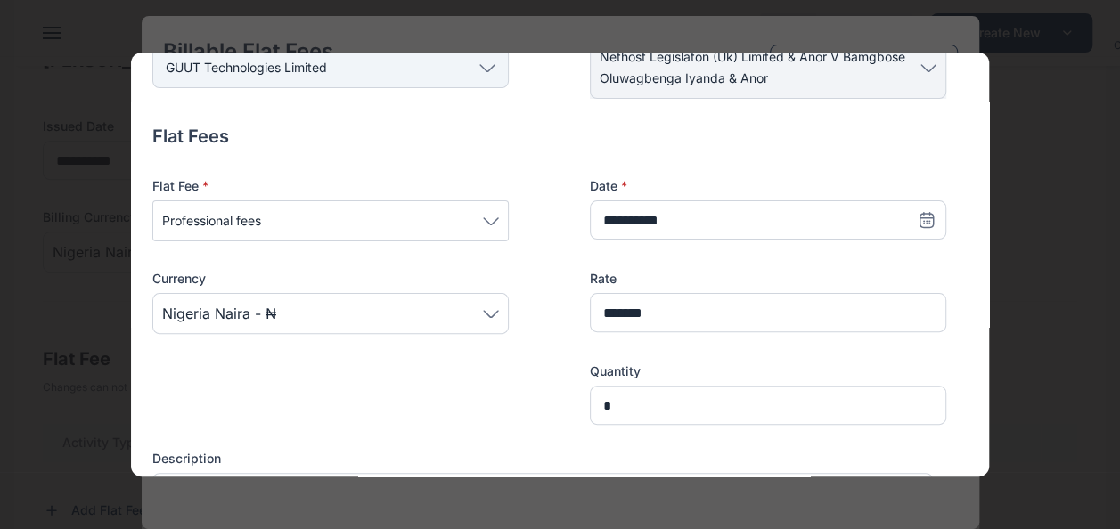
click at [918, 223] on icon at bounding box center [927, 220] width 18 height 18
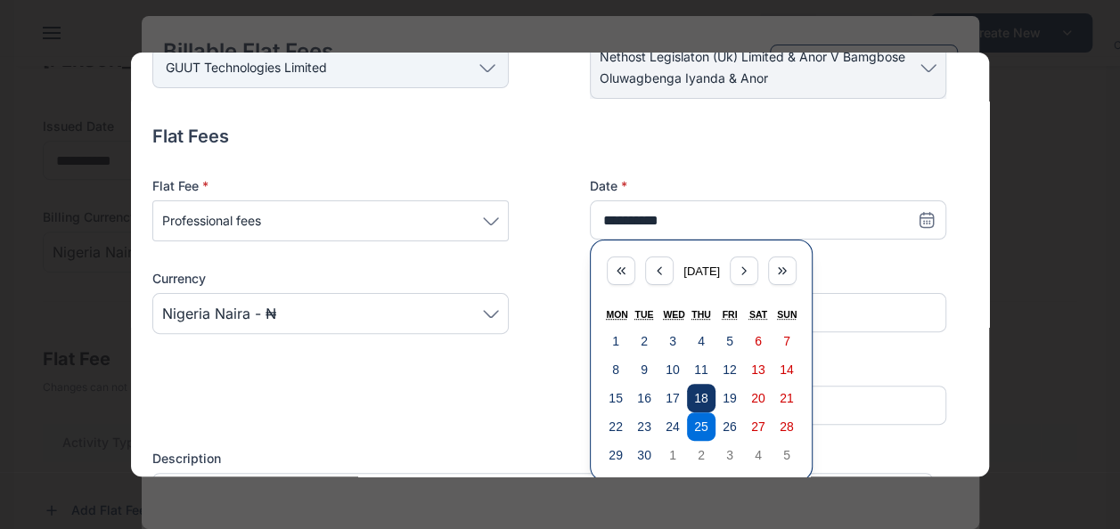
click at [694, 392] on abbr "18" at bounding box center [701, 398] width 14 height 14
type input "**********"
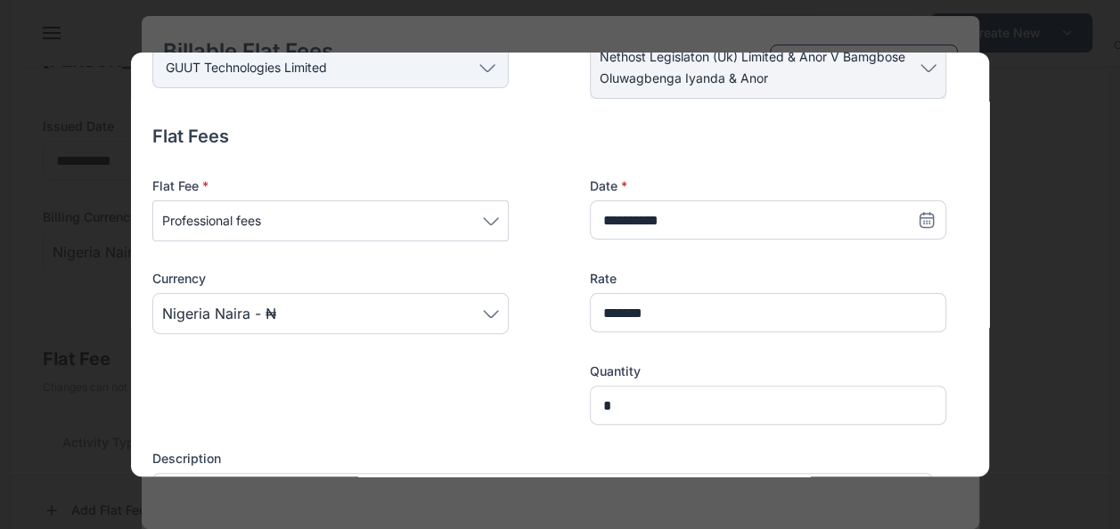
scroll to position [267, 0]
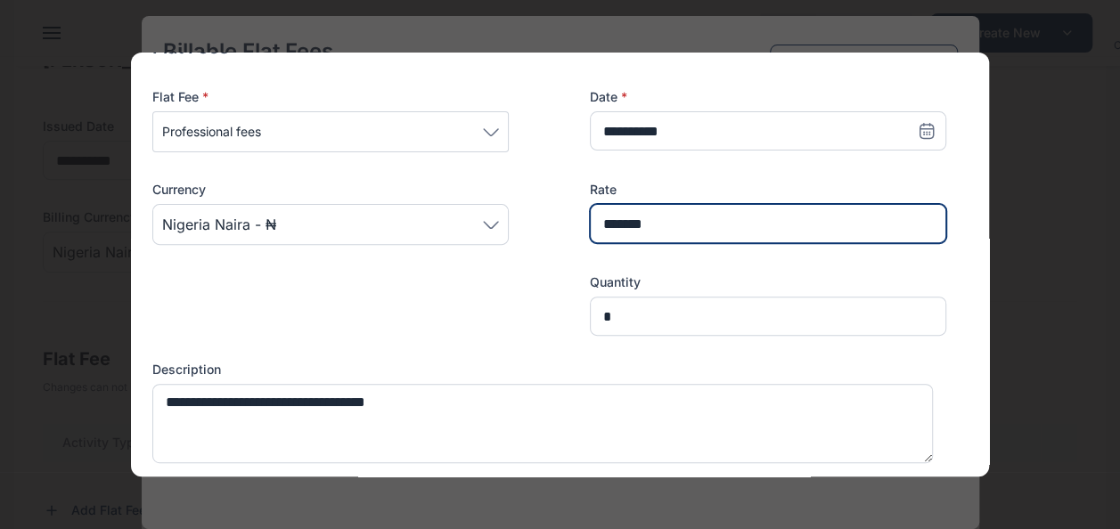
click at [661, 226] on input "*******" at bounding box center [768, 223] width 356 height 39
type input "*******"
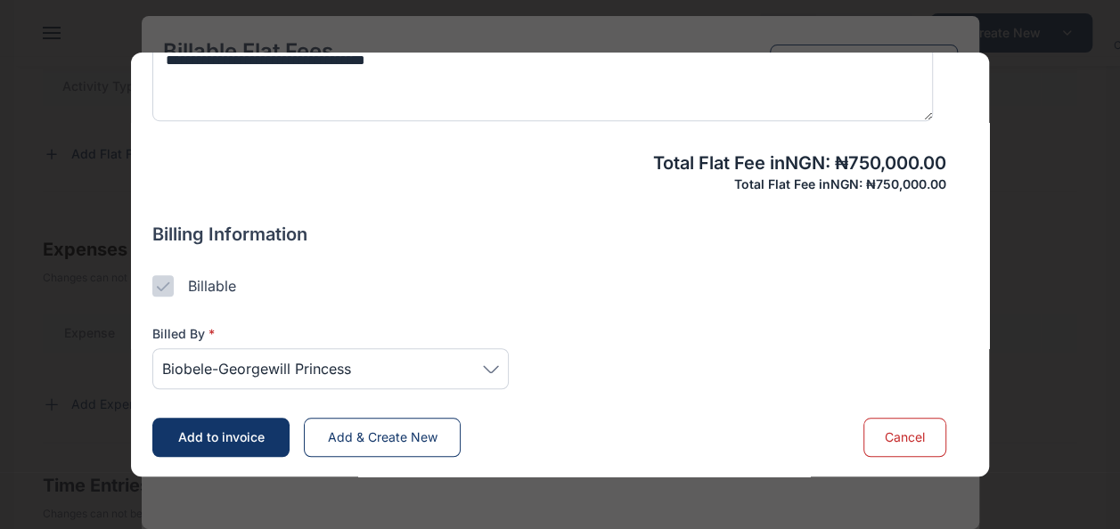
click at [371, 430] on span "Add & Create New" at bounding box center [383, 436] width 110 height 15
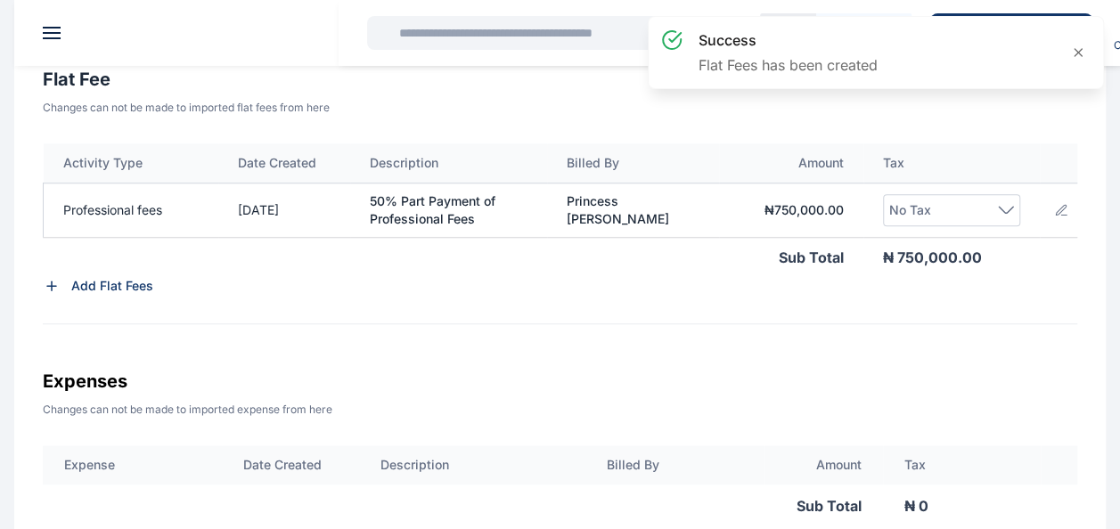
scroll to position [519, 0]
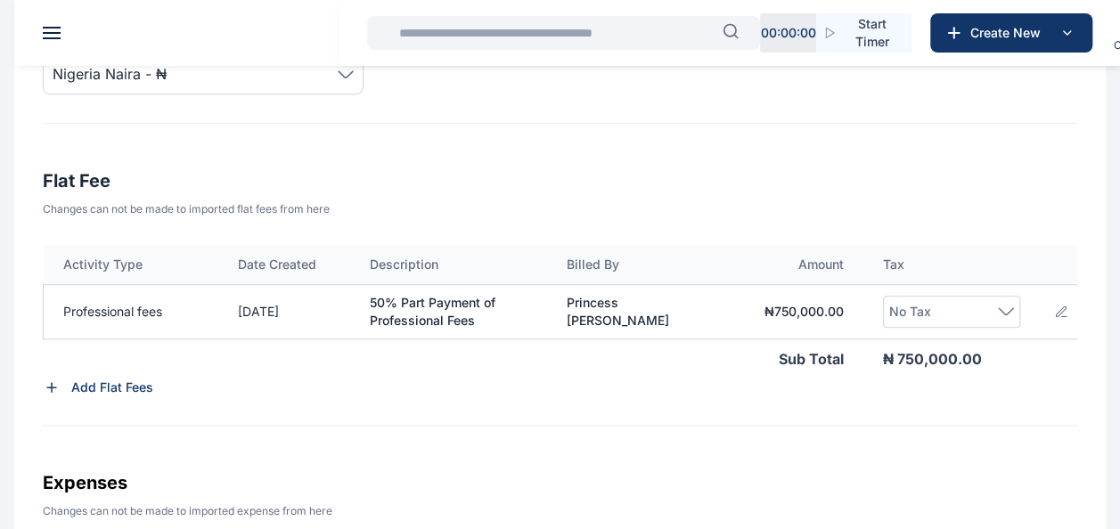
click at [997, 301] on div "No Tax" at bounding box center [952, 311] width 126 height 21
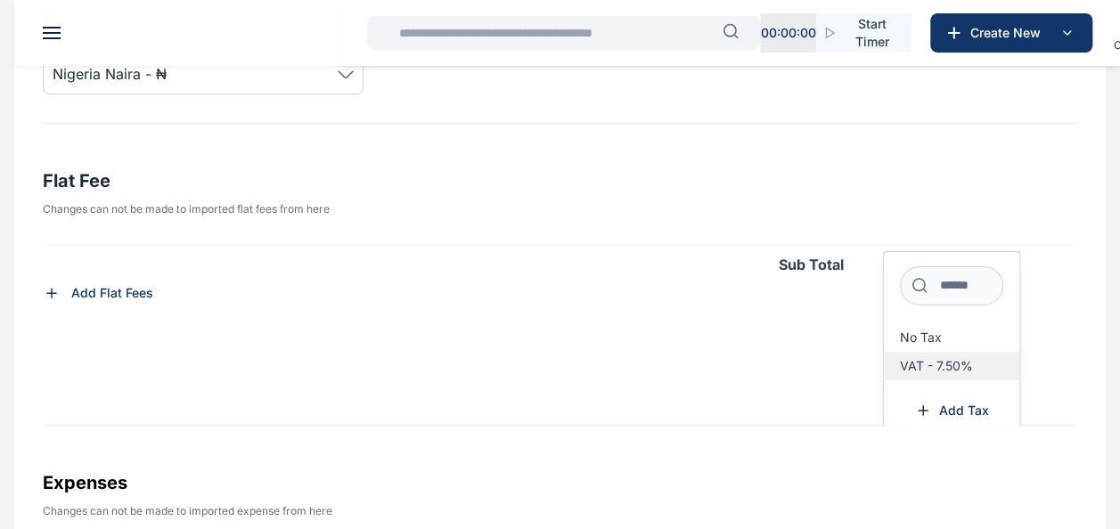
scroll to position [103, 0]
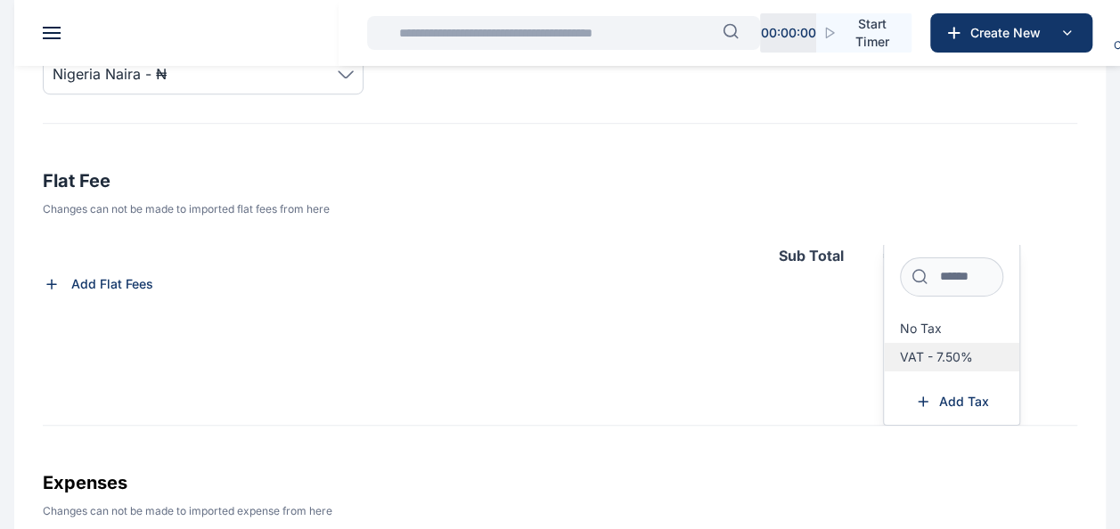
click at [968, 350] on span "VAT - 7.50%" at bounding box center [936, 357] width 73 height 14
click at [916, 358] on span "VAT - 7.50%" at bounding box center [936, 357] width 73 height 14
click at [955, 359] on span "VAT - 7.50%" at bounding box center [936, 357] width 73 height 14
click at [769, 370] on div "Activity Type Date Created Description Billed By Amount Tax Professional fees 1…" at bounding box center [560, 335] width 1034 height 181
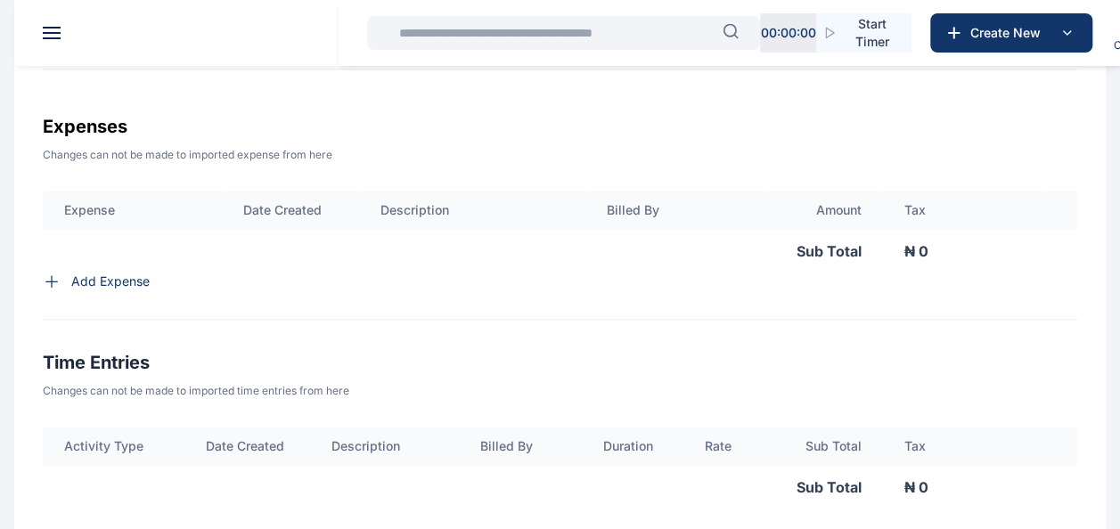
scroll to position [519, 0]
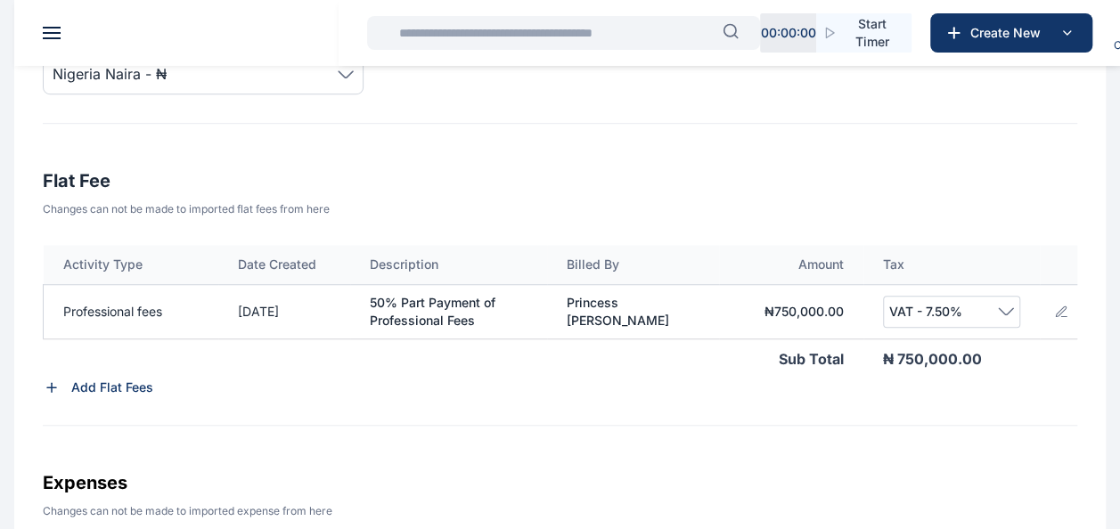
click at [1005, 308] on icon at bounding box center [1006, 311] width 16 height 8
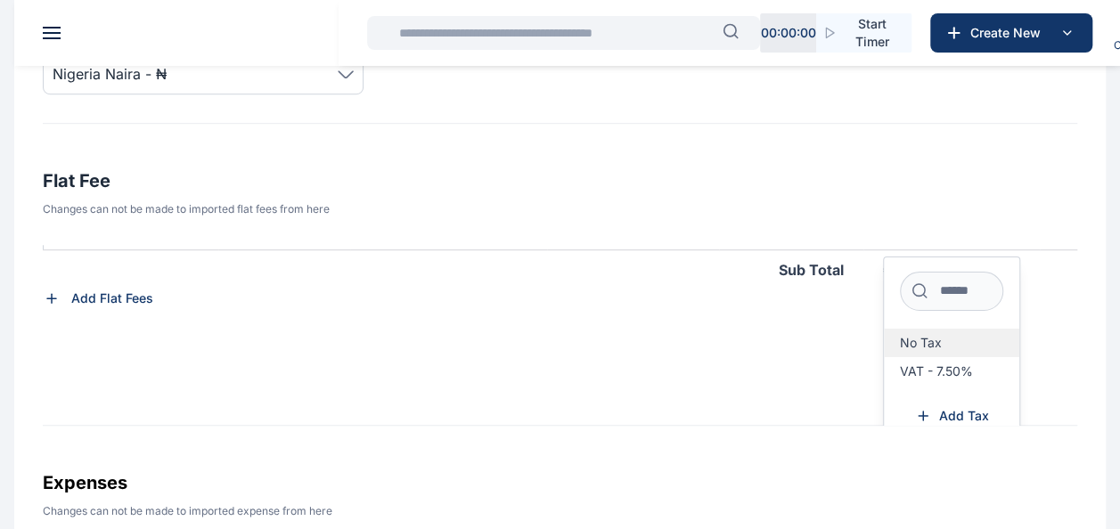
click at [921, 340] on span "No Tax" at bounding box center [921, 343] width 42 height 14
click at [918, 346] on span "No Tax" at bounding box center [921, 343] width 42 height 14
click at [985, 340] on label "No Tax" at bounding box center [952, 343] width 136 height 29
click at [638, 385] on div "Activity Type Date Created Description Billed By Amount Tax Professional fees 1…" at bounding box center [560, 335] width 1034 height 181
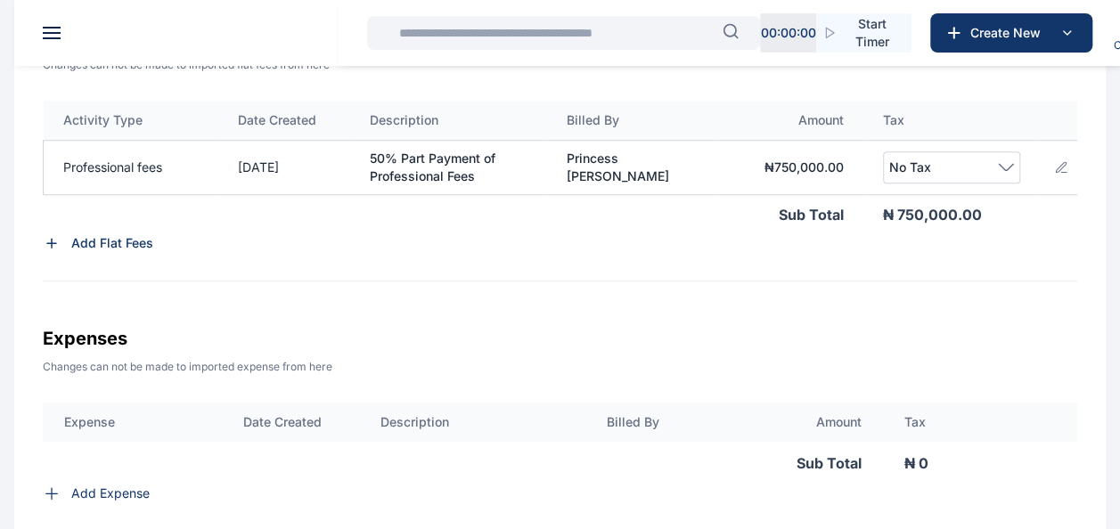
scroll to position [608, 0]
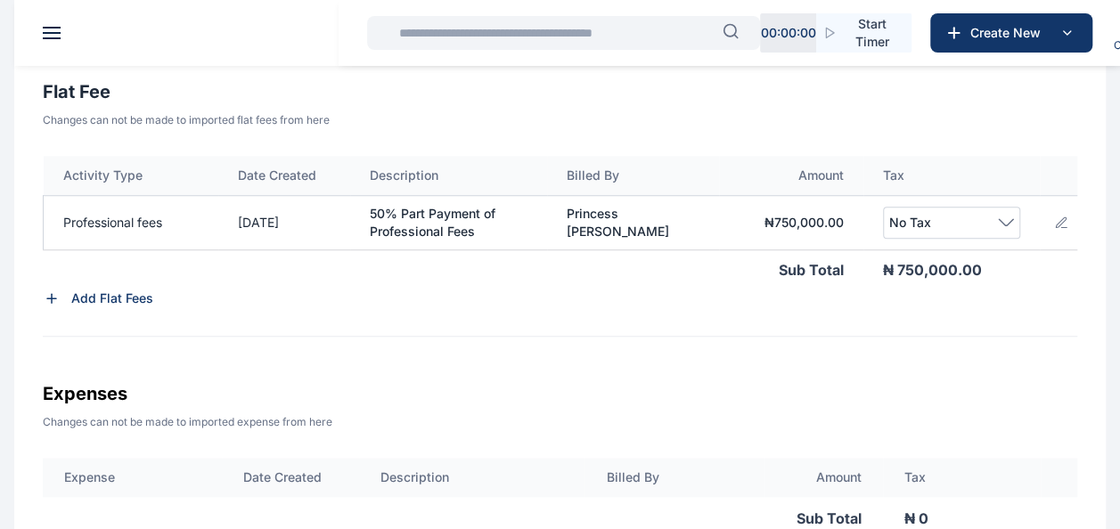
click at [1007, 227] on span "No Tax" at bounding box center [952, 222] width 126 height 21
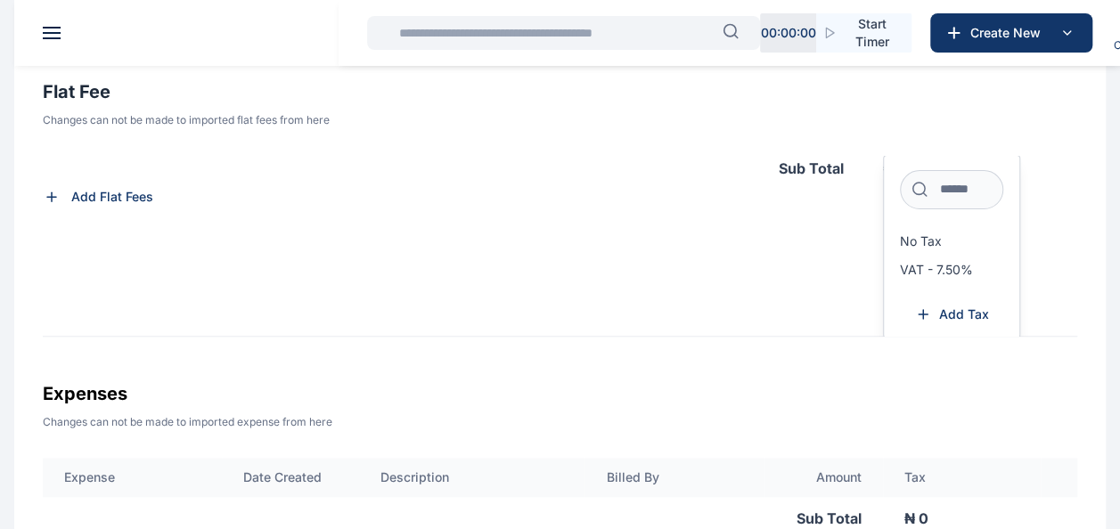
scroll to position [103, 0]
click at [928, 268] on span "VAT - 7.50%" at bounding box center [936, 268] width 73 height 14
click at [837, 292] on div "Activity Type Date Created Description Billed By Amount Tax Professional fees 1…" at bounding box center [560, 246] width 1034 height 181
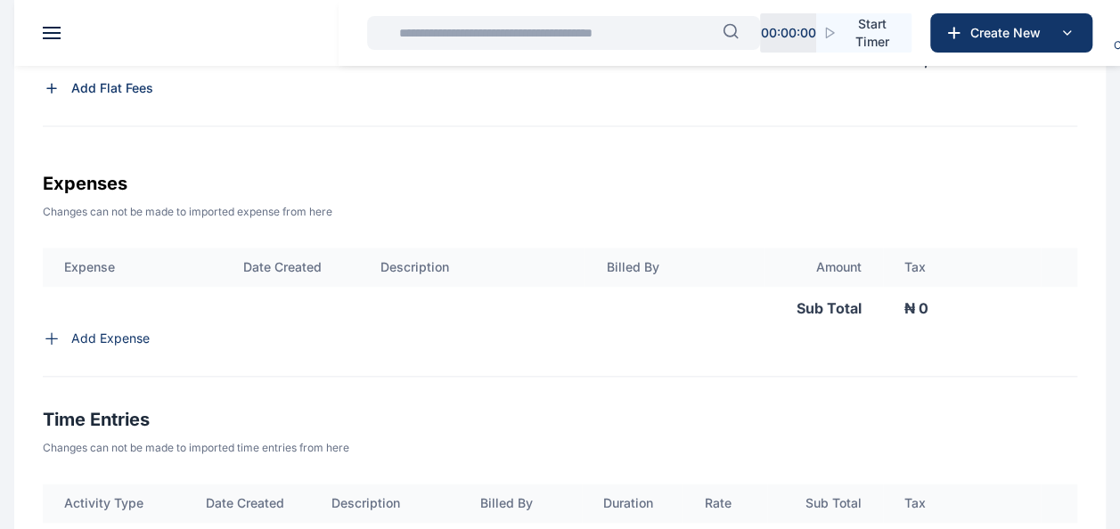
scroll to position [875, 0]
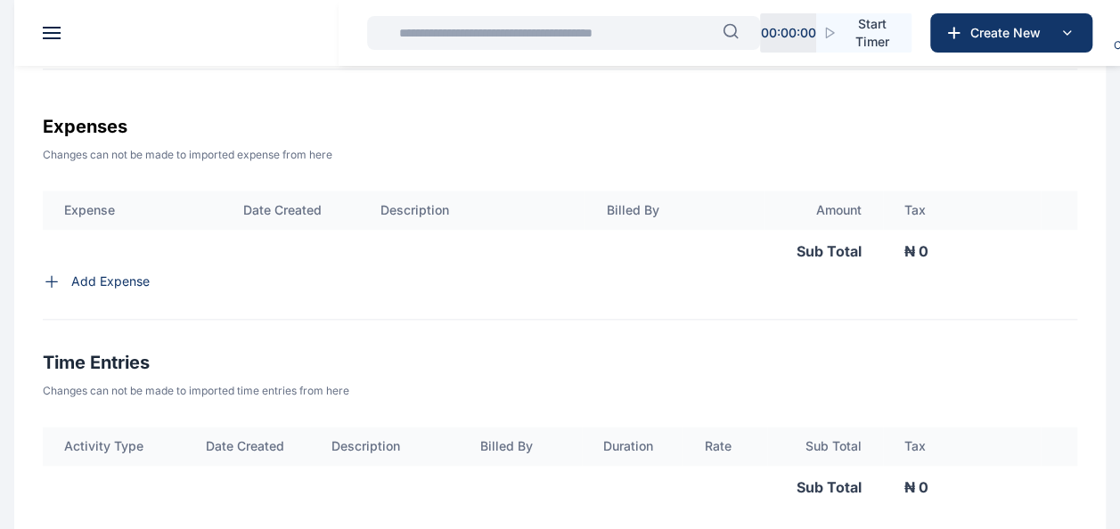
click at [88, 290] on p "Add Expense" at bounding box center [110, 282] width 78 height 18
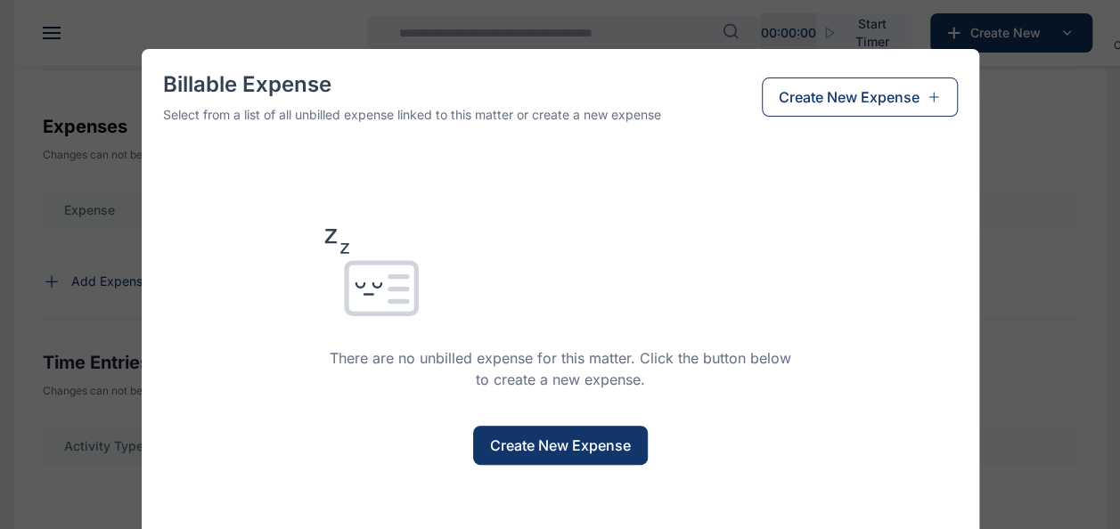
scroll to position [73, 0]
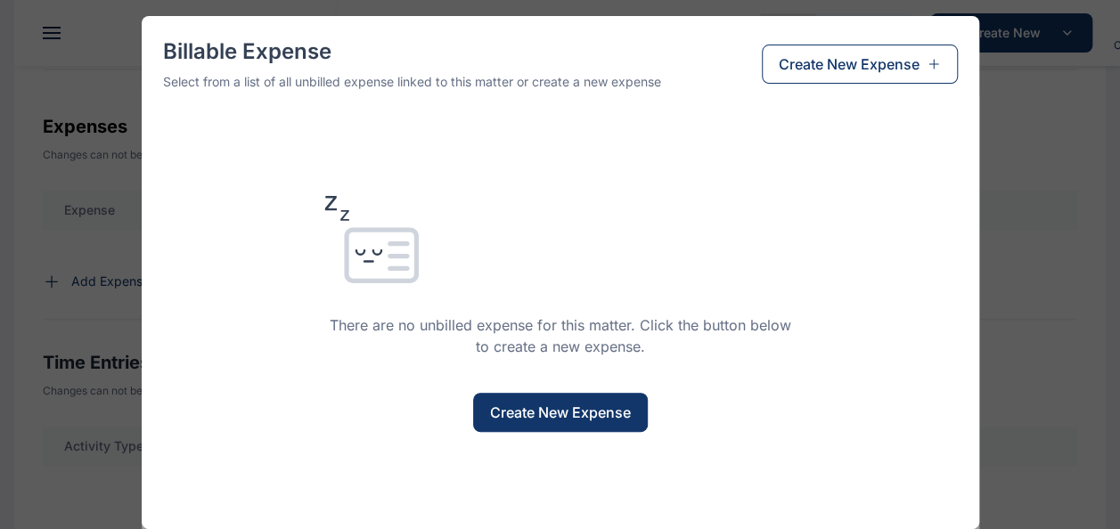
click at [593, 414] on span "Create New Expense" at bounding box center [560, 412] width 141 height 21
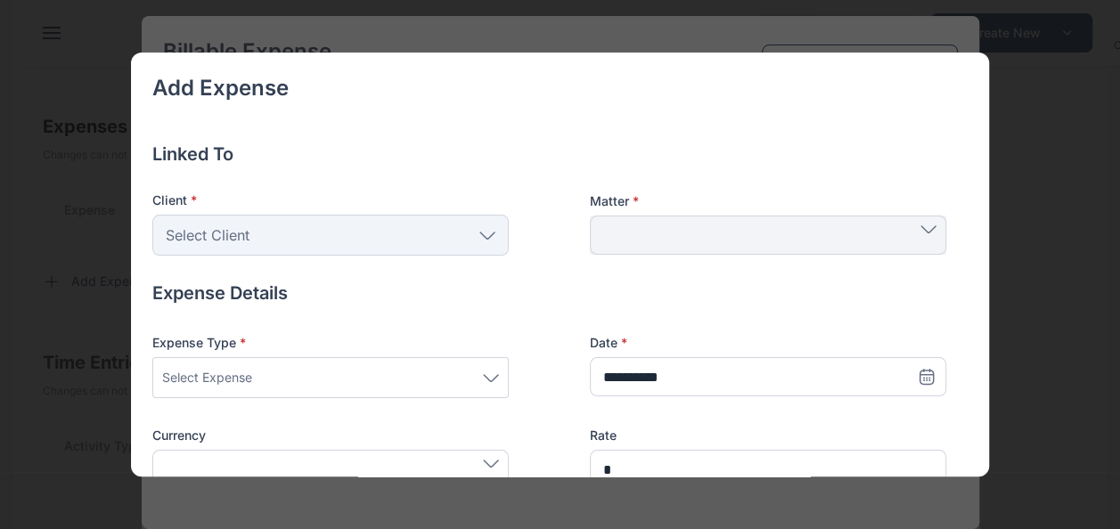
click at [413, 235] on div "Select Client" at bounding box center [330, 235] width 356 height 41
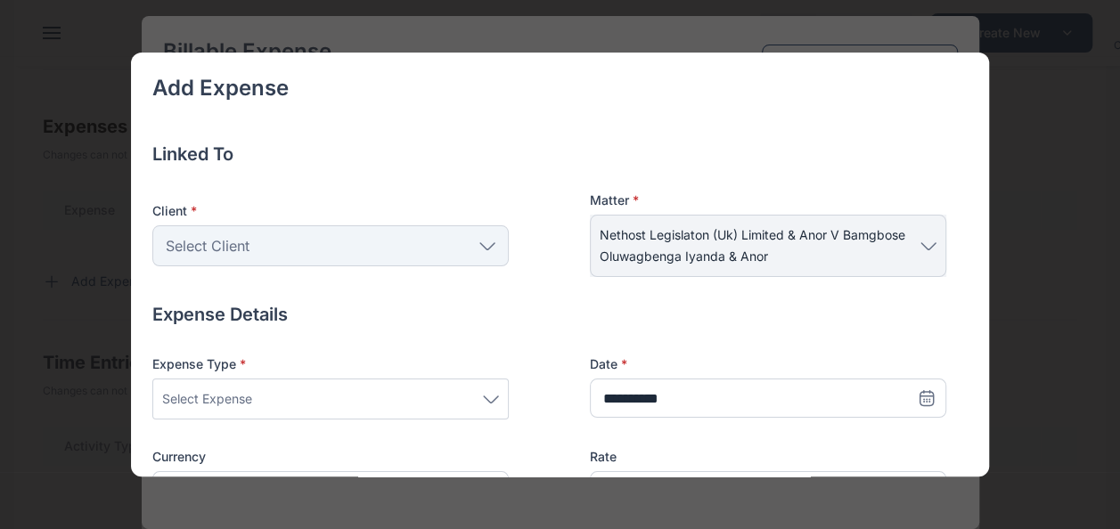
click at [358, 246] on div "Select Client" at bounding box center [330, 245] width 356 height 41
click at [492, 247] on icon at bounding box center [487, 246] width 16 height 8
click at [734, 307] on h4 "Expense Details" at bounding box center [549, 314] width 794 height 25
click at [334, 390] on div "Select Expense" at bounding box center [330, 398] width 337 height 21
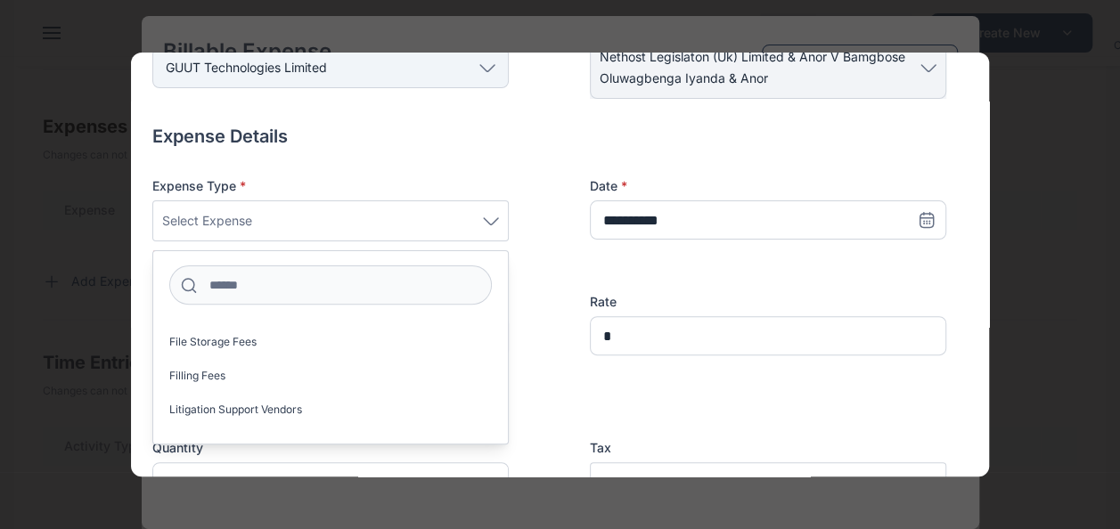
scroll to position [535, 0]
click at [241, 405] on label "Filling Fees" at bounding box center [330, 411] width 355 height 29
click at [290, 216] on span "Filling Fees" at bounding box center [330, 220] width 337 height 21
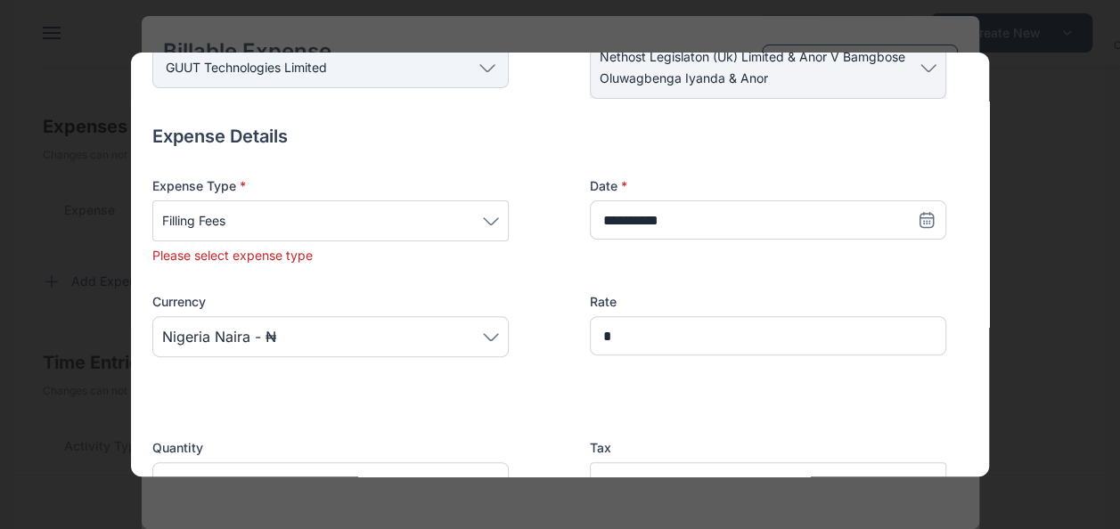
click at [292, 221] on span "Filling Fees" at bounding box center [330, 220] width 337 height 21
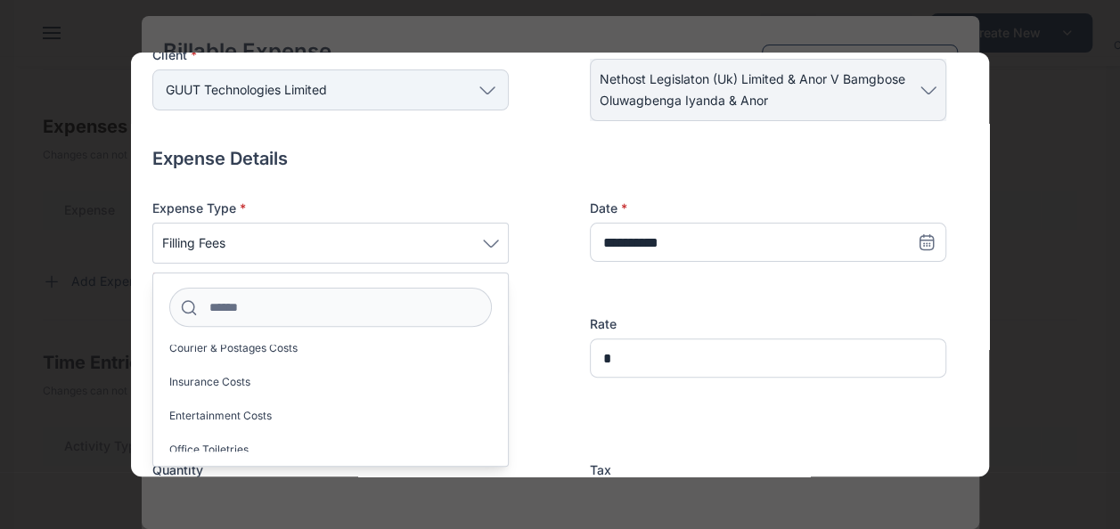
scroll to position [89, 0]
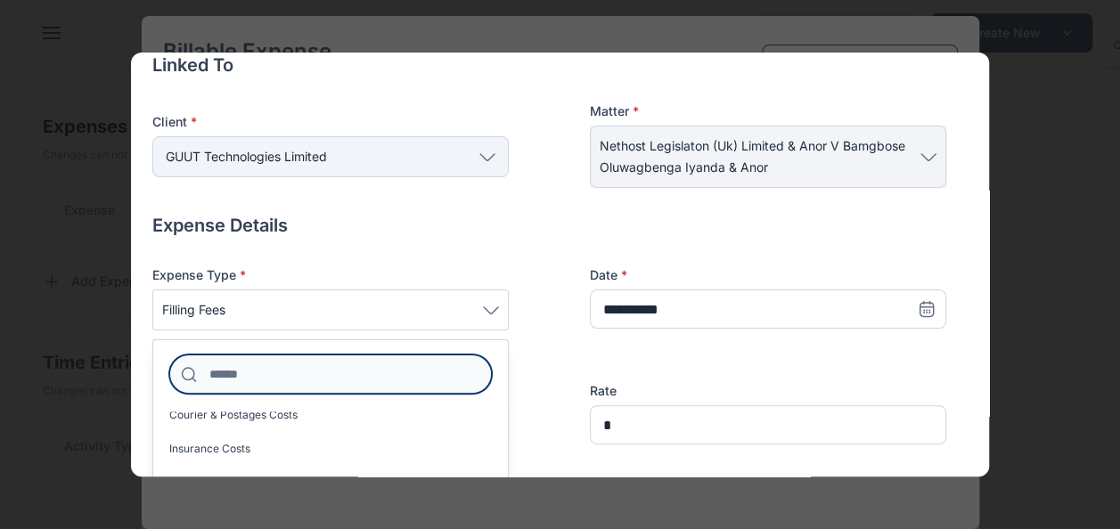
click at [267, 365] on input at bounding box center [330, 374] width 323 height 39
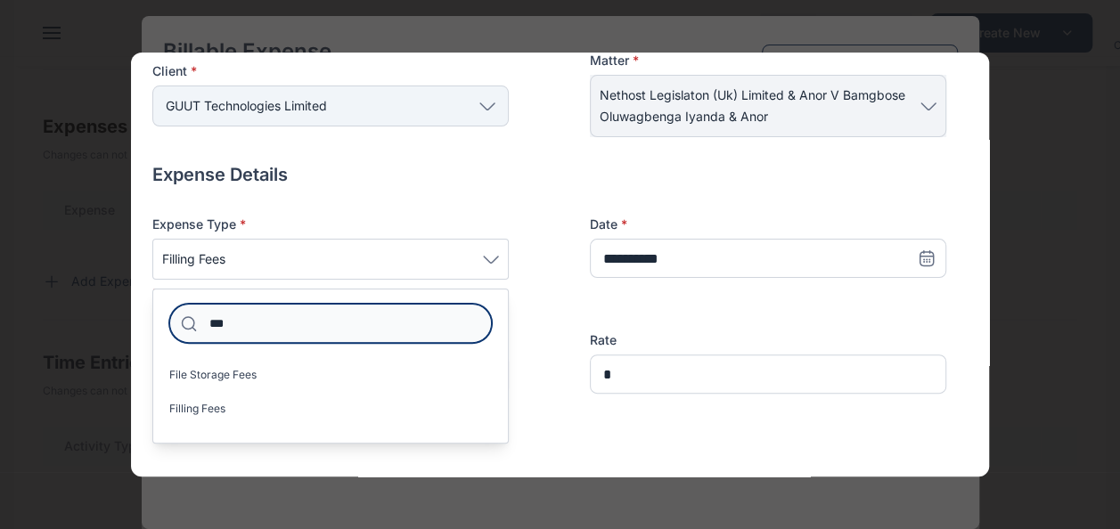
scroll to position [178, 0]
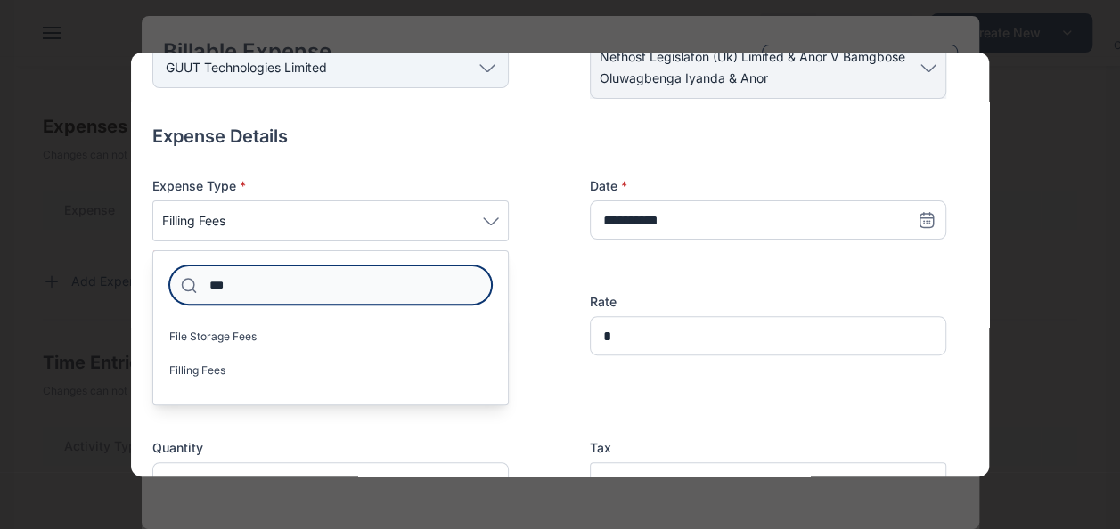
type input "***"
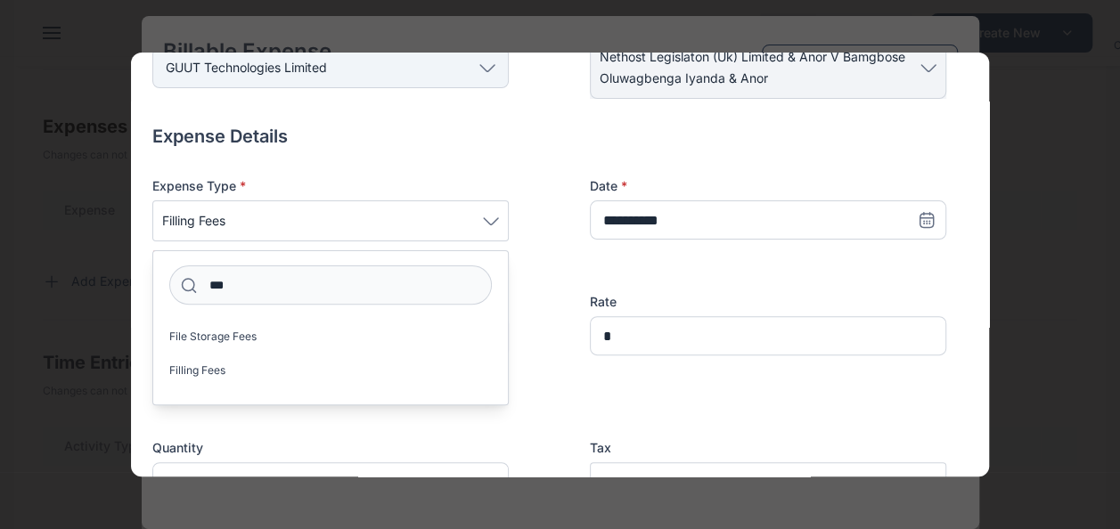
click at [559, 177] on div "**********" at bounding box center [549, 281] width 794 height 208
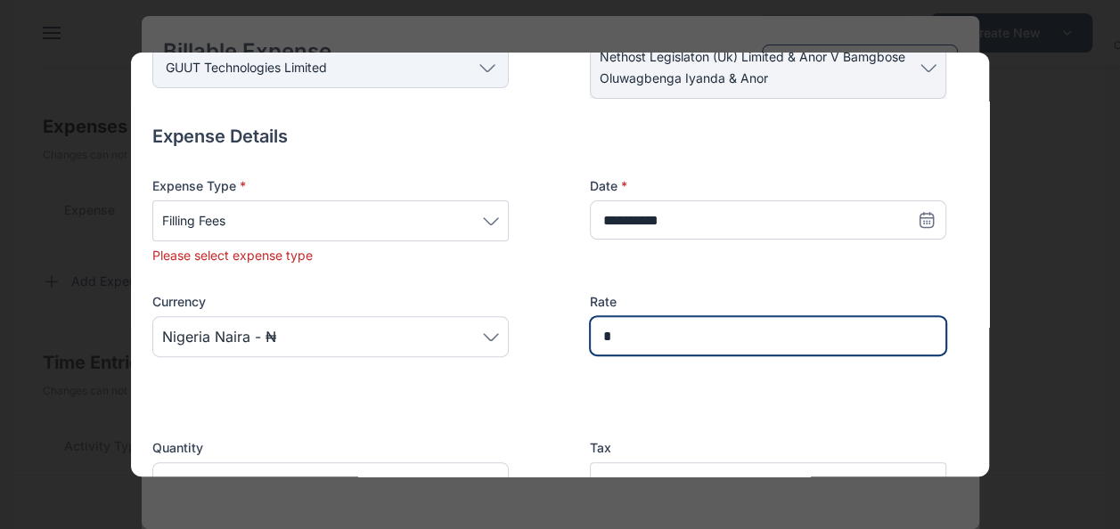
click at [623, 330] on input "*" at bounding box center [768, 335] width 356 height 39
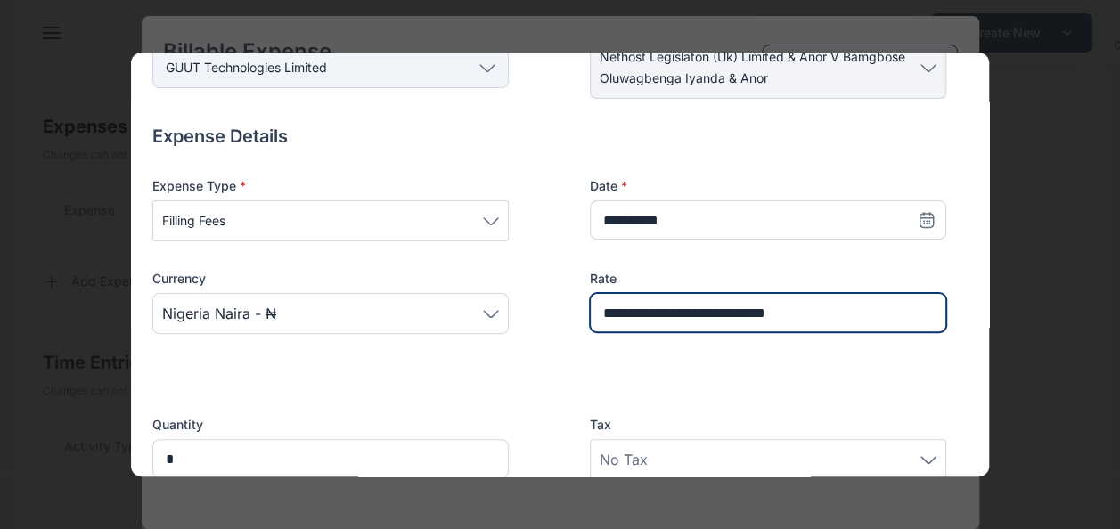
drag, startPoint x: 798, startPoint y: 317, endPoint x: 439, endPoint y: 241, distance: 367.1
click at [445, 241] on div "**********" at bounding box center [549, 269] width 794 height 185
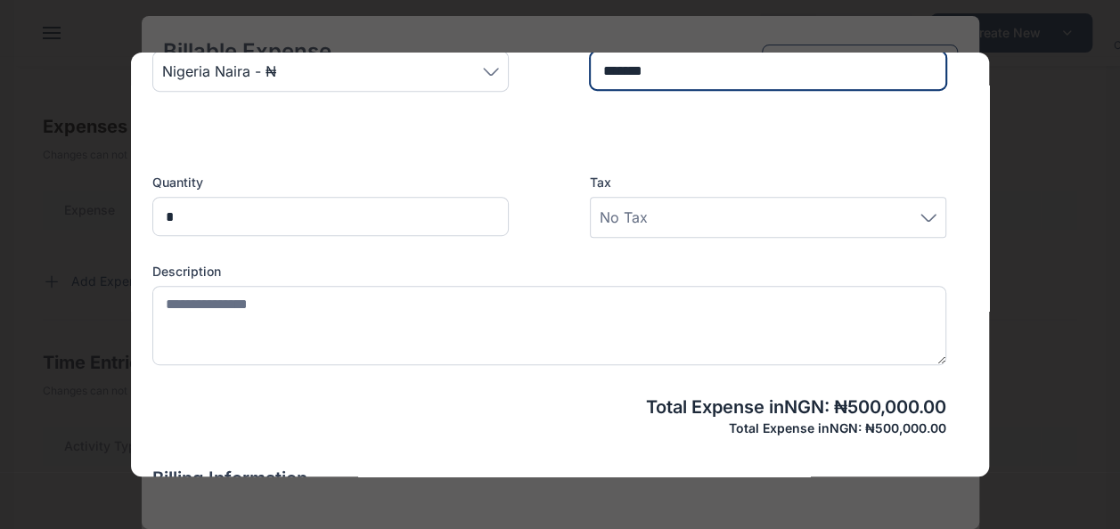
scroll to position [445, 0]
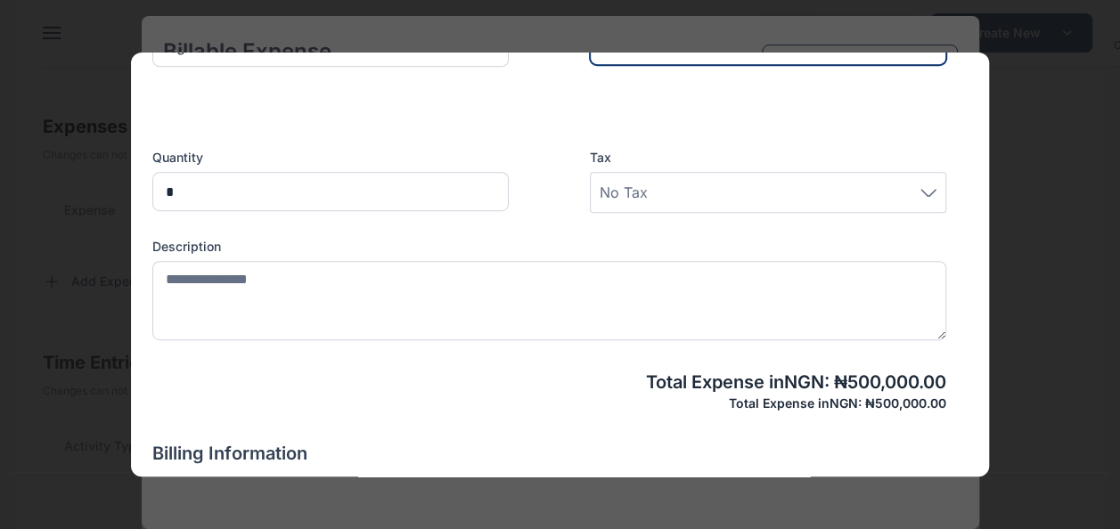
type input "*******"
click at [658, 191] on div "No Tax" at bounding box center [768, 192] width 337 height 21
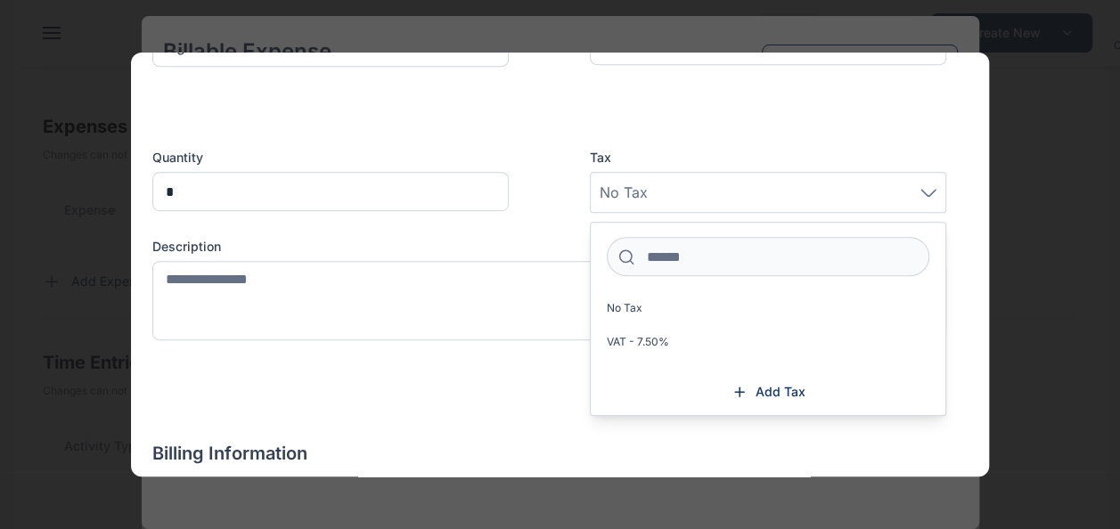
click at [453, 361] on div "Client * GUUT Technologies Limited Individual Rear Admiral A. Okoja Raymond Obi…" at bounding box center [549, 79] width 794 height 666
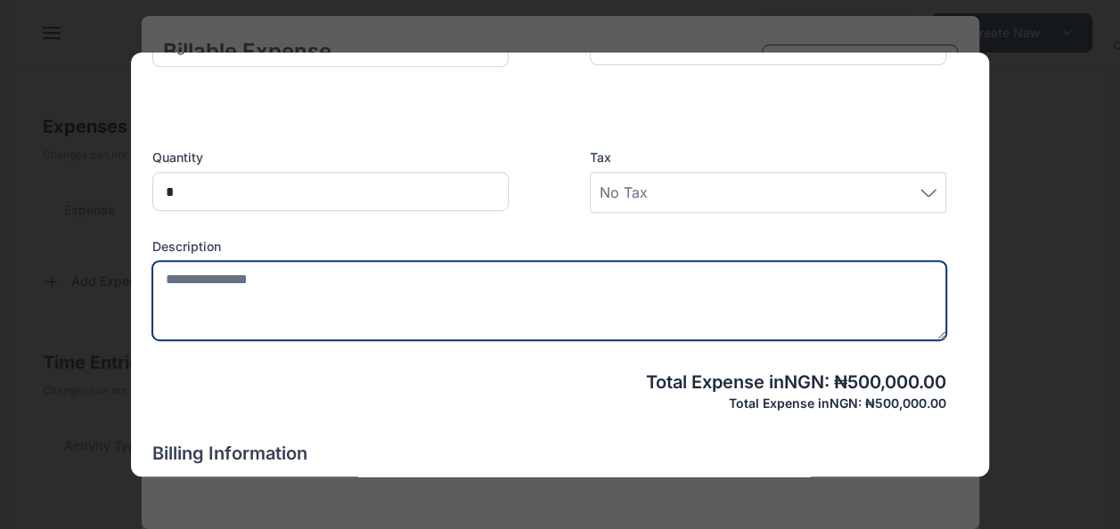
click at [341, 292] on textarea at bounding box center [549, 300] width 794 height 79
drag, startPoint x: 357, startPoint y: 280, endPoint x: 322, endPoint y: 276, distance: 35.8
click at [322, 276] on textarea "**********" at bounding box center [542, 300] width 780 height 79
drag, startPoint x: 260, startPoint y: 273, endPoint x: 337, endPoint y: 355, distance: 112.2
click at [260, 278] on textarea "**********" at bounding box center [542, 300] width 780 height 79
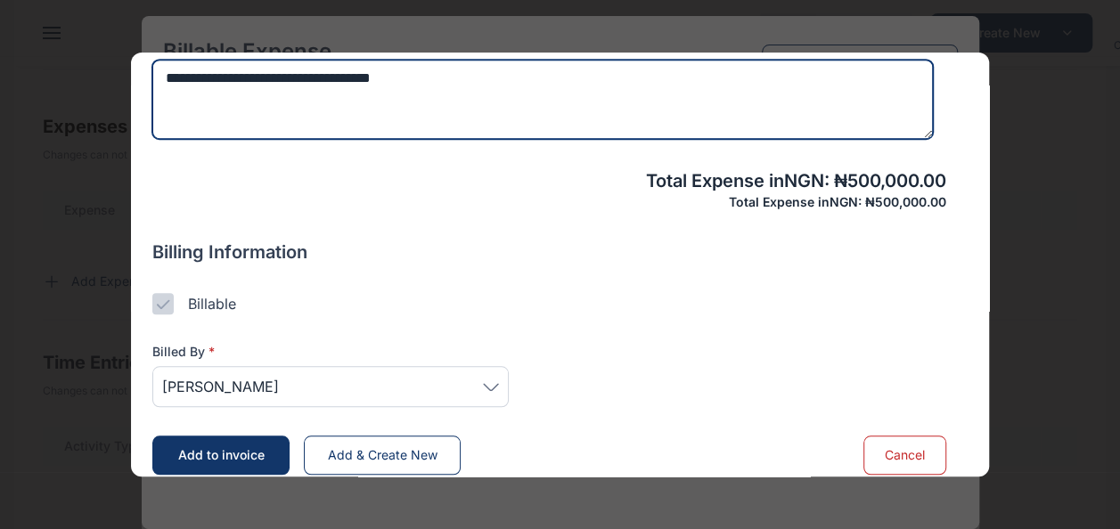
scroll to position [665, 0]
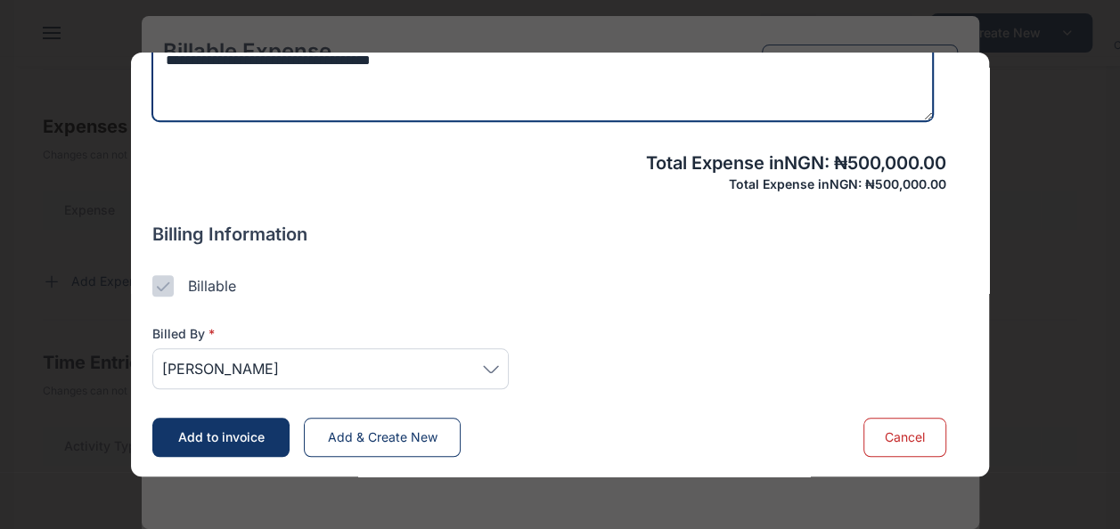
type textarea "**********"
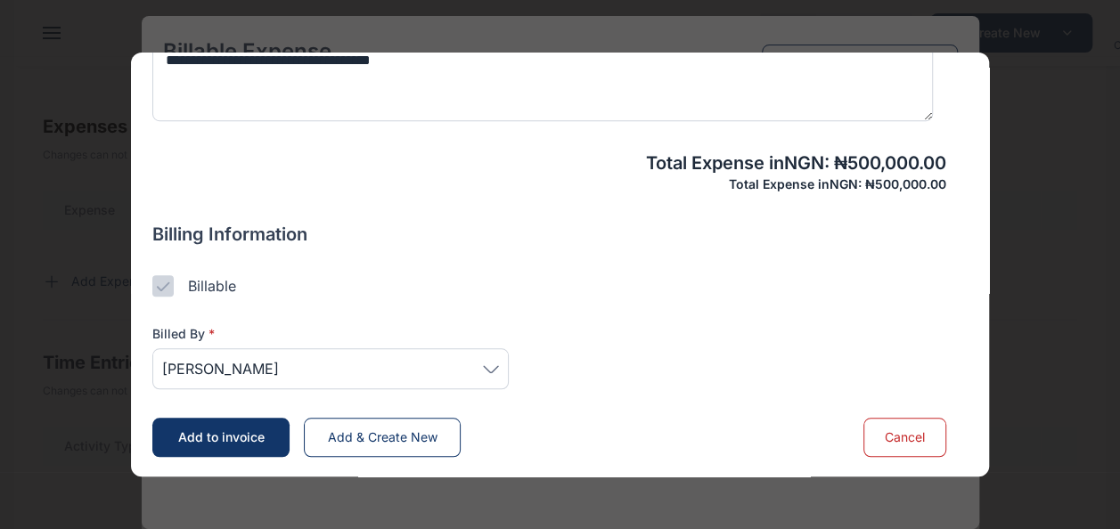
click at [354, 371] on span "[PERSON_NAME]" at bounding box center [330, 368] width 337 height 21
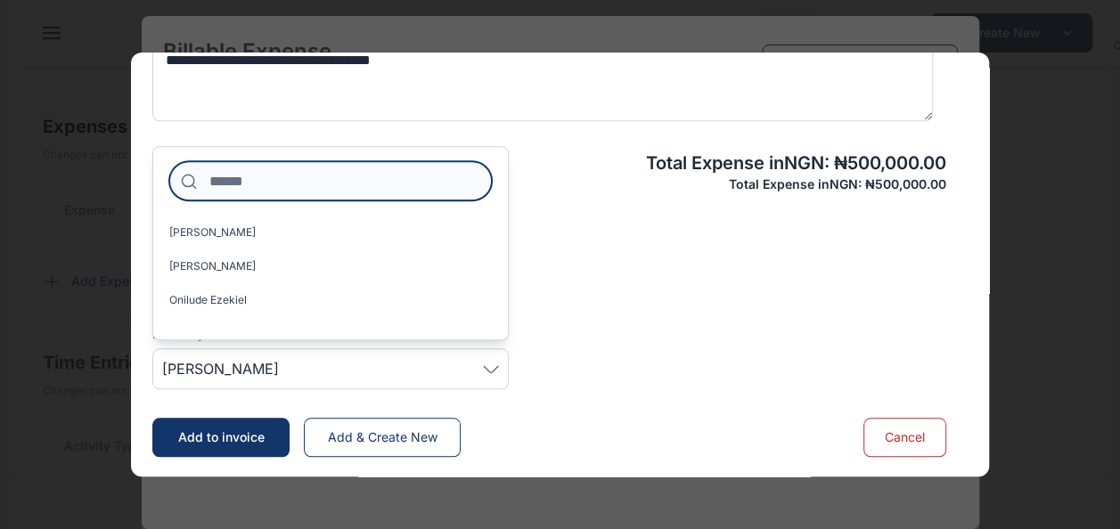
click at [293, 185] on input at bounding box center [330, 180] width 323 height 39
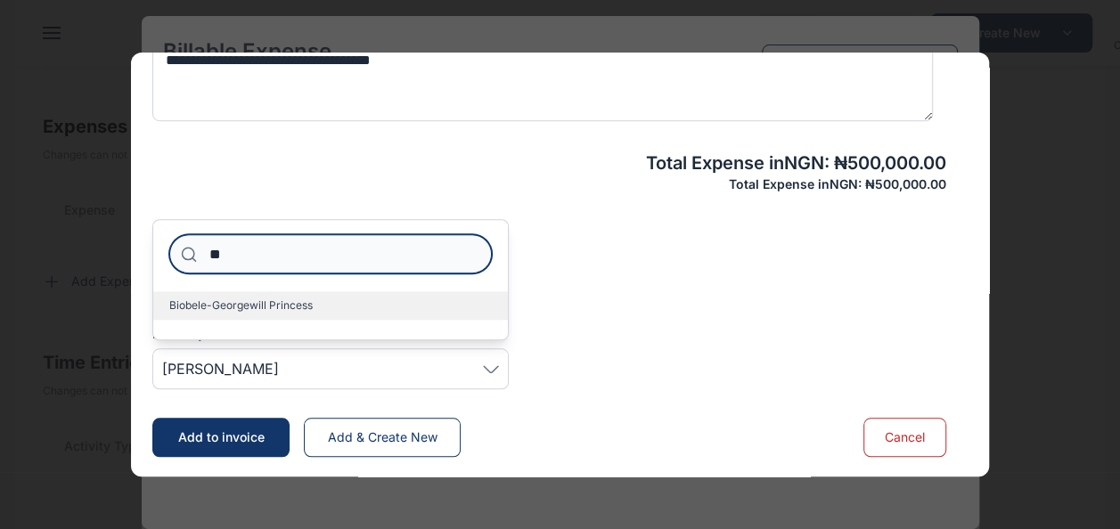
type input "**"
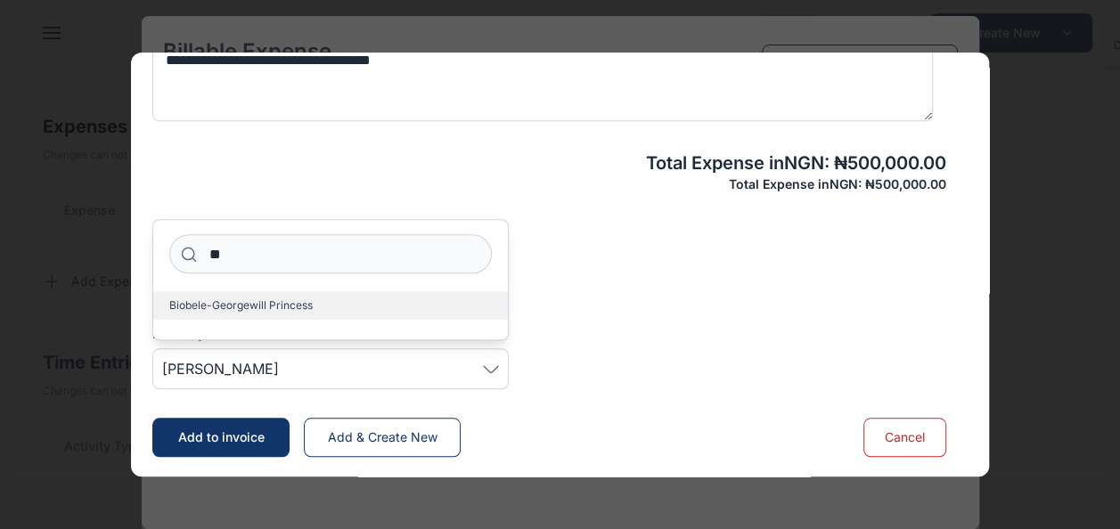
click at [385, 303] on label "Biobele-Georgewill Princess" at bounding box center [330, 305] width 355 height 29
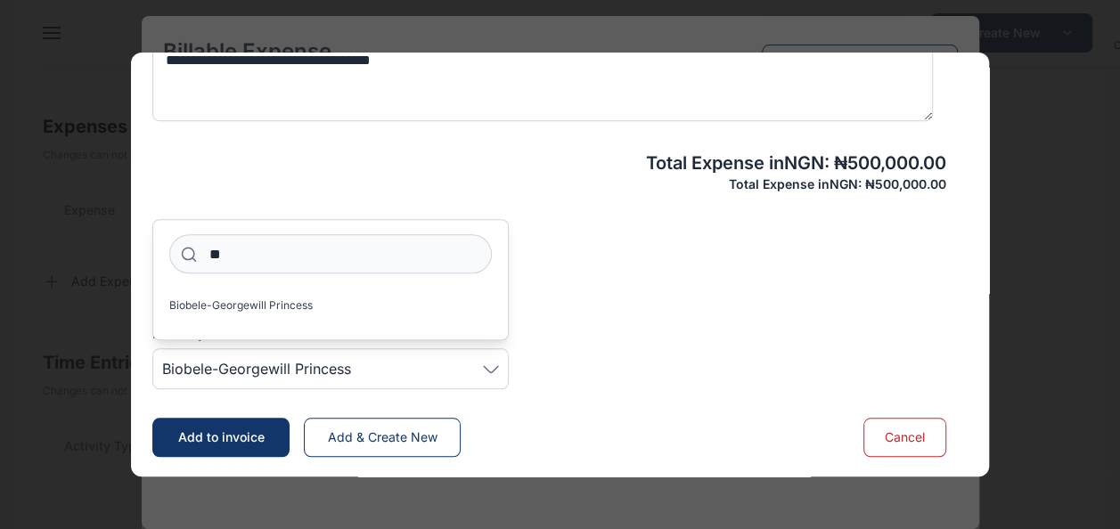
click at [691, 350] on div "Billed By * Biobele-Georgewill Princess ** Biobele-Georgewill Princess" at bounding box center [549, 343] width 794 height 93
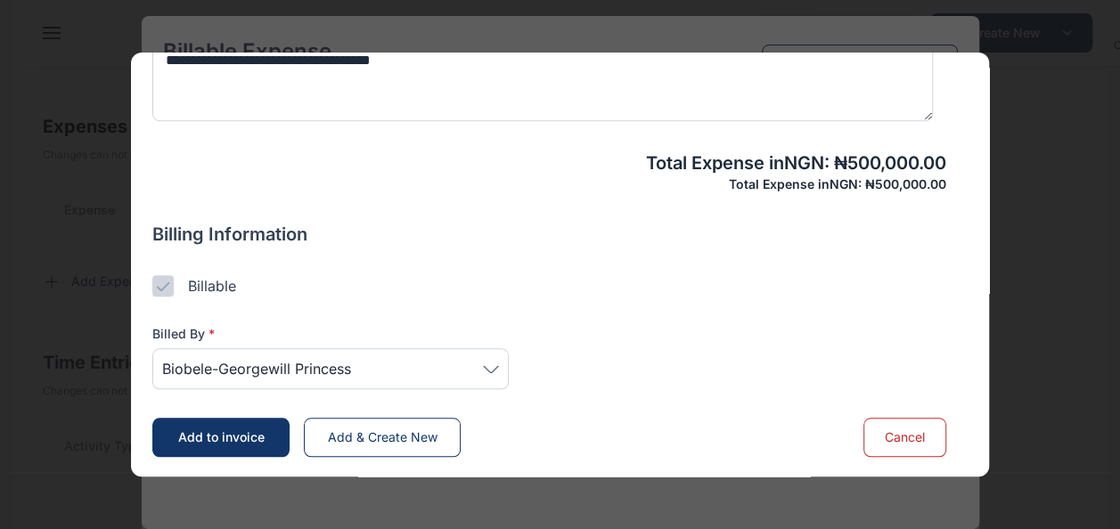
click at [216, 433] on span "Add to invoice" at bounding box center [221, 436] width 86 height 15
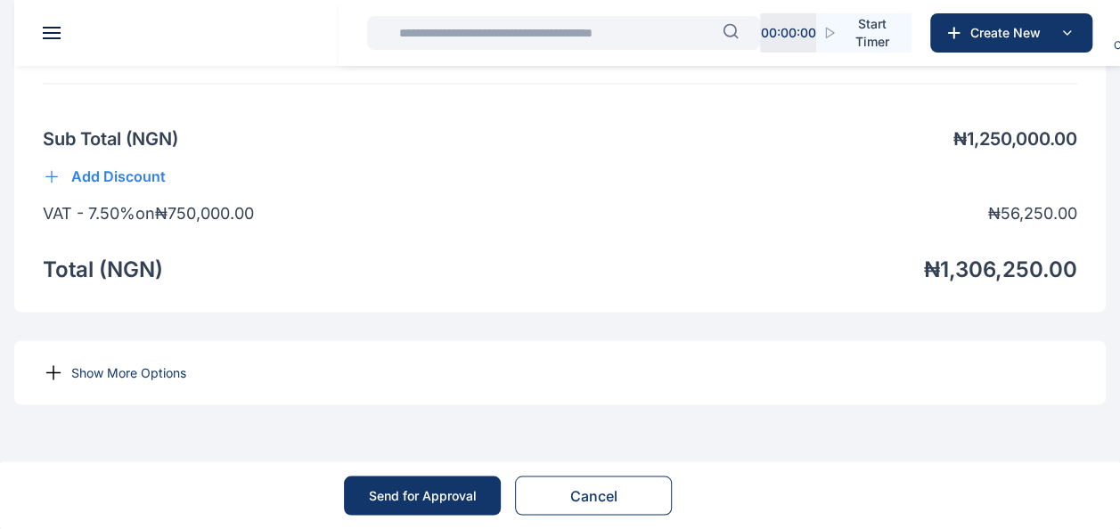
scroll to position [1472, 0]
click at [169, 367] on p "Show More Options" at bounding box center [128, 372] width 115 height 18
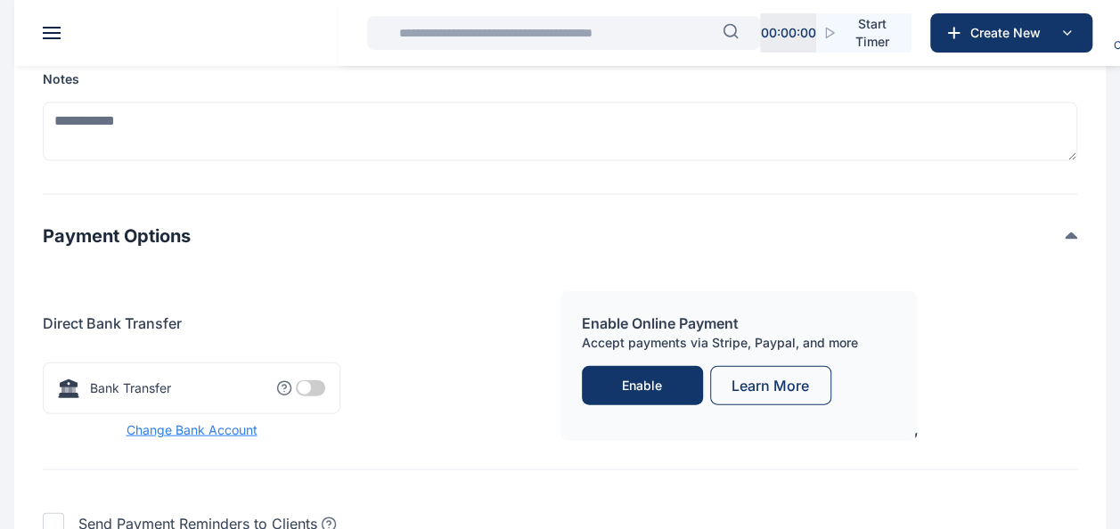
scroll to position [1917, 0]
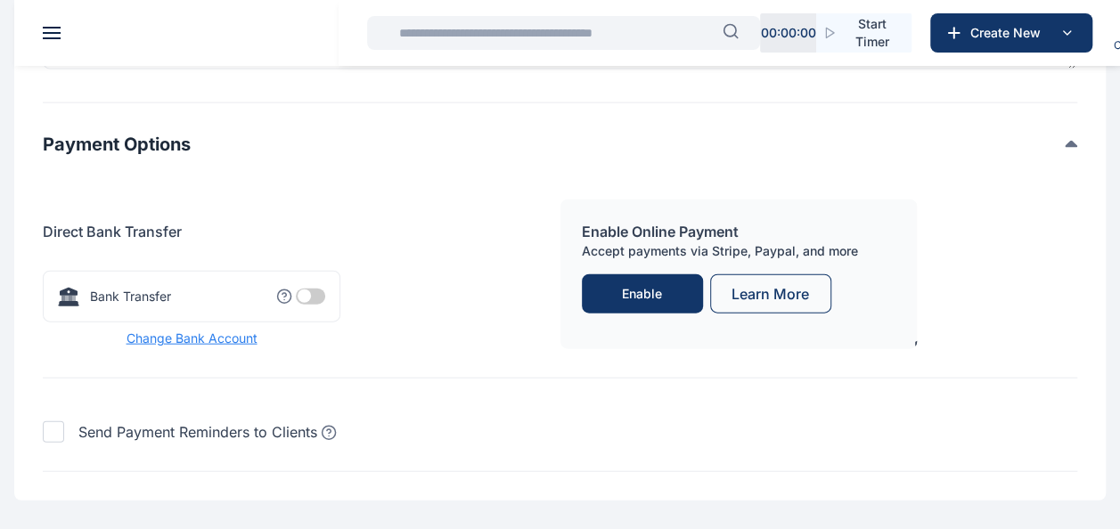
click at [301, 305] on span at bounding box center [310, 297] width 29 height 16
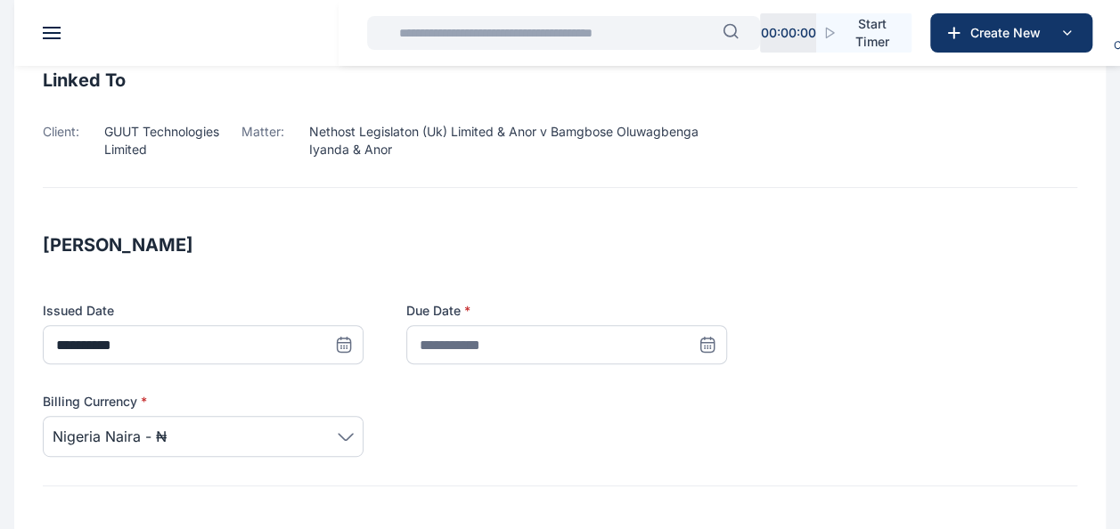
scroll to position [155, 0]
click at [702, 346] on icon at bounding box center [707, 346] width 18 height 18
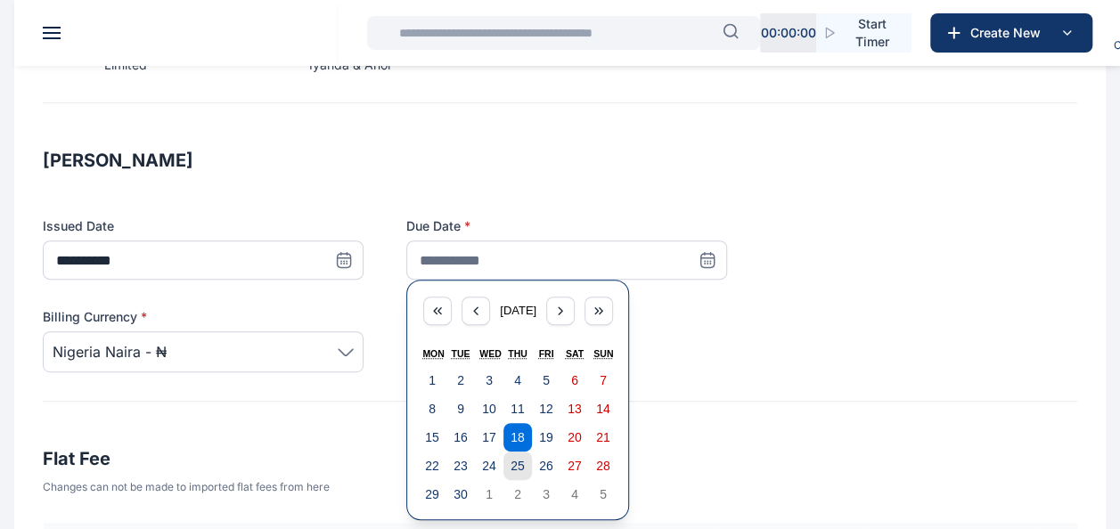
scroll to position [244, 0]
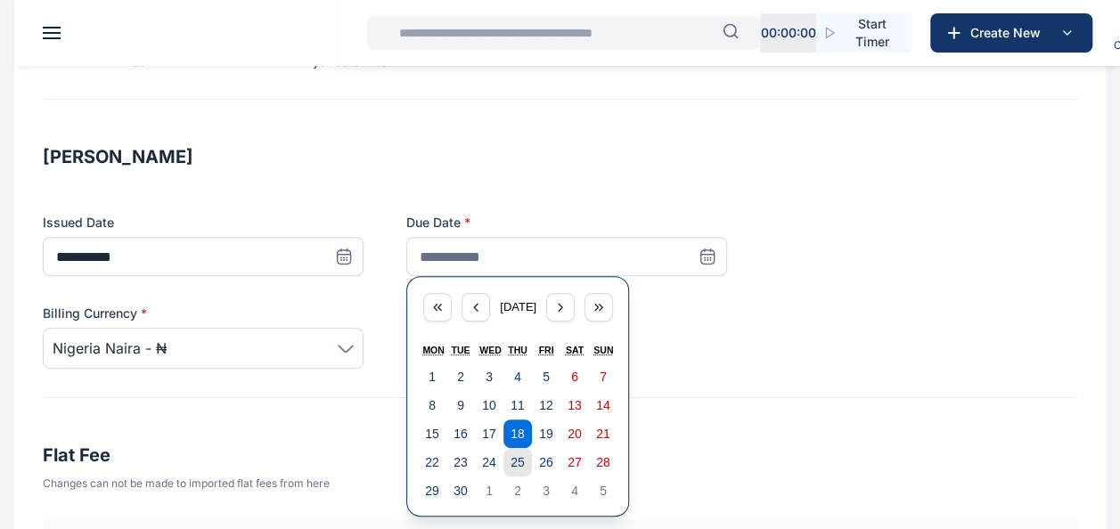
click at [527, 454] on button "25" at bounding box center [517, 462] width 29 height 29
type input "**********"
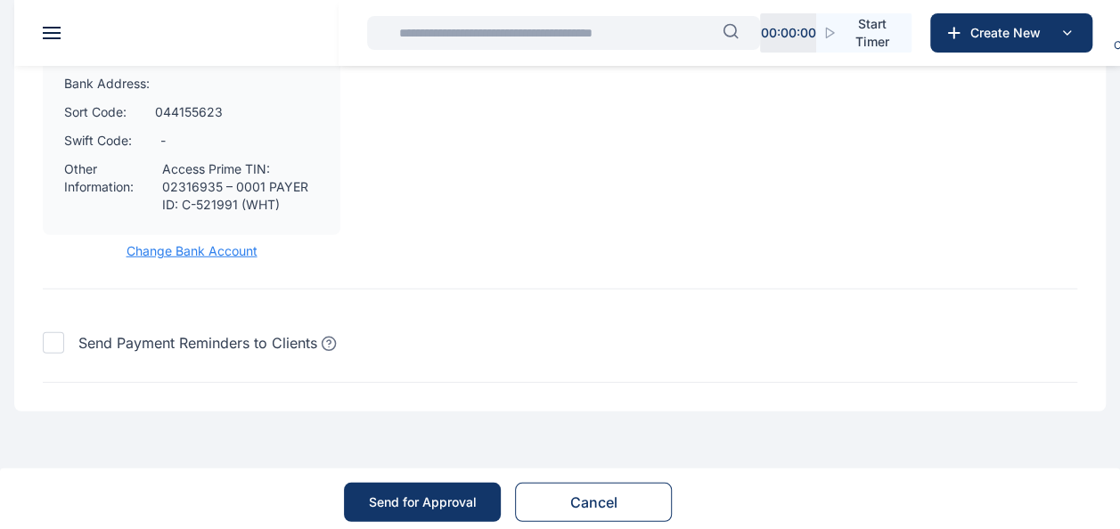
scroll to position [2382, 0]
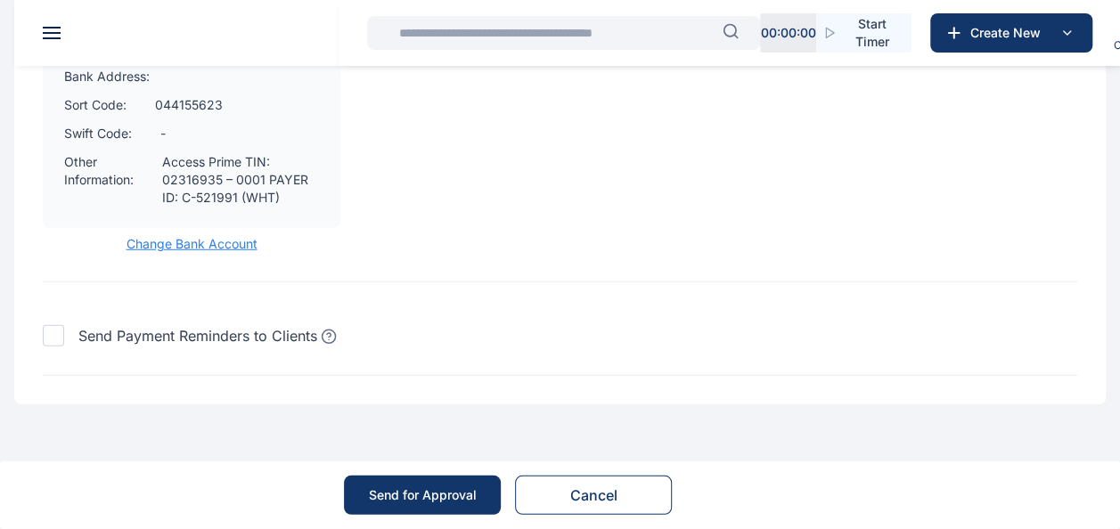
click at [442, 492] on div "Send for Approval" at bounding box center [423, 495] width 108 height 18
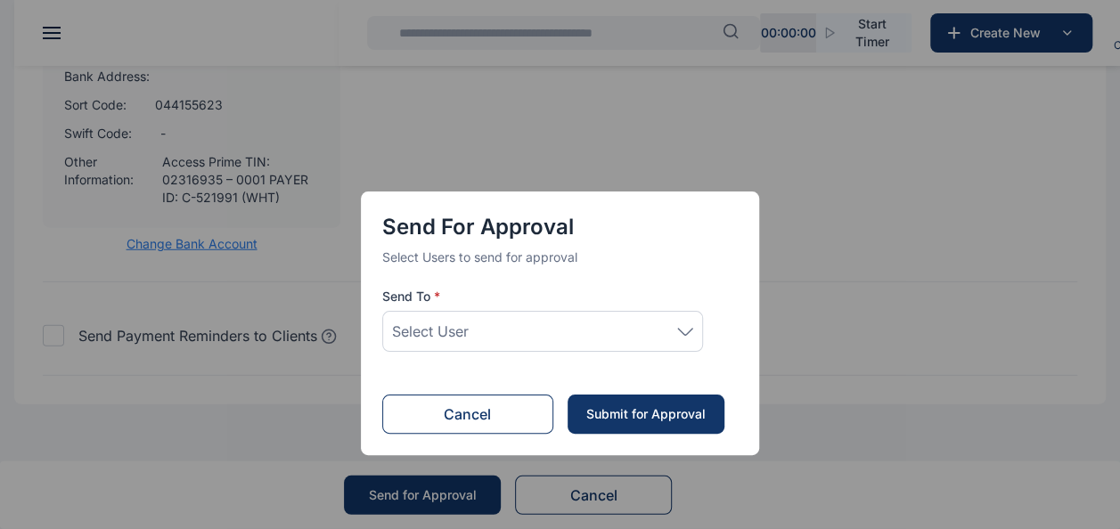
click at [564, 332] on div "Select User" at bounding box center [542, 331] width 301 height 21
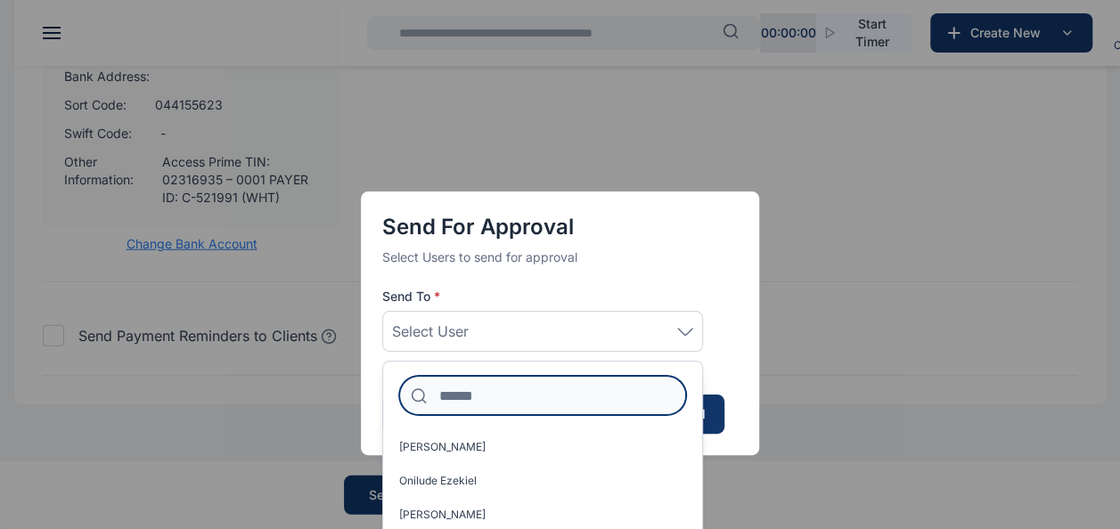
click at [559, 392] on input at bounding box center [542, 395] width 287 height 39
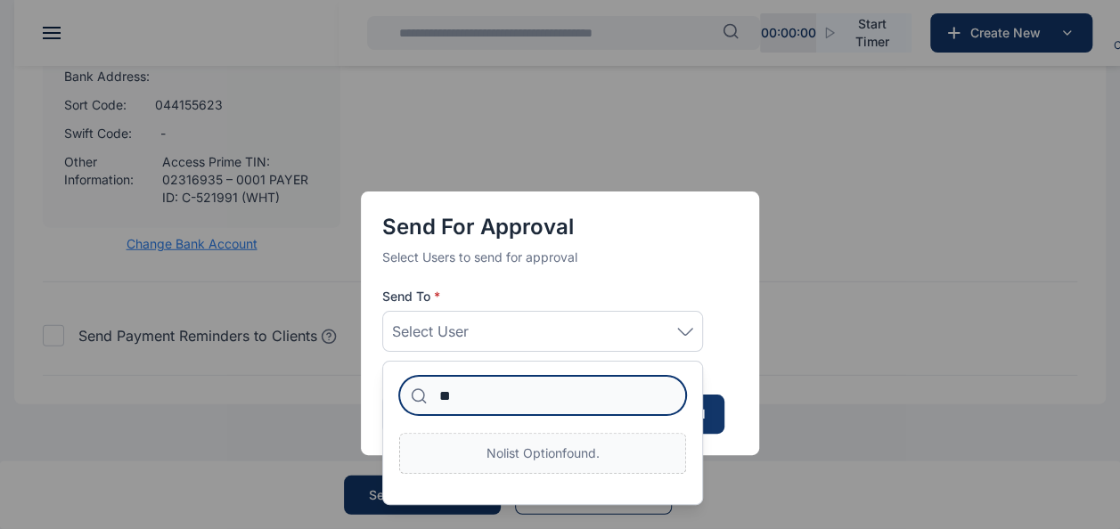
type input "*"
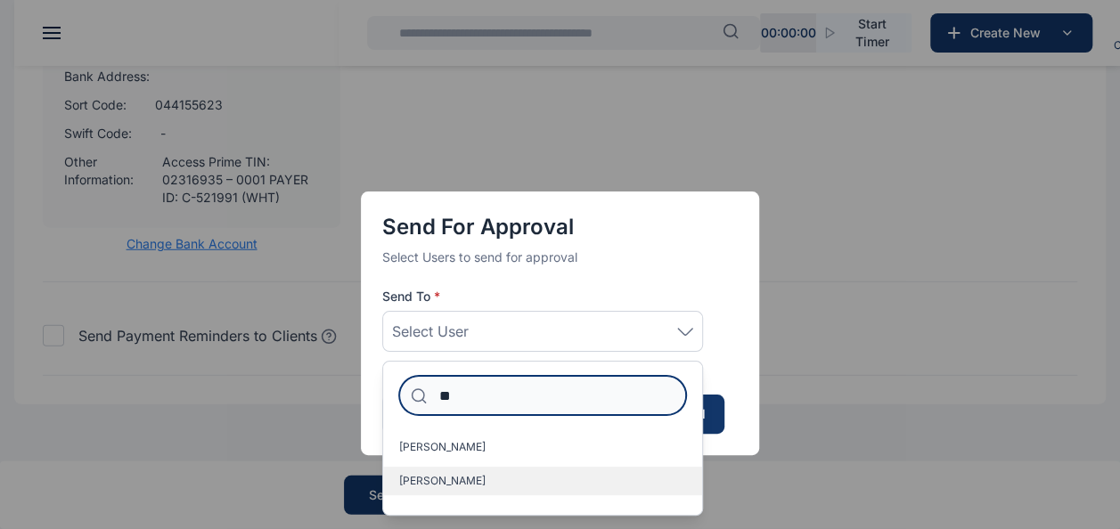
type input "**"
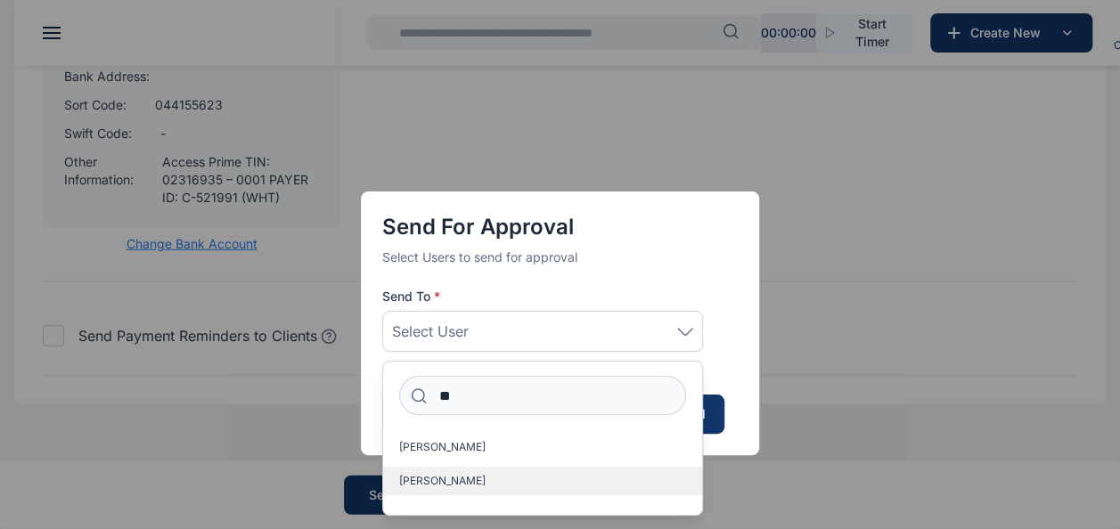
click at [532, 486] on label "[PERSON_NAME]" at bounding box center [542, 481] width 319 height 29
click at [463, 478] on span "[PERSON_NAME]" at bounding box center [442, 481] width 86 height 14
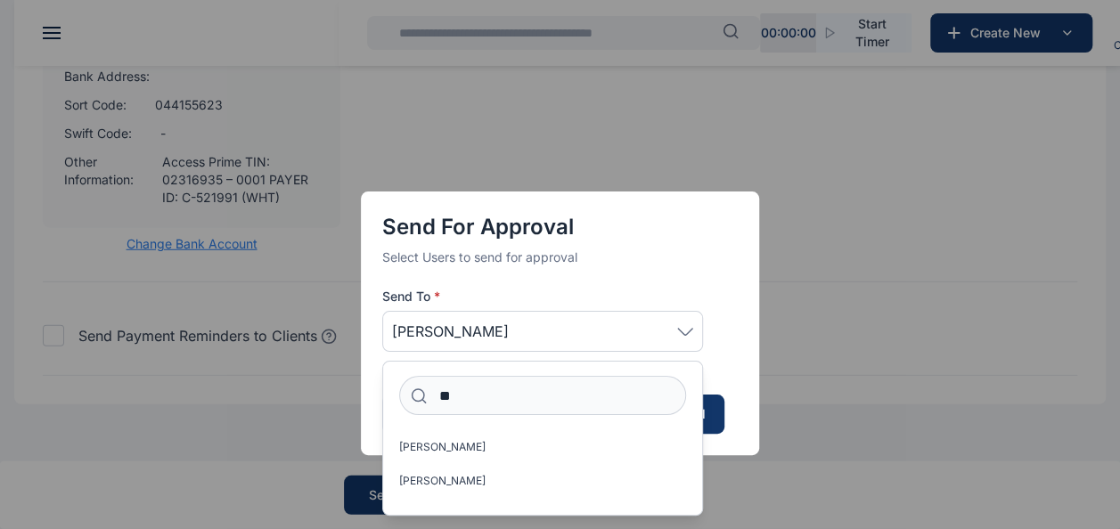
click at [738, 337] on div "Send for Approval Select Users to send for approval Send To * Idigbe Elizabeth …" at bounding box center [560, 324] width 398 height 264
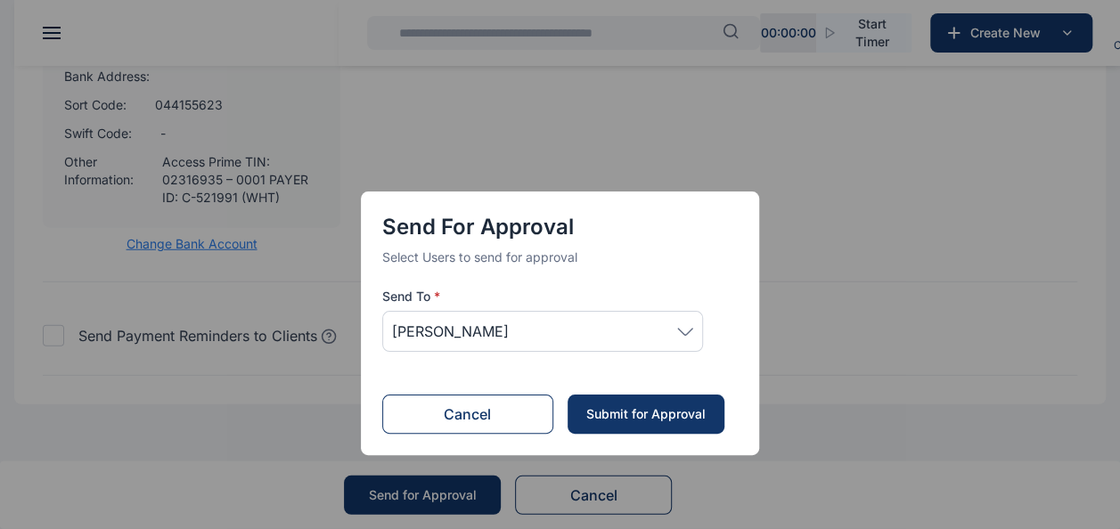
click at [650, 399] on button "Submit for Approval" at bounding box center [646, 414] width 157 height 39
